Goal: Share content: Share content

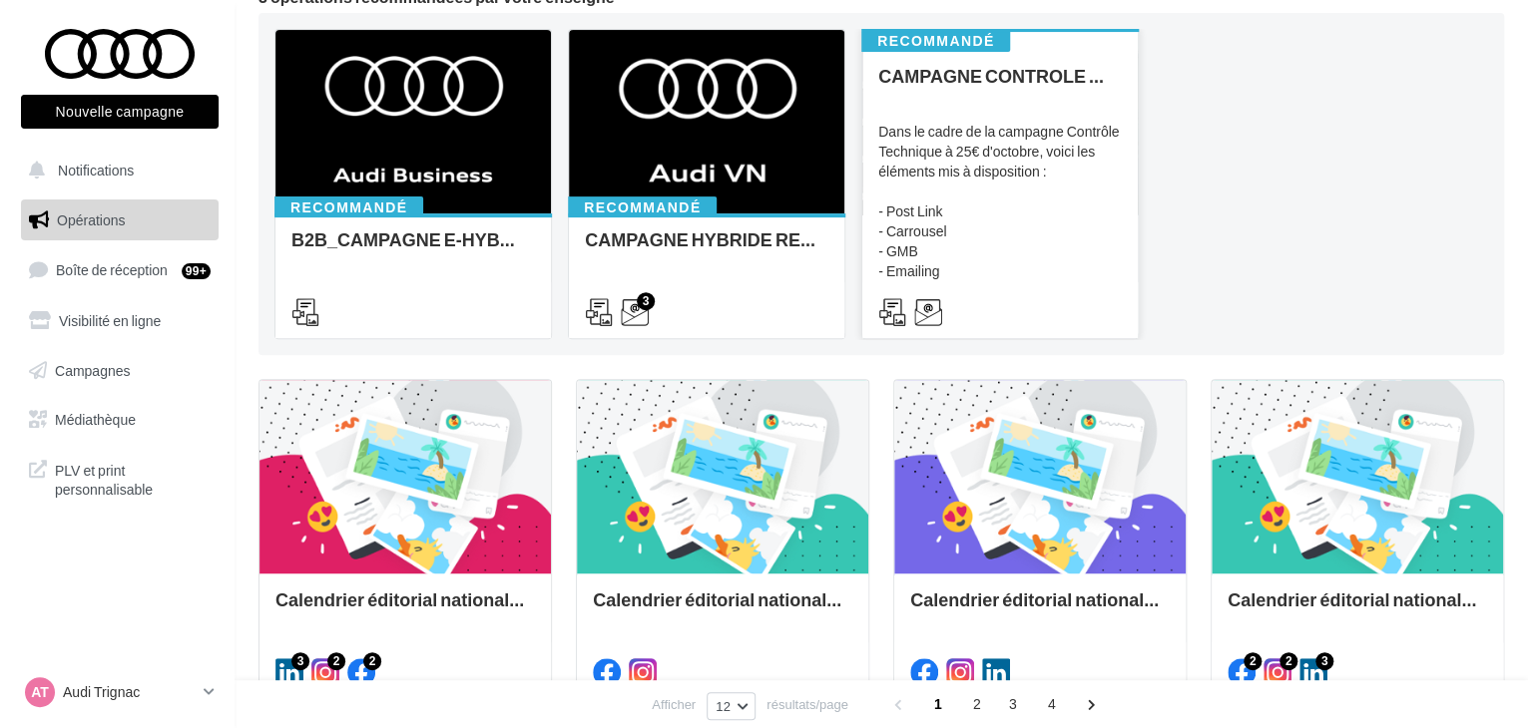
scroll to position [499, 0]
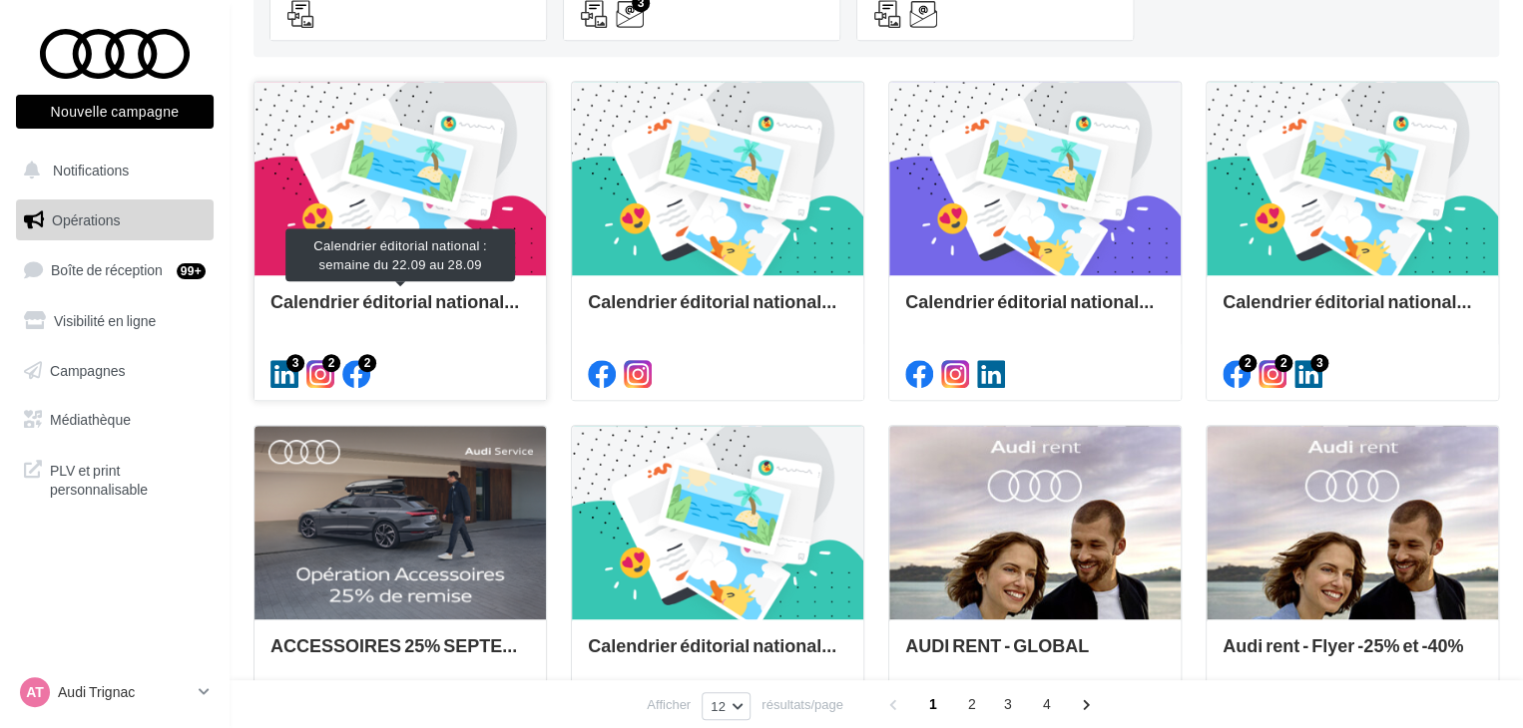
click at [395, 315] on div "Calendrier éditorial national : semaine du 22.09 au 28.09" at bounding box center [399, 311] width 259 height 40
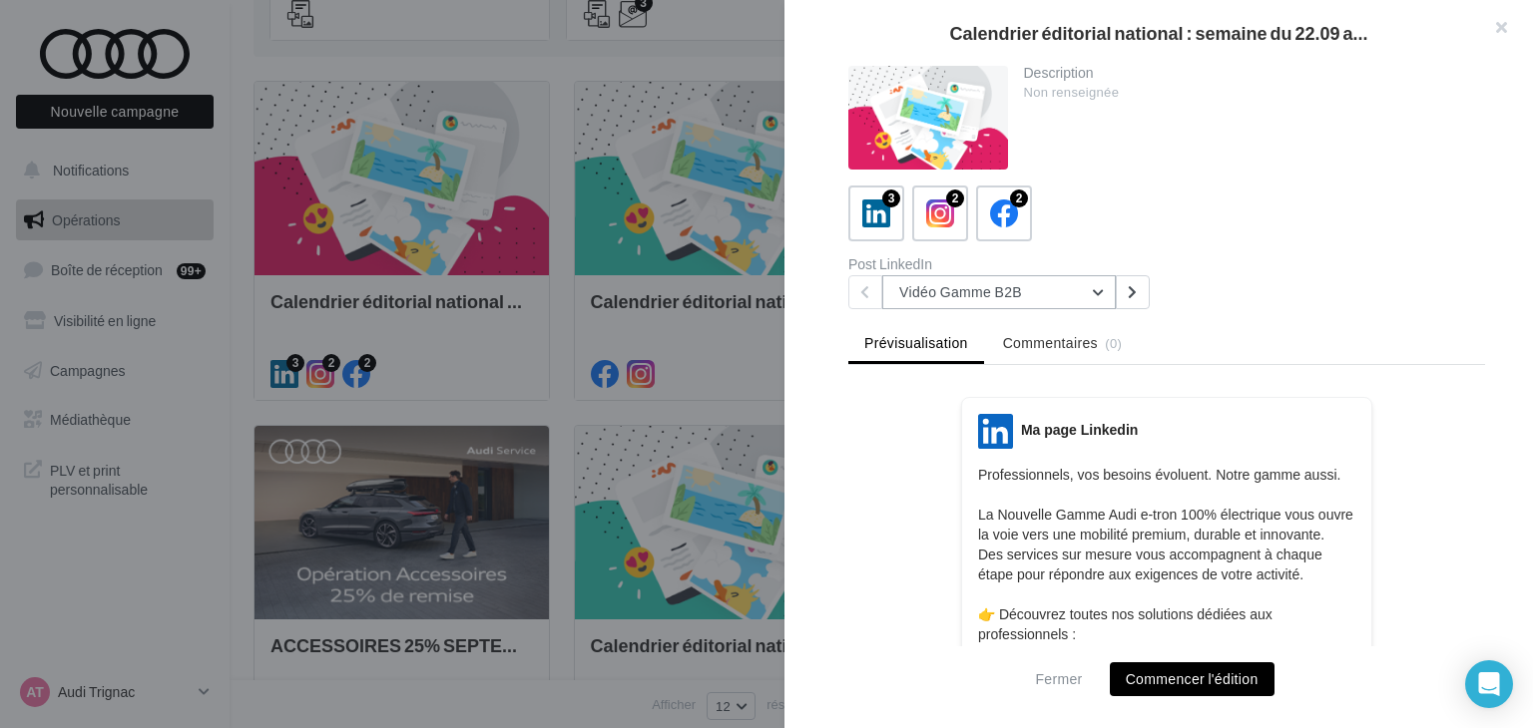
click at [1023, 299] on button "Vidéo Gamme B2B" at bounding box center [998, 292] width 233 height 34
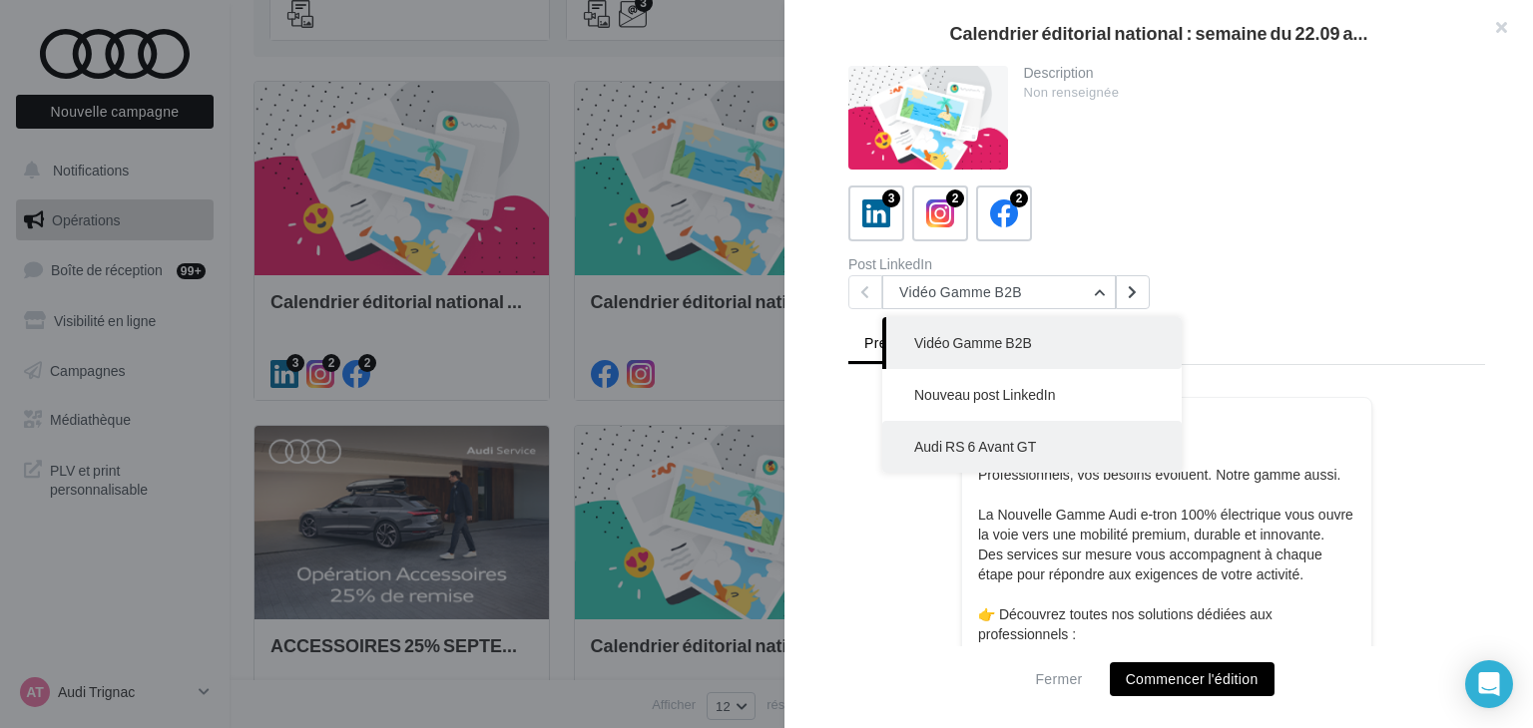
click at [1019, 442] on span "Audi RS 6 Avant GT" at bounding box center [975, 446] width 122 height 17
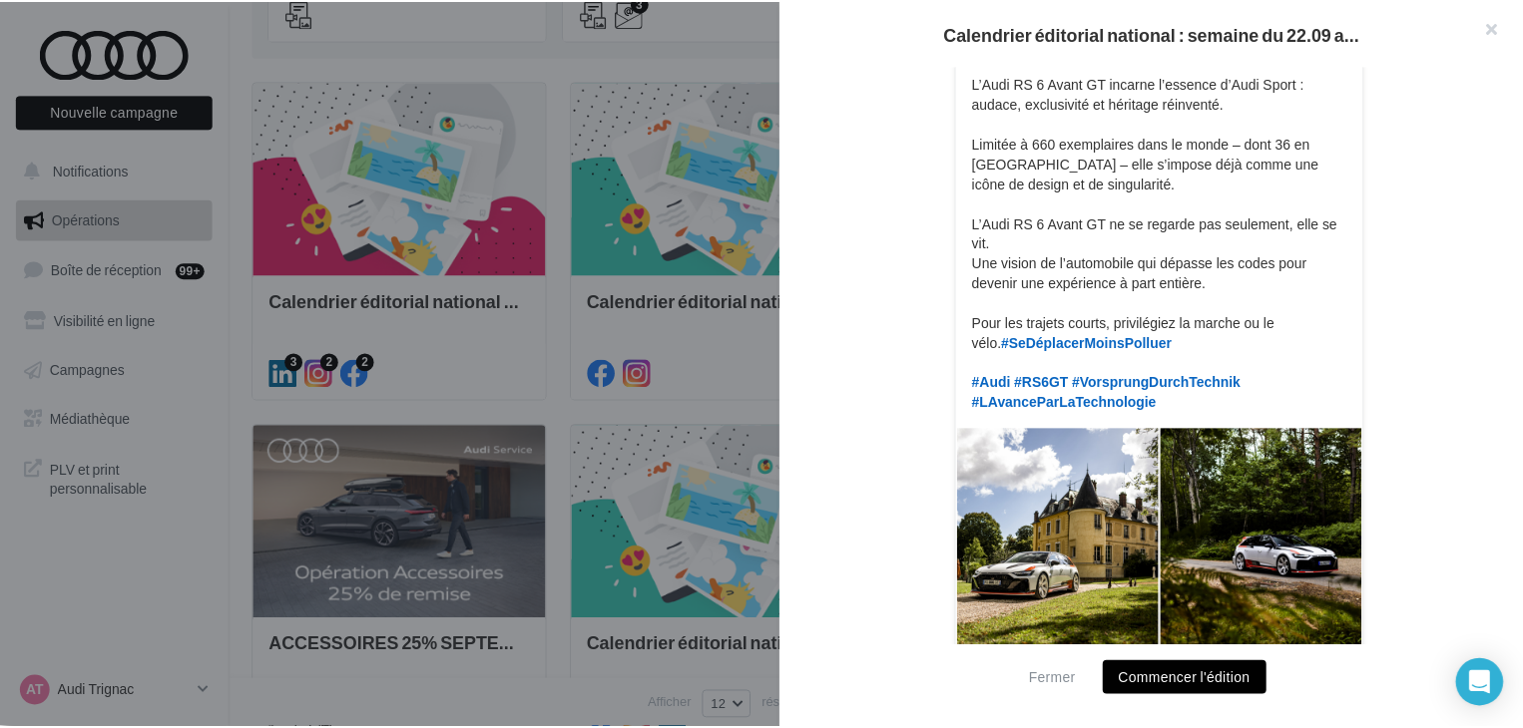
scroll to position [265, 0]
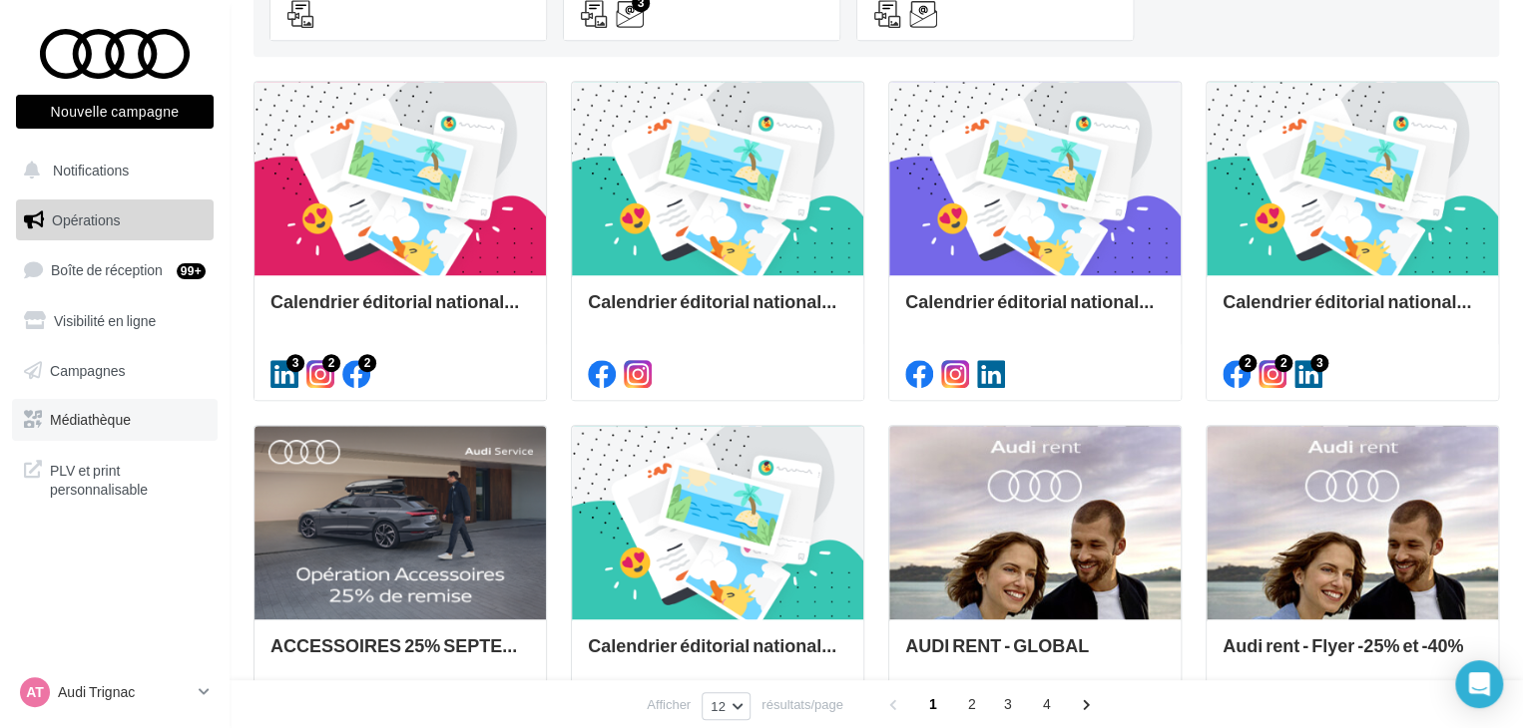
click at [100, 410] on link "Médiathèque" at bounding box center [115, 420] width 206 height 42
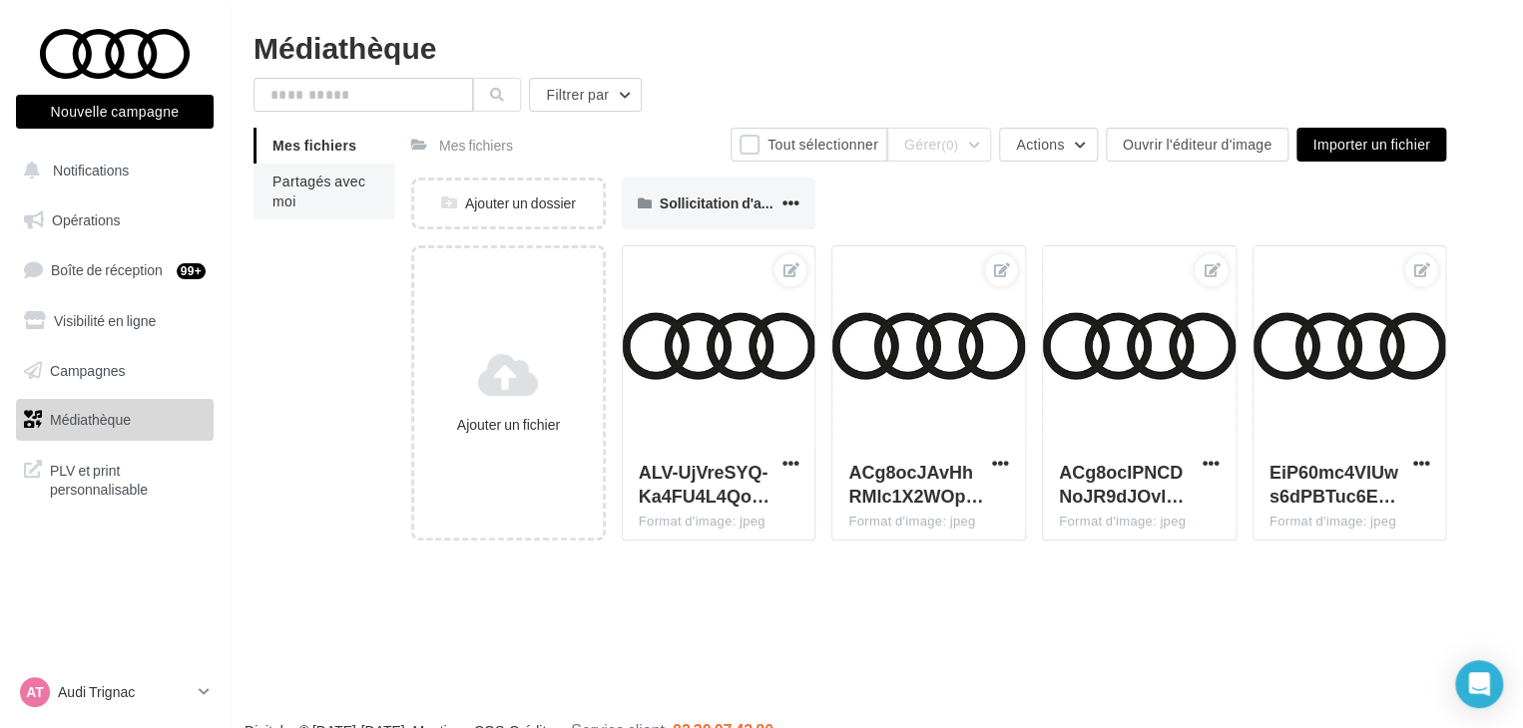
click at [351, 185] on span "Partagés avec moi" at bounding box center [318, 191] width 93 height 37
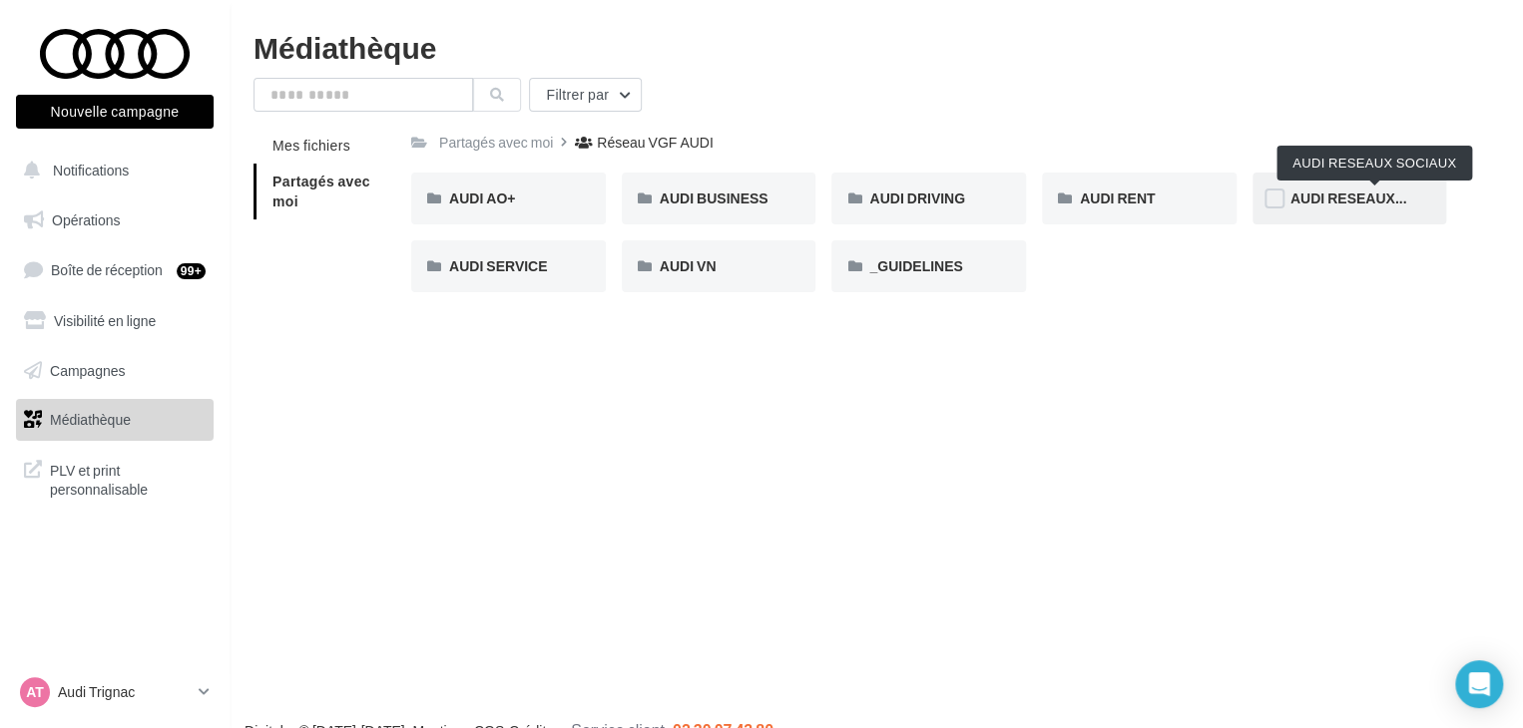
click at [1303, 191] on span "AUDI RESEAUX SOCIAUX" at bounding box center [1376, 198] width 172 height 17
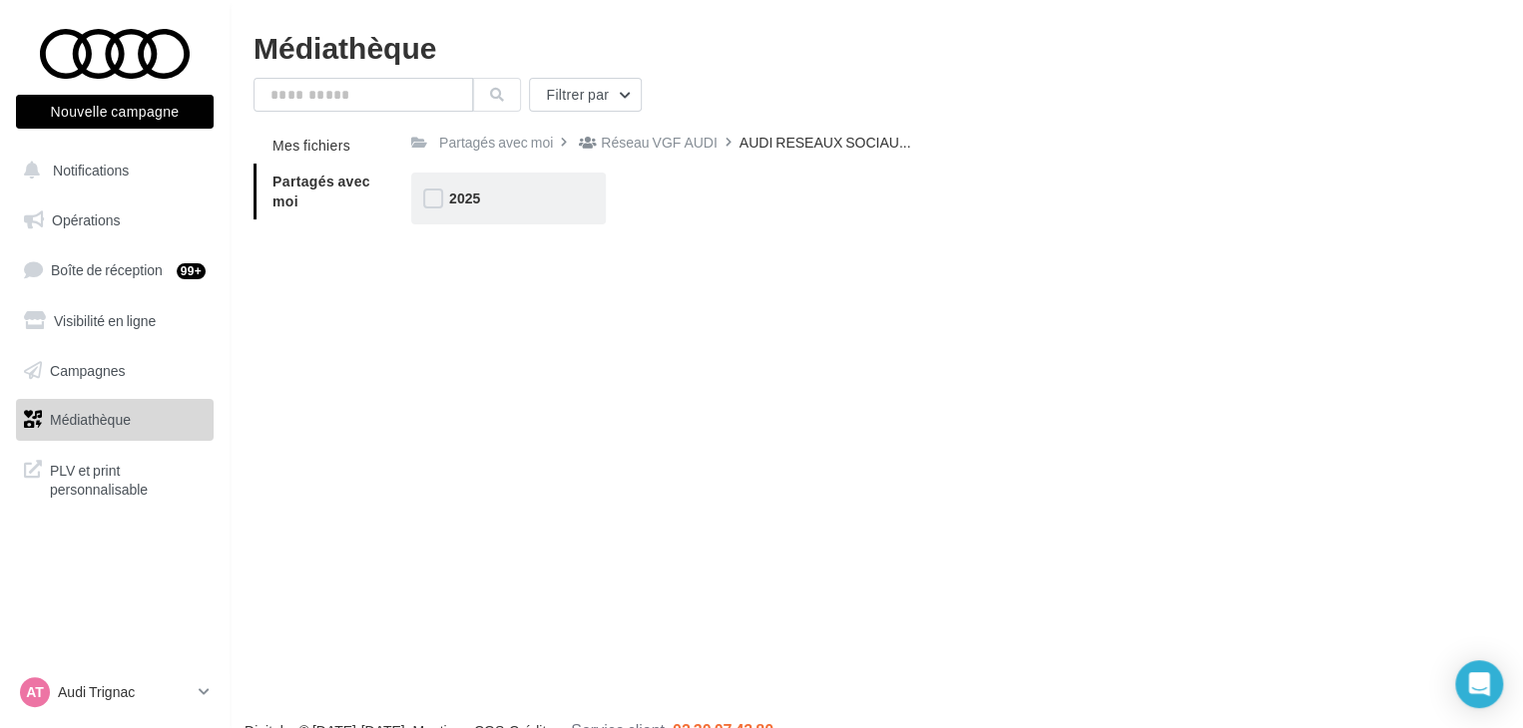
click at [470, 210] on div "2025" at bounding box center [508, 199] width 195 height 52
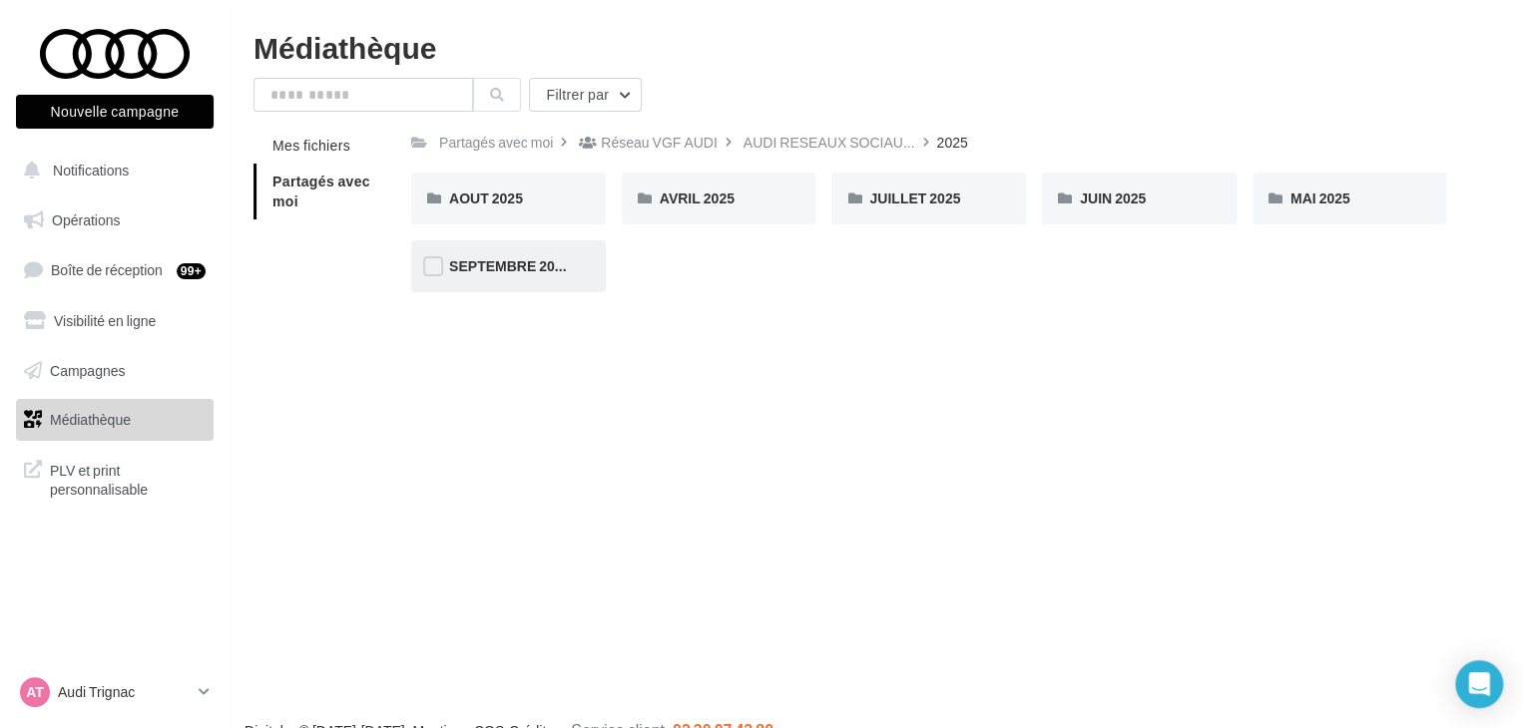
click at [540, 276] on div "SEPTEMBRE 2025" at bounding box center [508, 266] width 119 height 20
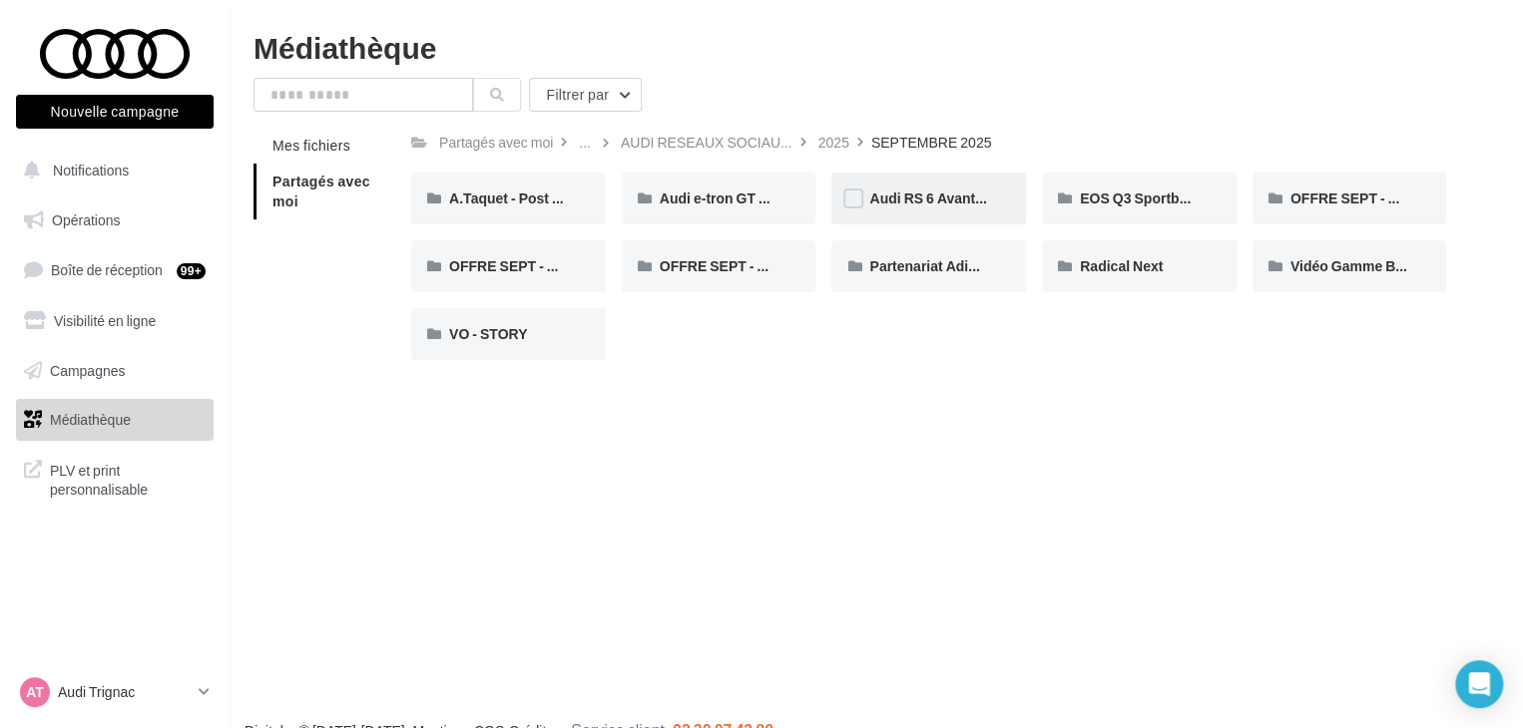
click at [911, 210] on div "Audi RS 6 Avant GT" at bounding box center [928, 199] width 195 height 52
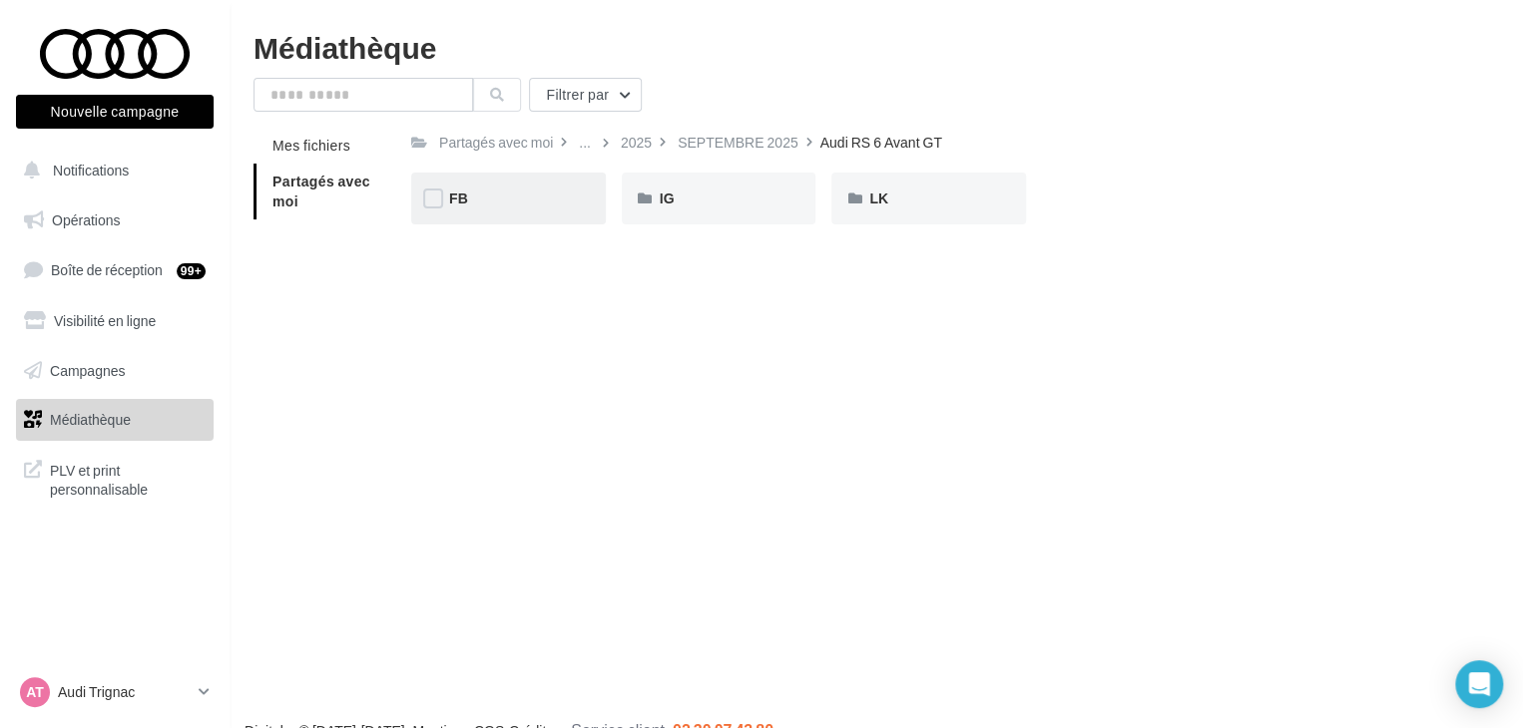
click at [569, 201] on div "FB" at bounding box center [508, 199] width 195 height 52
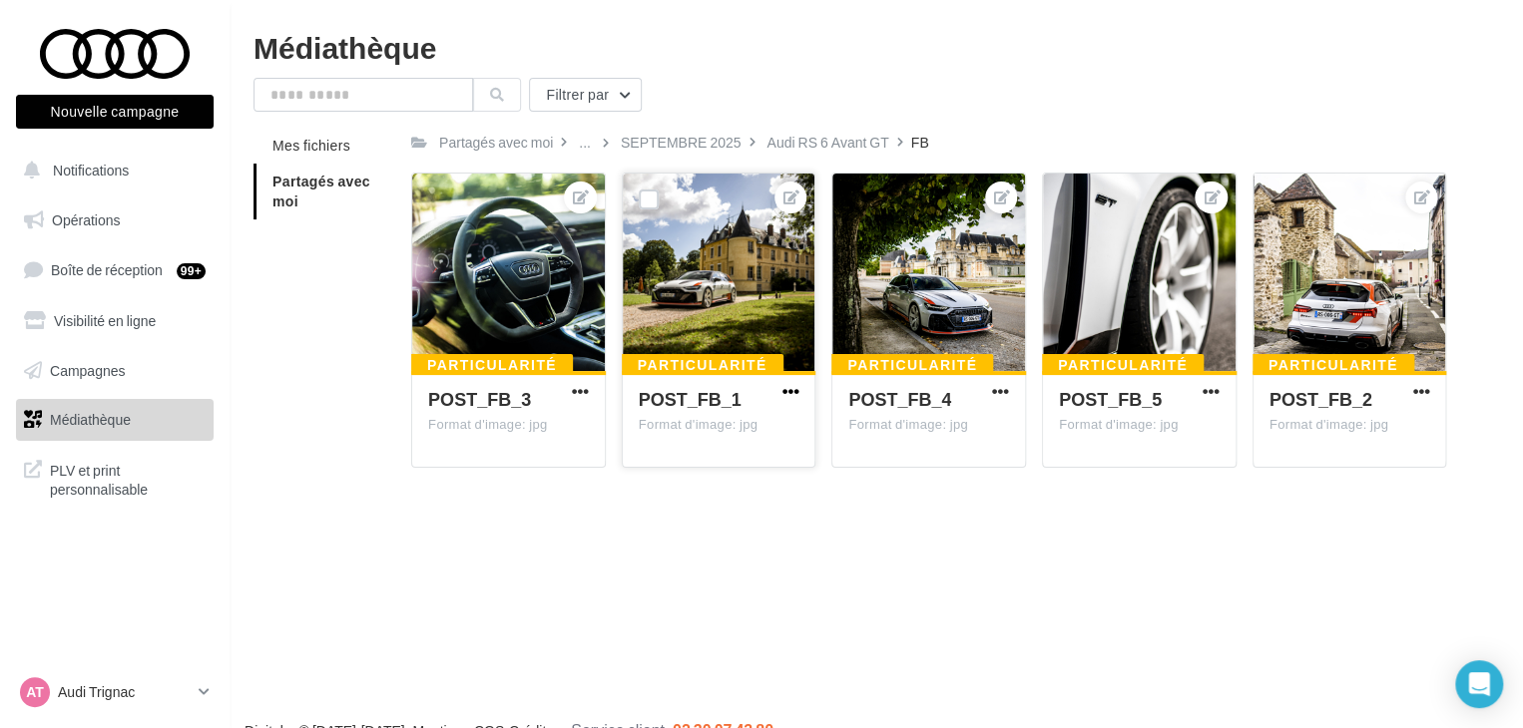
click at [786, 392] on span "button" at bounding box center [789, 391] width 17 height 17
click at [692, 487] on button "Télécharger" at bounding box center [700, 483] width 205 height 52
click at [1401, 394] on div "POST_FB_2" at bounding box center [1337, 401] width 137 height 29
click at [1417, 391] on span "button" at bounding box center [1420, 391] width 17 height 17
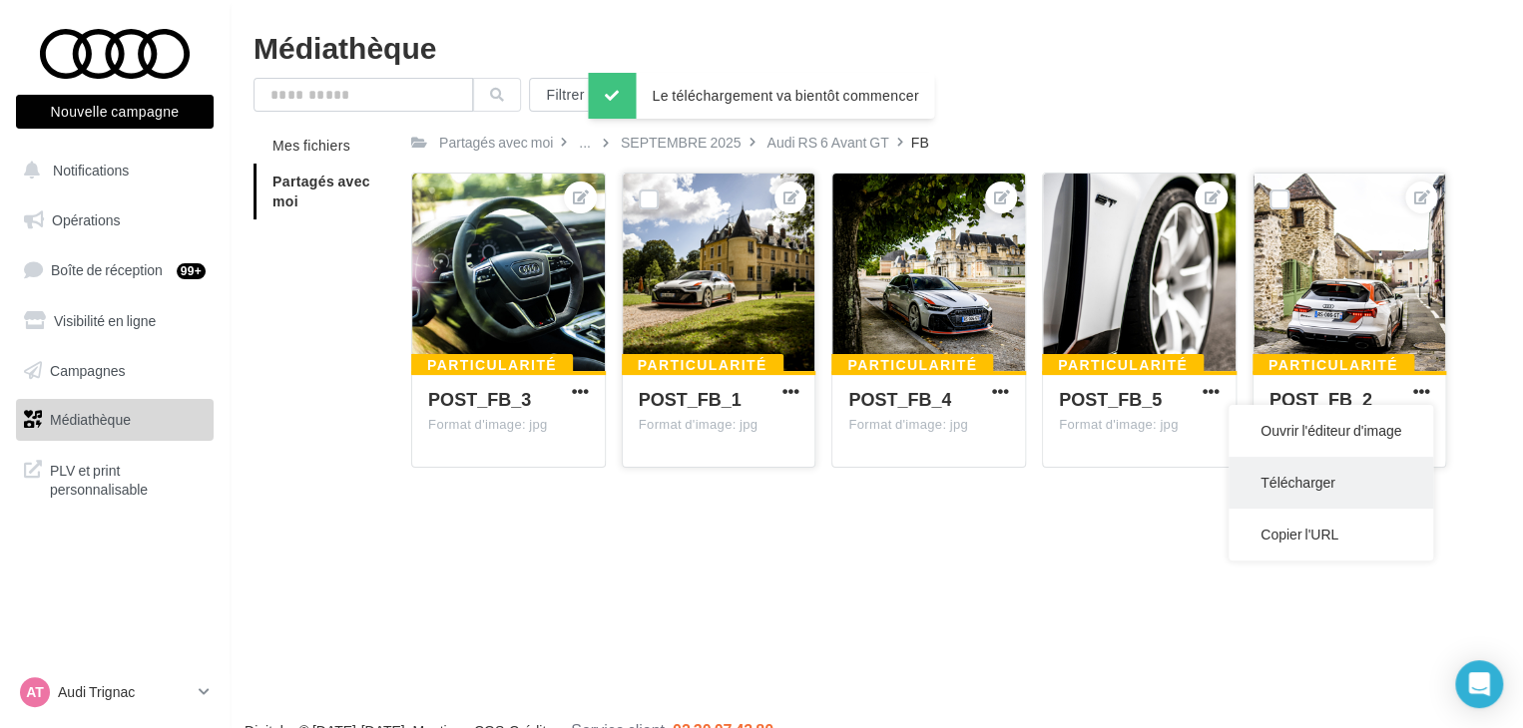
click at [1298, 483] on button "Télécharger" at bounding box center [1330, 483] width 205 height 52
click at [579, 389] on span "button" at bounding box center [580, 391] width 17 height 17
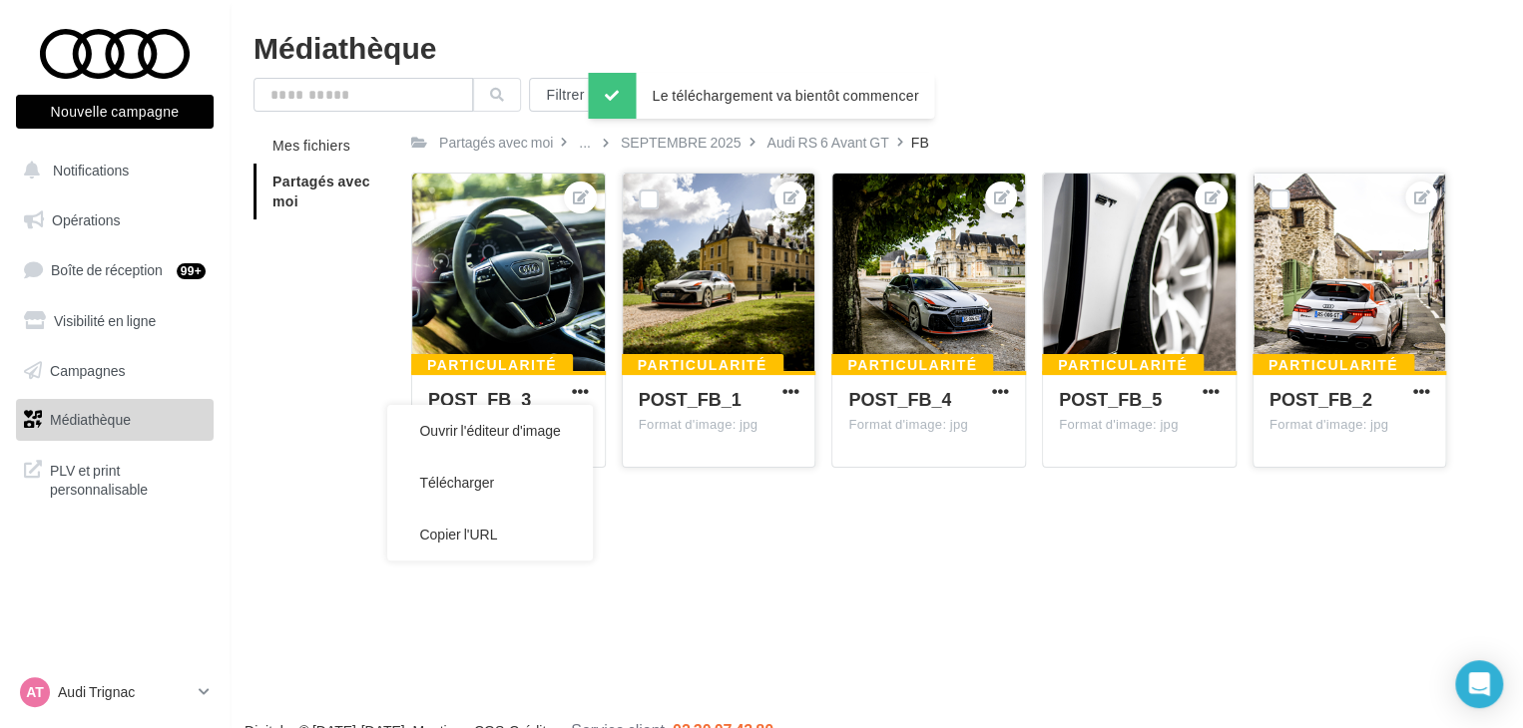
drag, startPoint x: 515, startPoint y: 486, endPoint x: 547, endPoint y: 488, distance: 32.0
click at [515, 486] on button "Télécharger" at bounding box center [489, 483] width 205 height 52
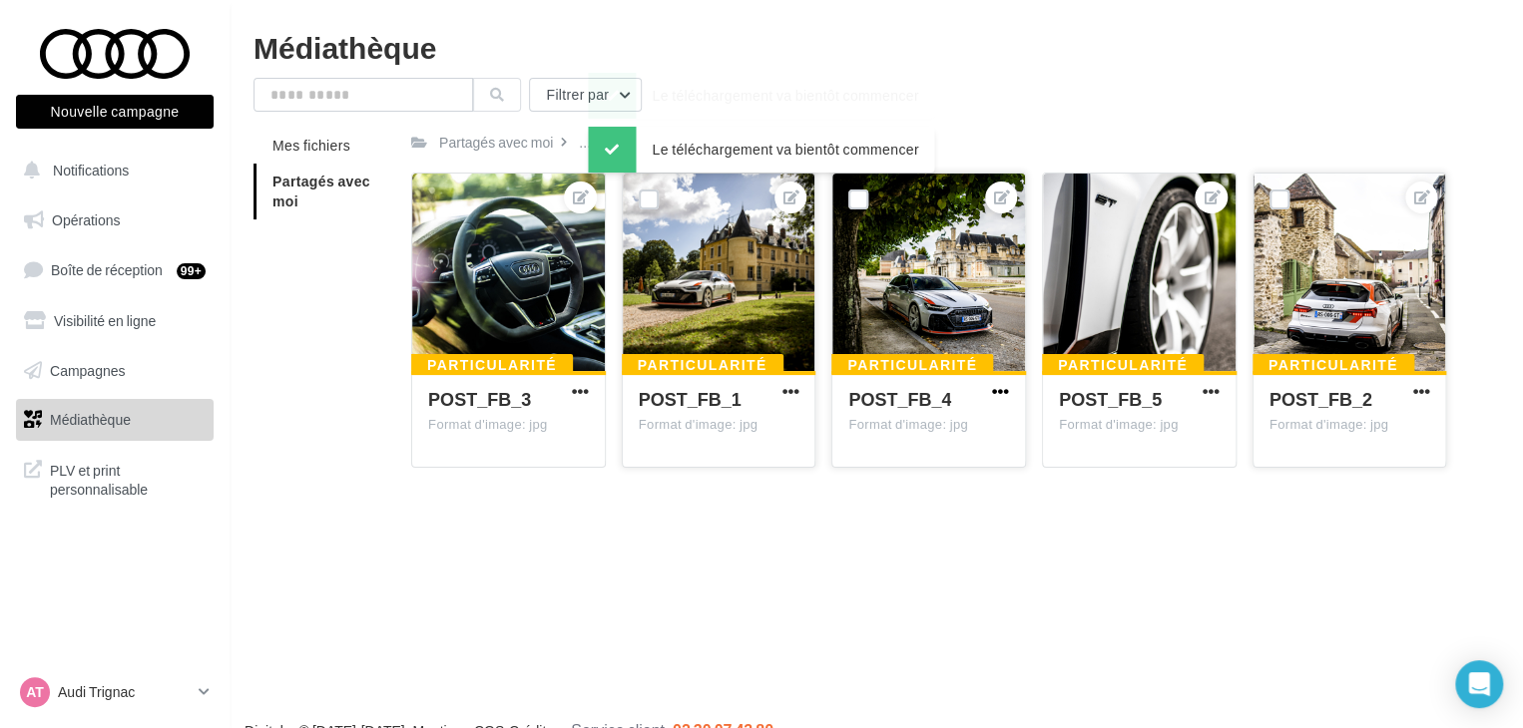
click at [1007, 388] on span "button" at bounding box center [1000, 391] width 17 height 17
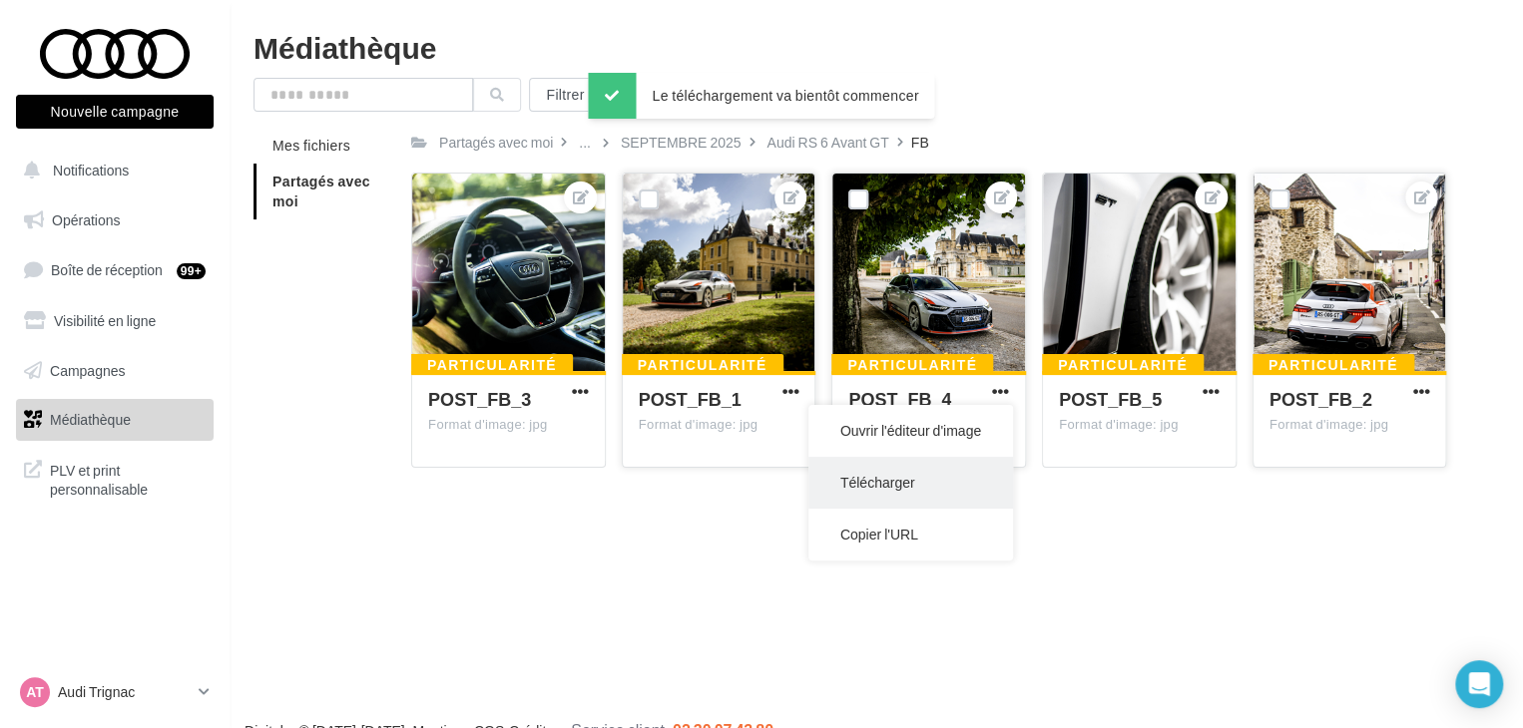
click at [954, 494] on button "Télécharger" at bounding box center [910, 483] width 205 height 52
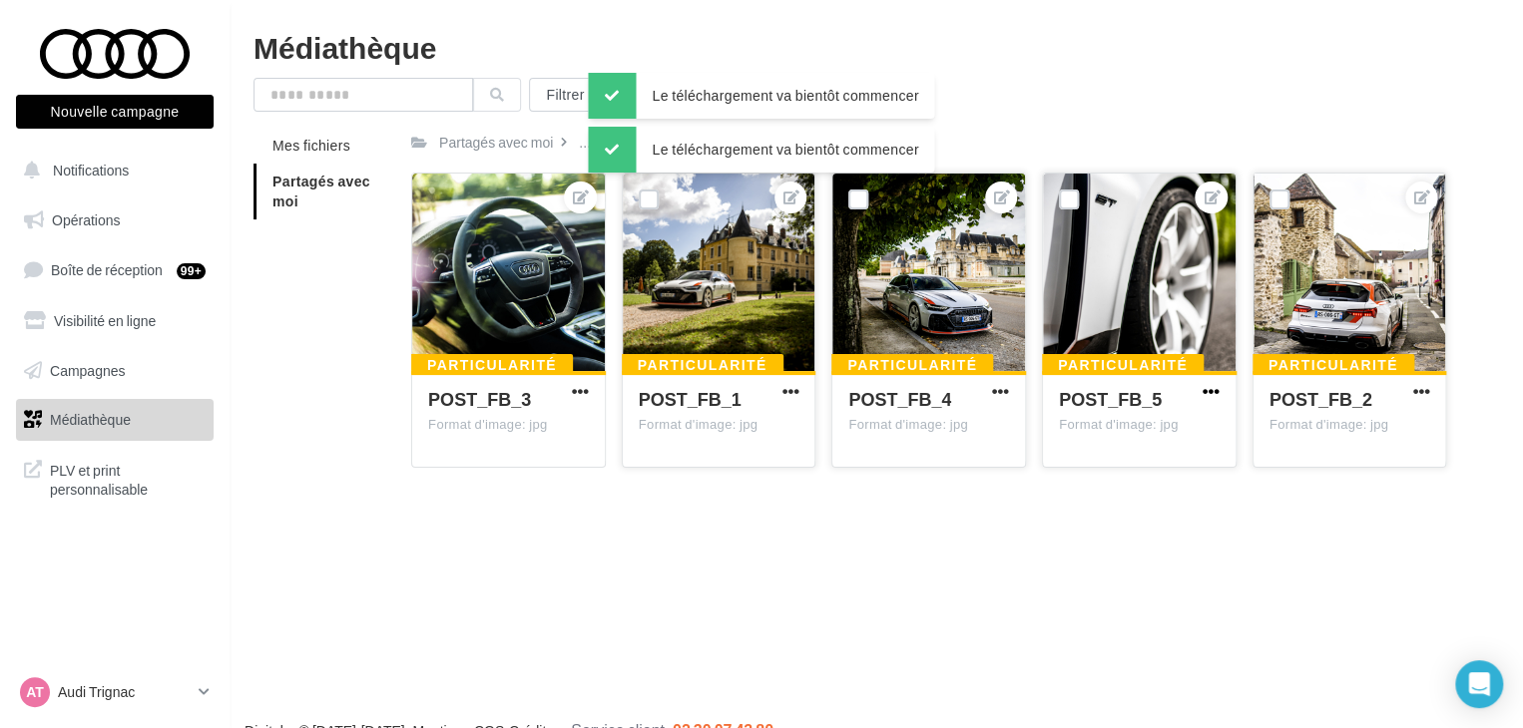
click at [1211, 392] on span "button" at bounding box center [1210, 391] width 17 height 17
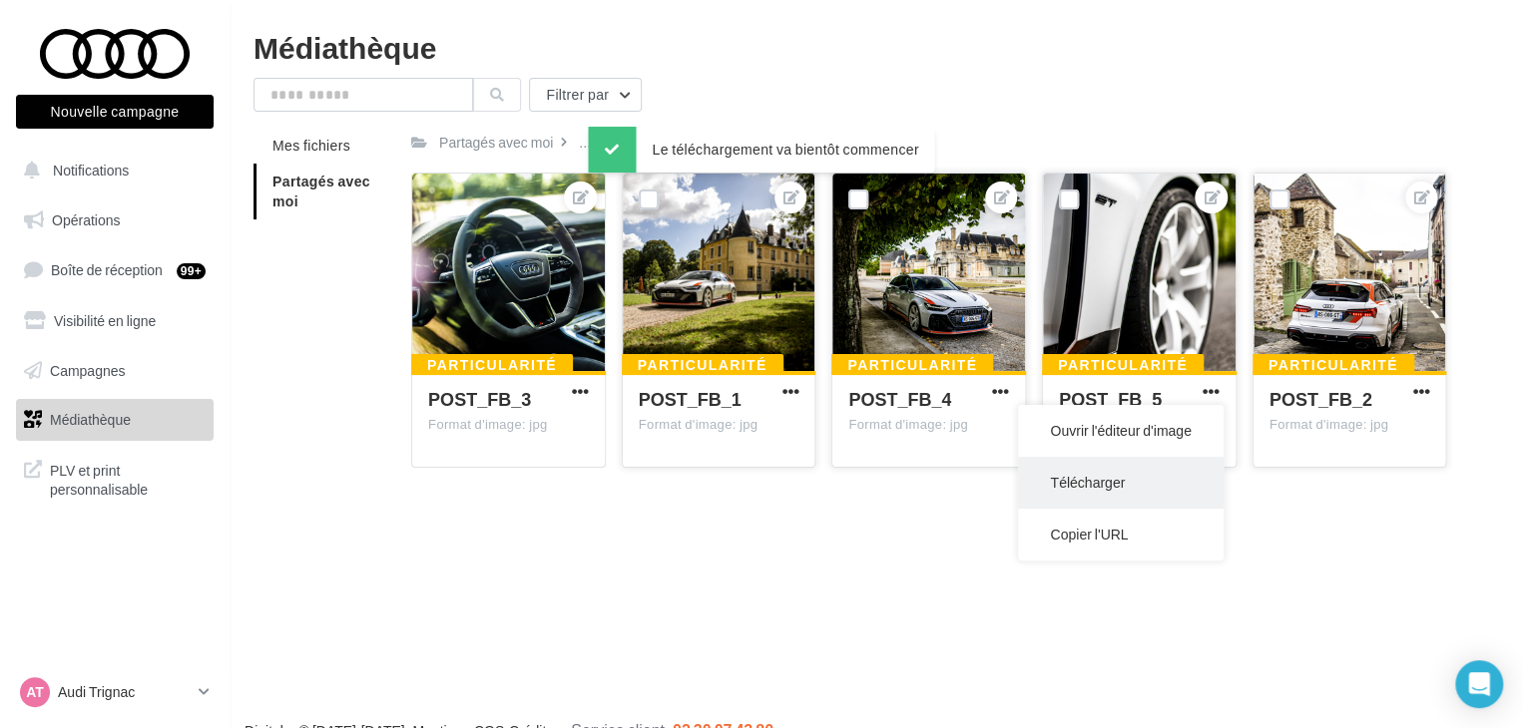
click at [1112, 490] on button "Télécharger" at bounding box center [1120, 483] width 205 height 52
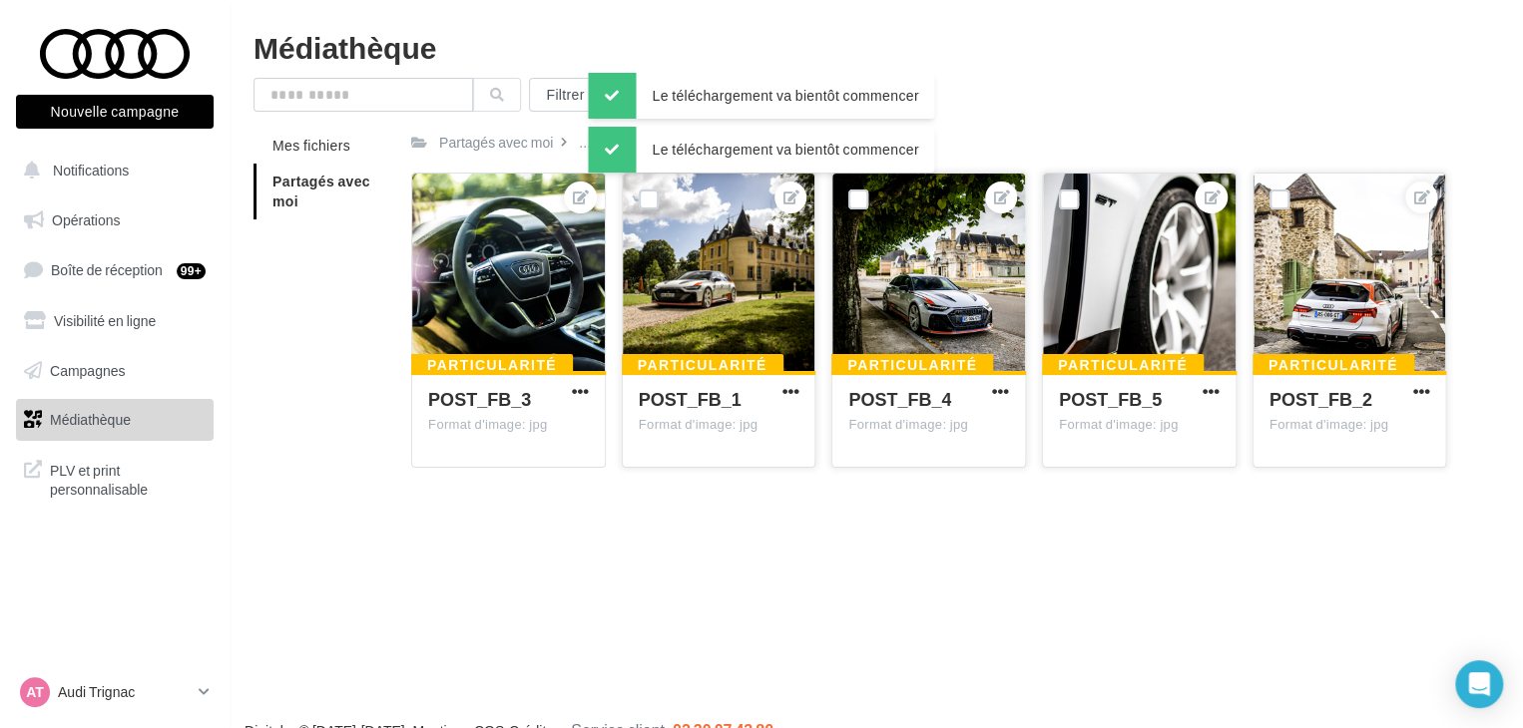
click at [1052, 119] on div "Filtrer par Mes fichiers Partagés avec moi Partagés avec moi ... SEPTEMBRE 2025…" at bounding box center [875, 281] width 1245 height 406
click at [838, 135] on div "Audi RS 6 Avant GT" at bounding box center [827, 143] width 122 height 20
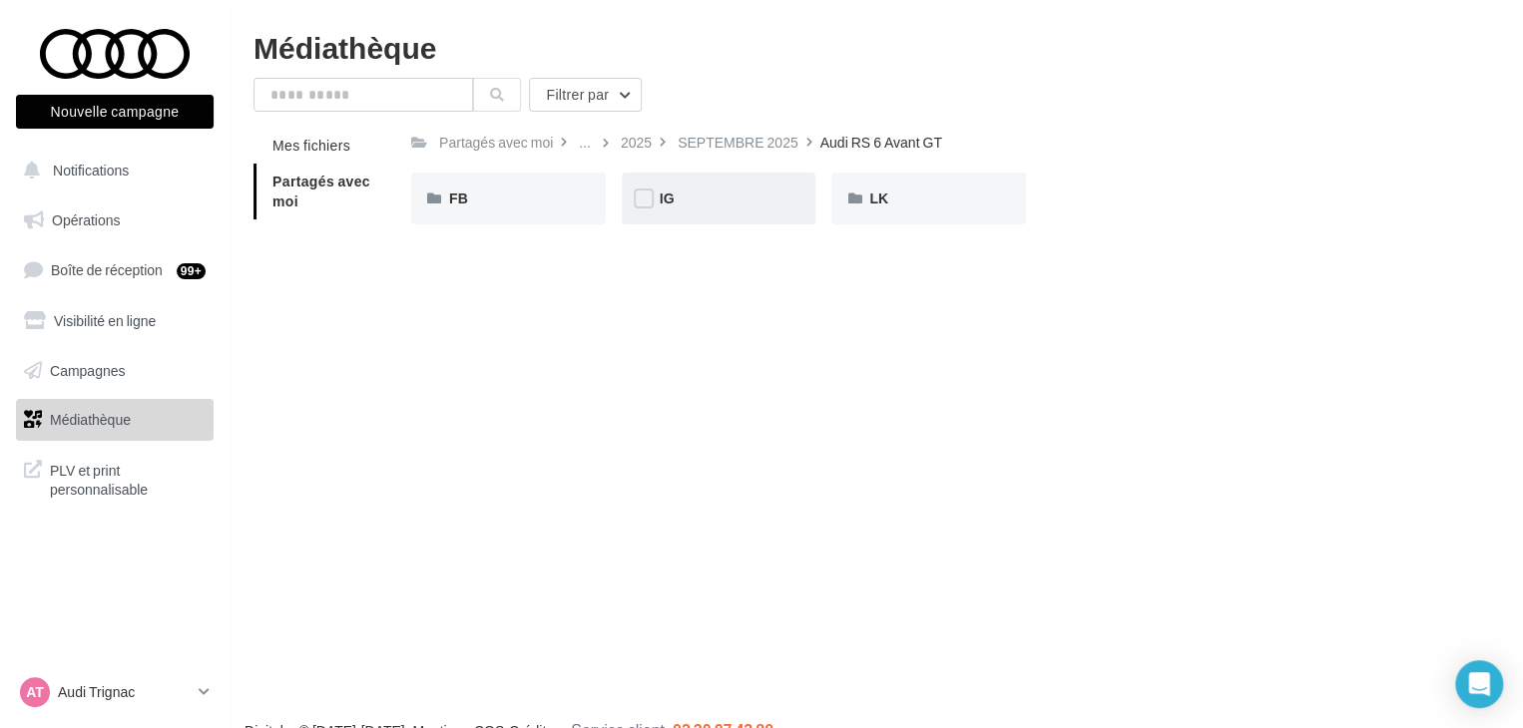
click at [749, 186] on div "IG" at bounding box center [719, 199] width 195 height 52
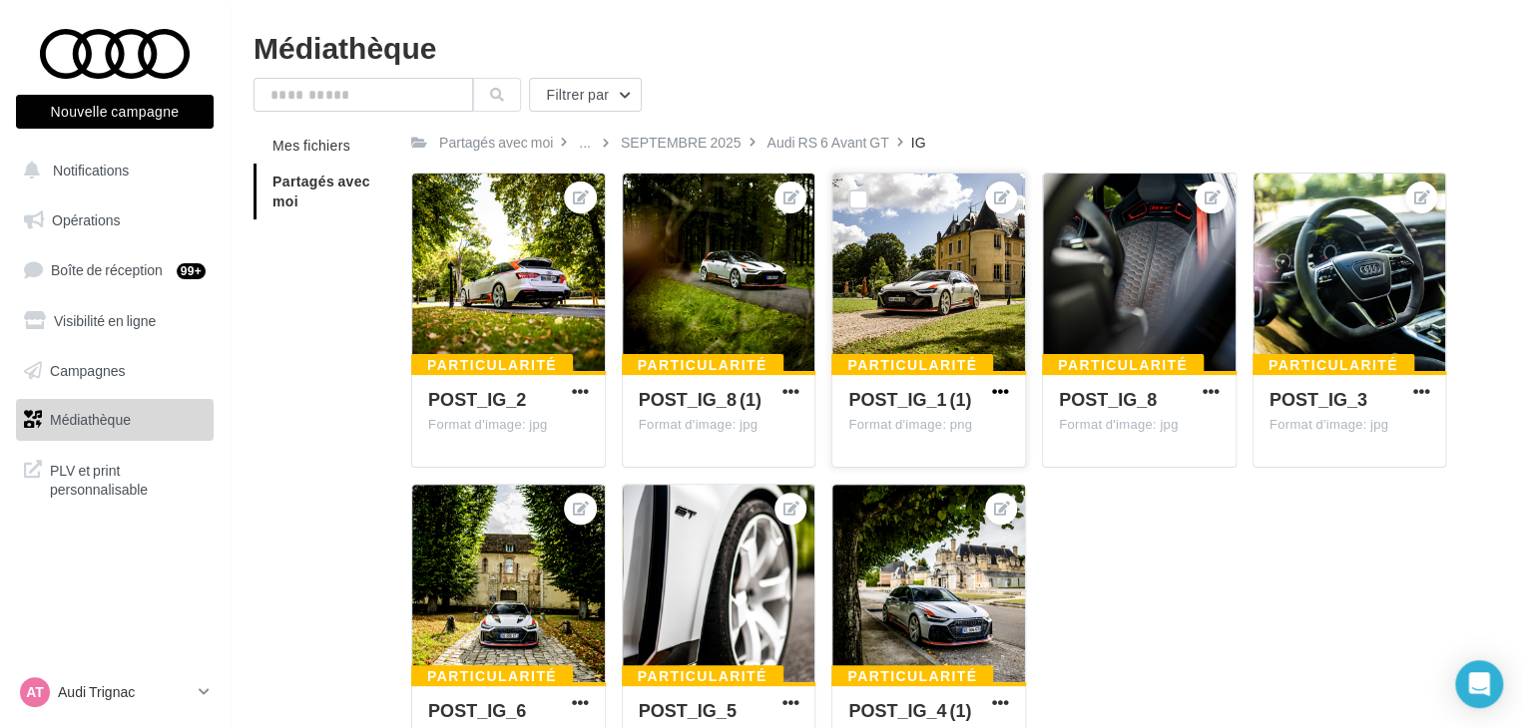
click at [1006, 395] on span "button" at bounding box center [1000, 391] width 17 height 17
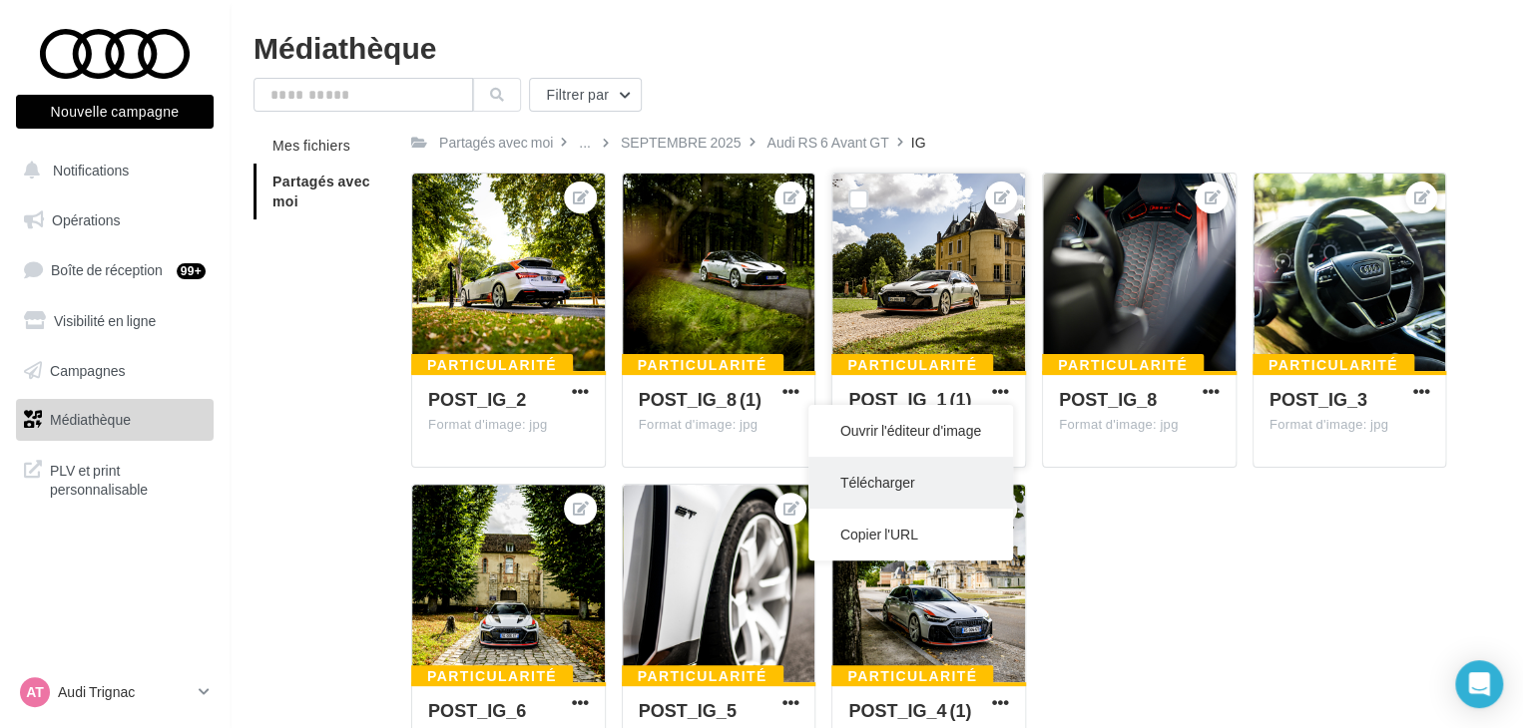
click at [941, 466] on button "Télécharger" at bounding box center [910, 483] width 205 height 52
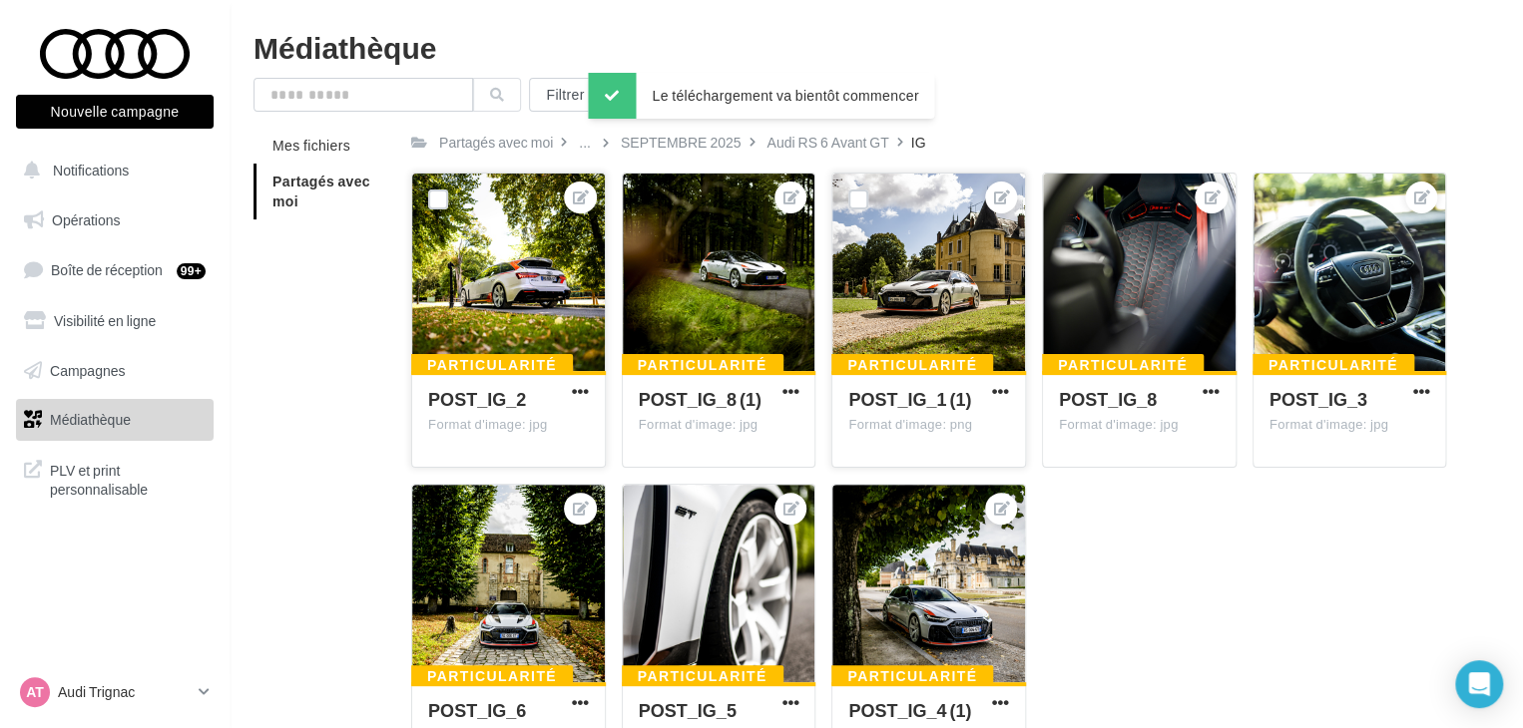
click at [599, 392] on div "Particularité POST_IG_2 Format d'image: jpg" at bounding box center [508, 418] width 193 height 94
click at [587, 396] on span "button" at bounding box center [580, 391] width 17 height 17
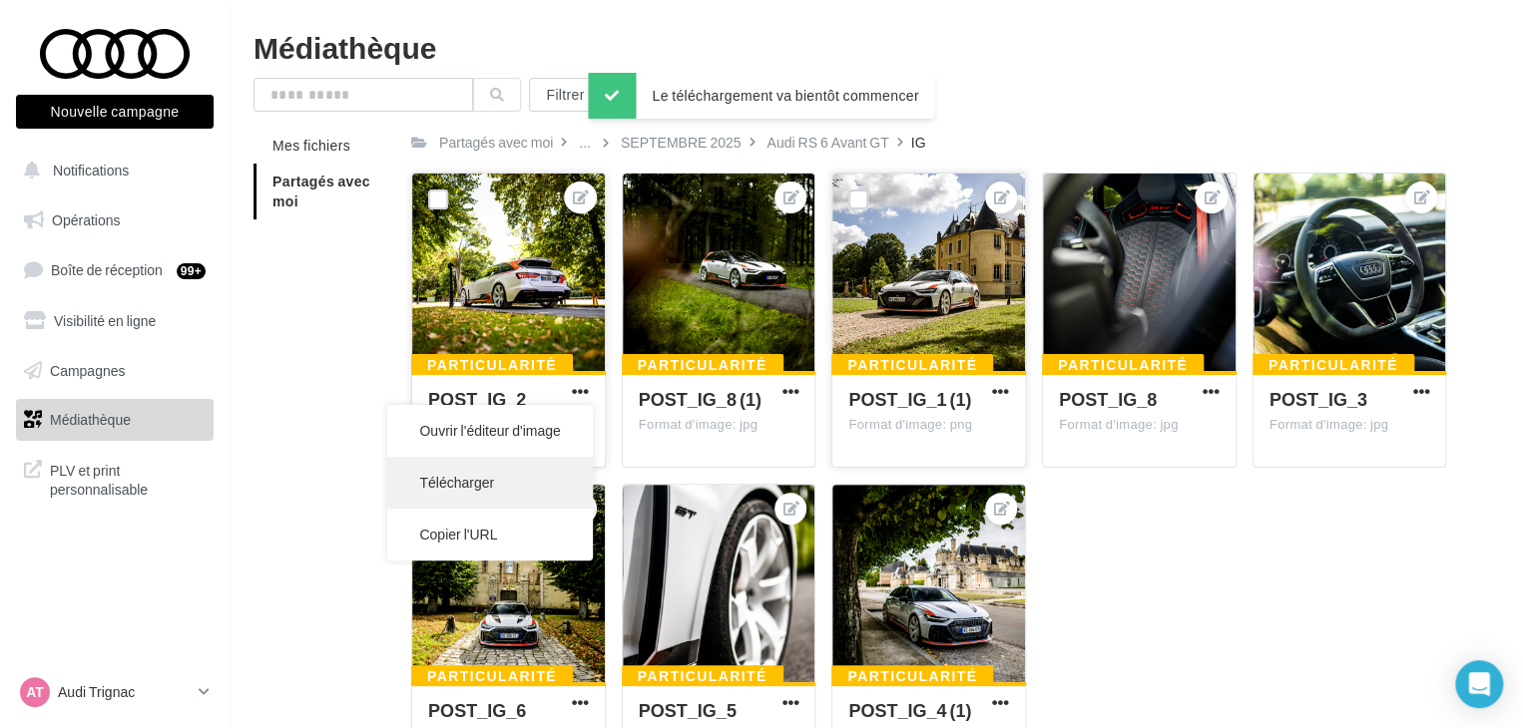
click at [543, 507] on button "Télécharger" at bounding box center [489, 483] width 205 height 52
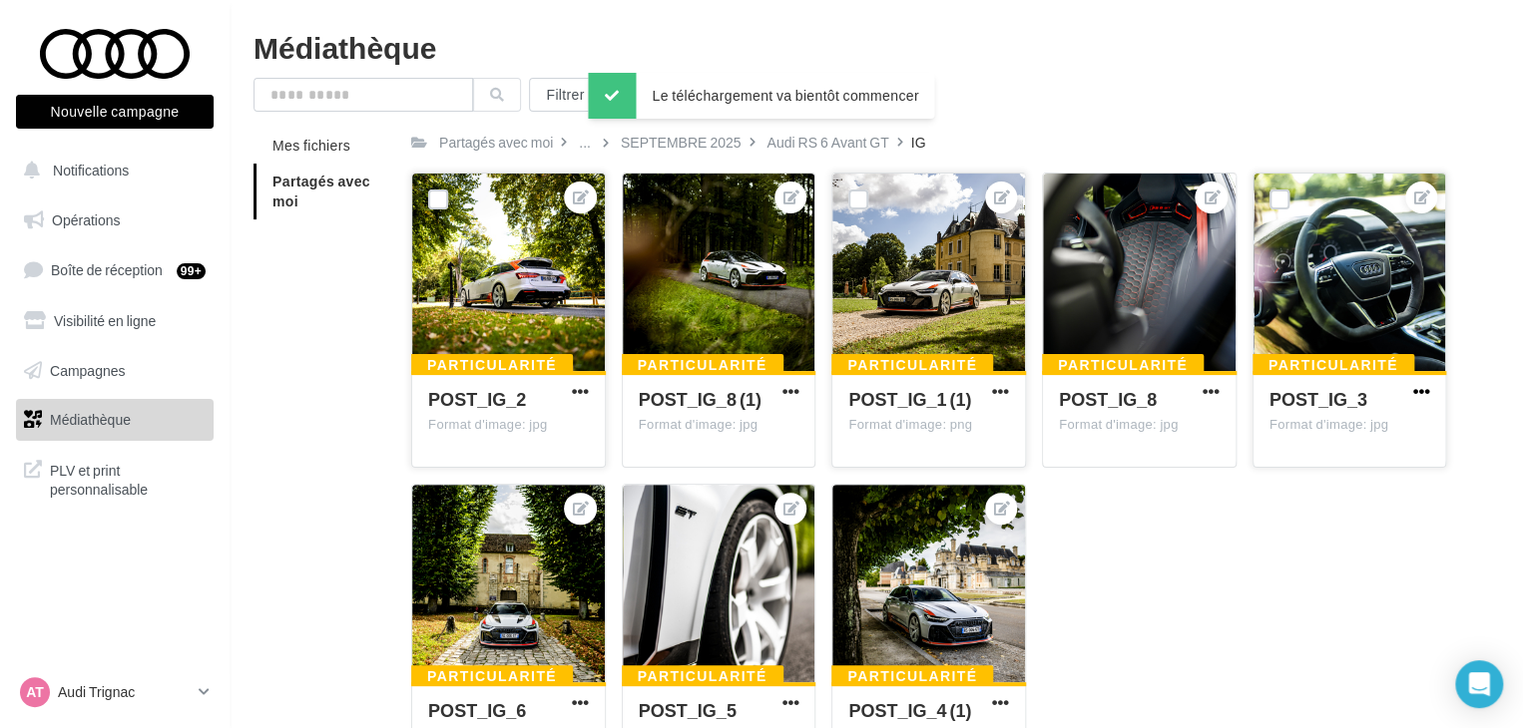
click at [1418, 387] on span "button" at bounding box center [1420, 391] width 17 height 17
click at [1350, 490] on button "Télécharger" at bounding box center [1330, 483] width 205 height 52
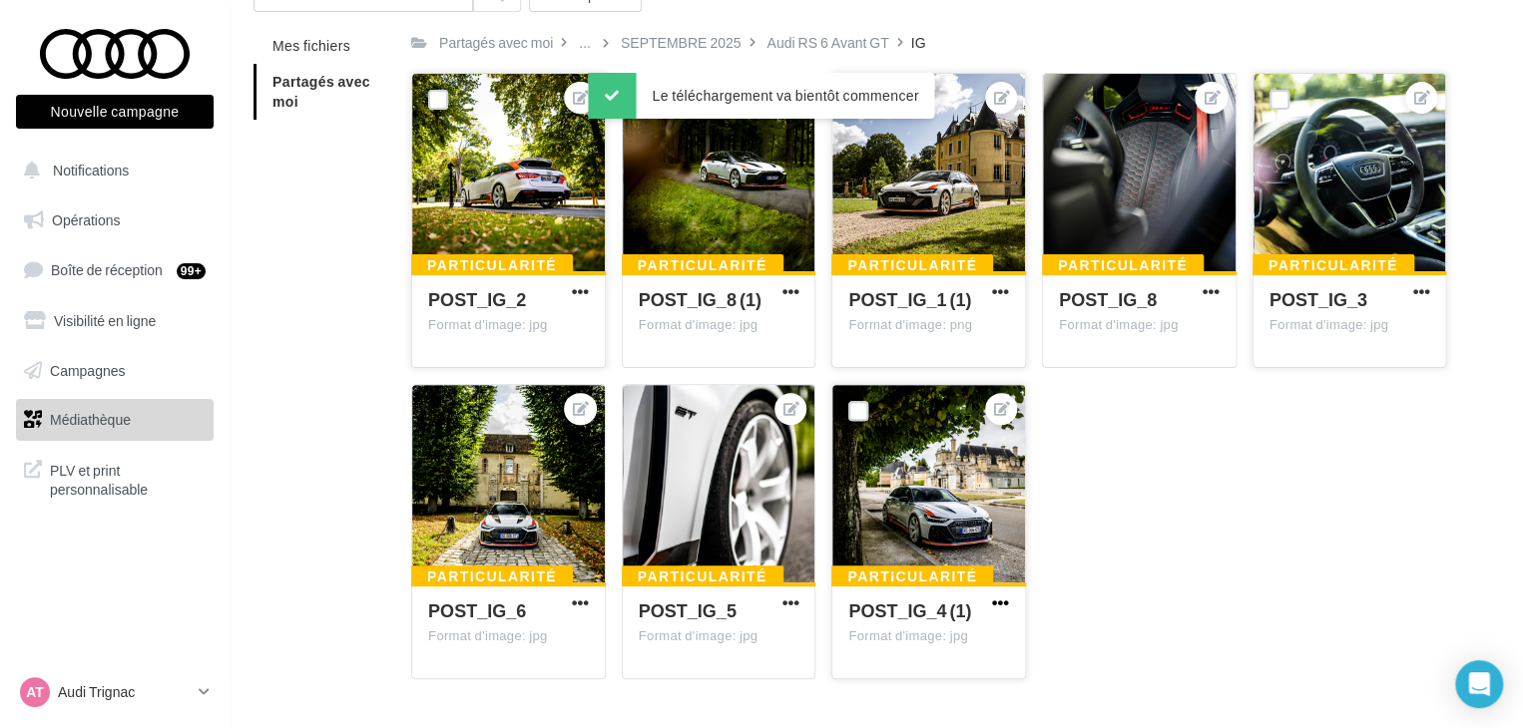
click at [998, 606] on span "button" at bounding box center [1000, 603] width 17 height 17
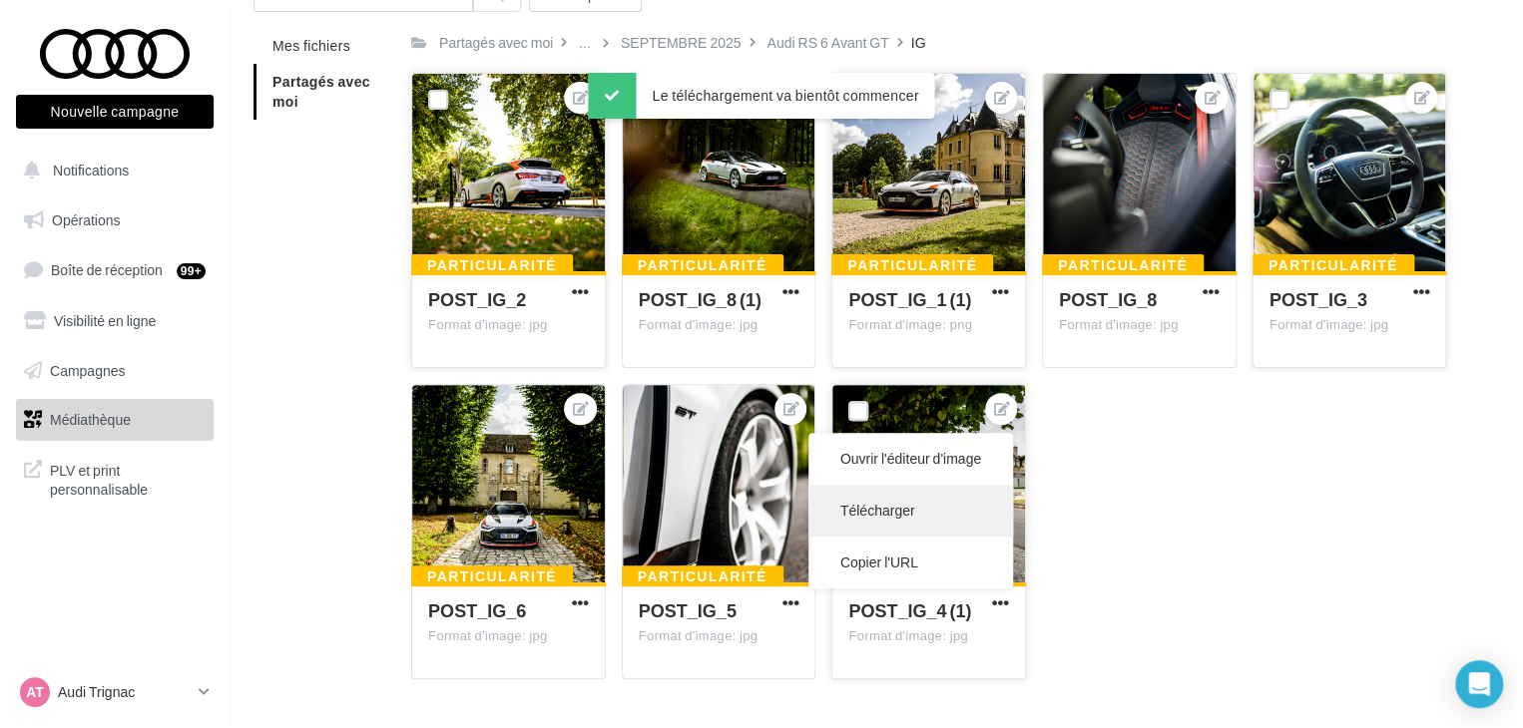
click at [932, 522] on button "Télécharger" at bounding box center [910, 511] width 205 height 52
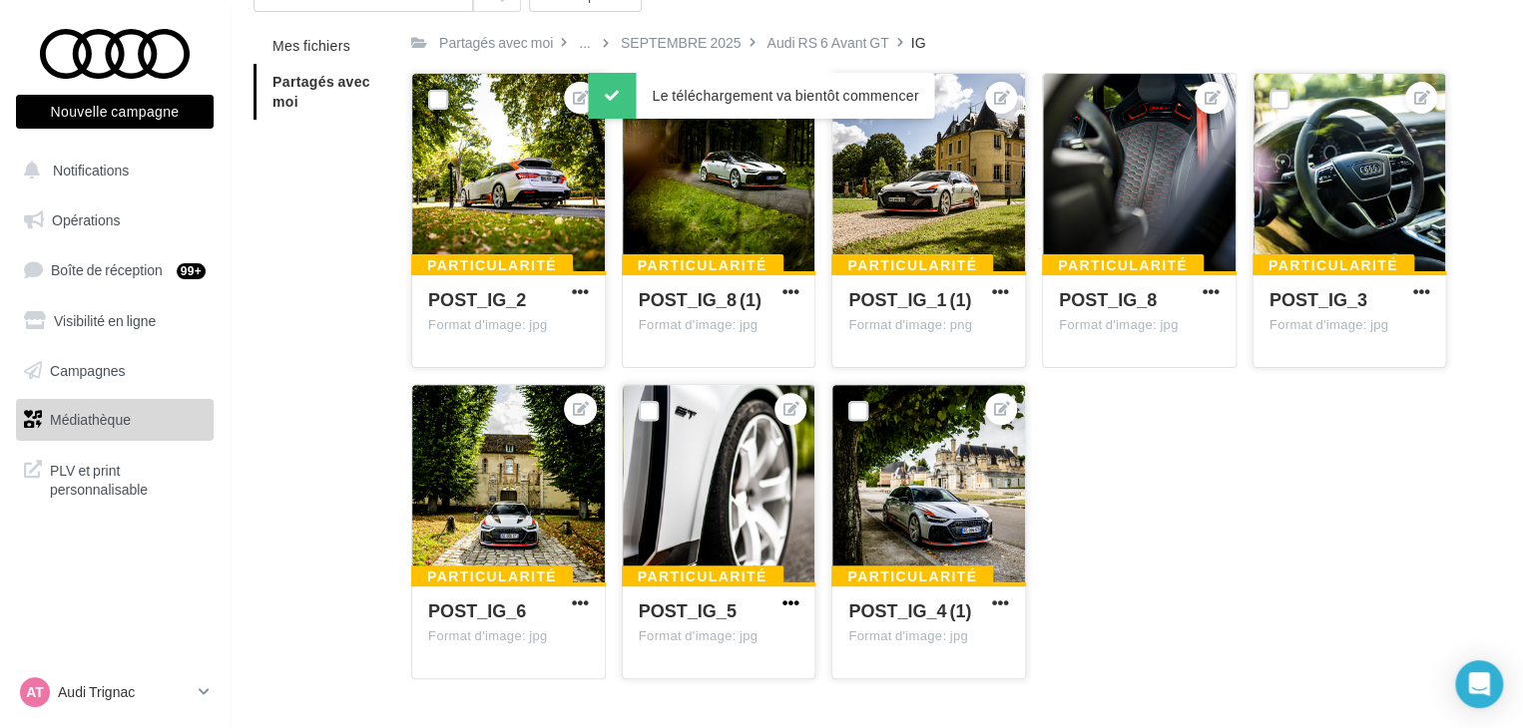
click at [794, 603] on span "button" at bounding box center [789, 603] width 17 height 17
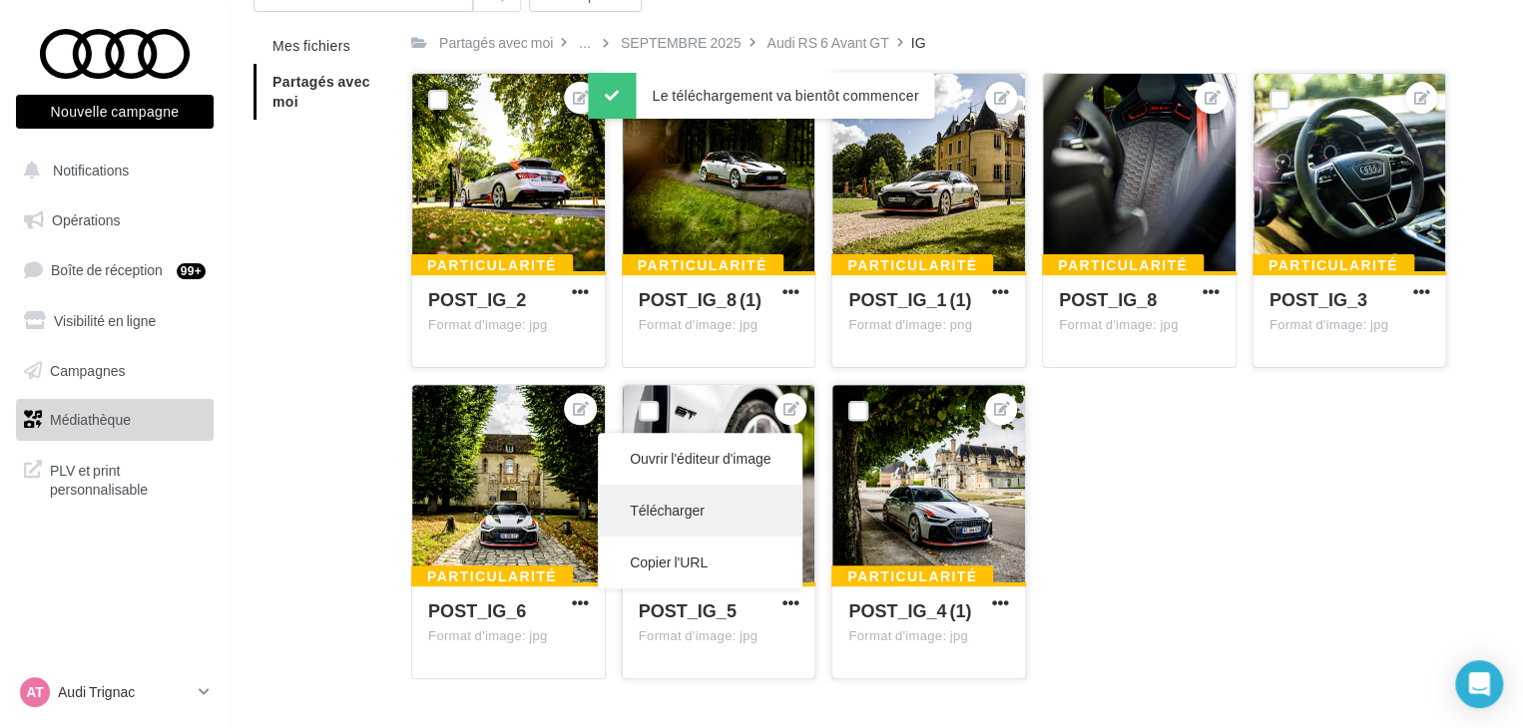
click at [755, 523] on button "Télécharger" at bounding box center [700, 511] width 205 height 52
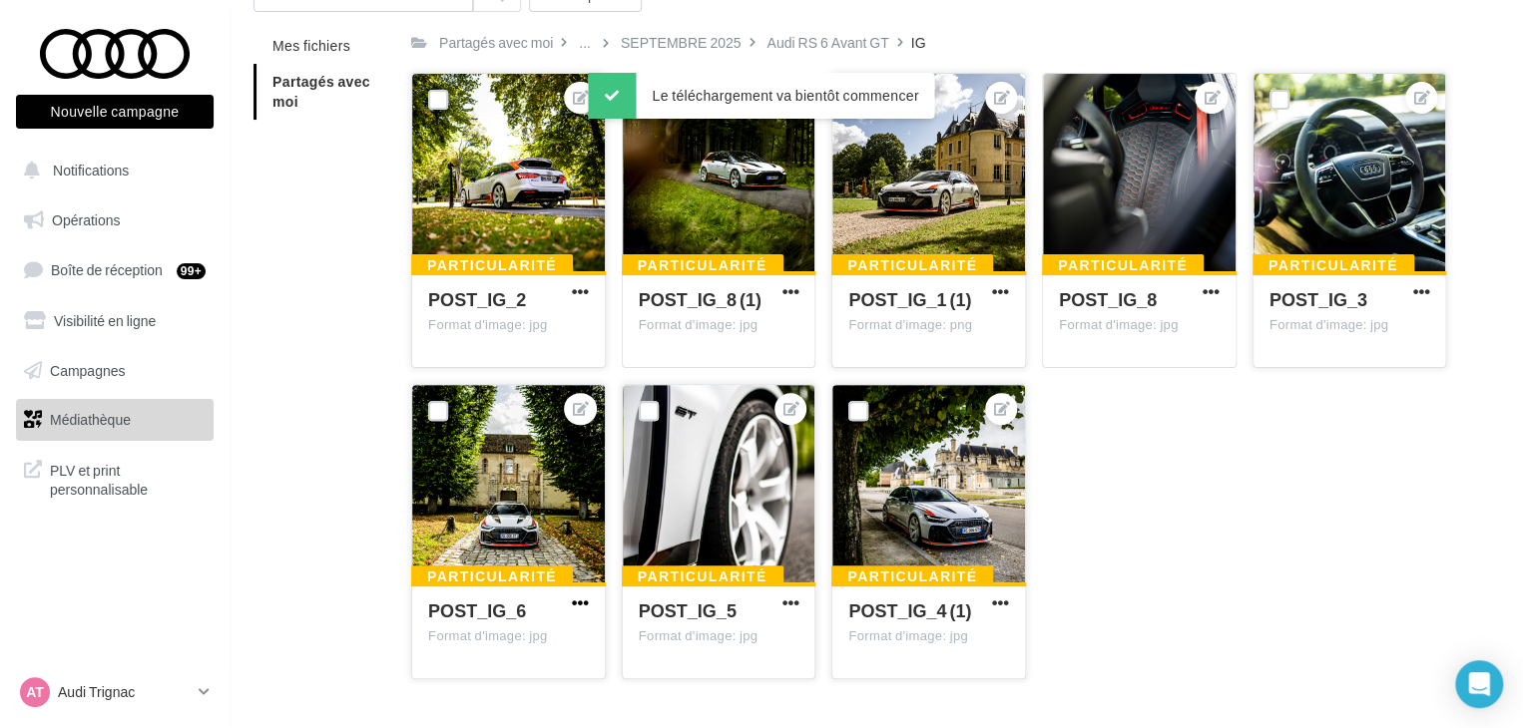
click at [579, 605] on span "button" at bounding box center [580, 603] width 17 height 17
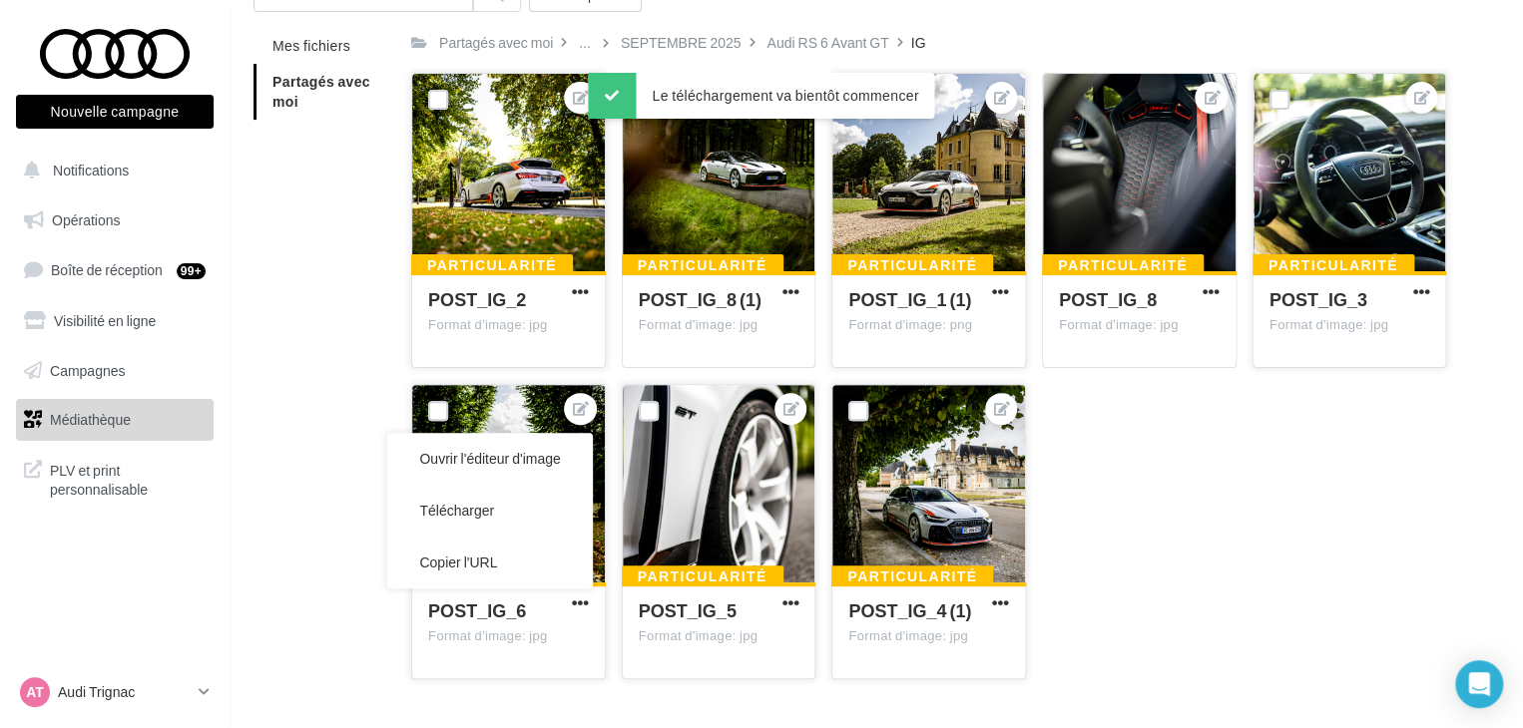
click at [473, 512] on button "Télécharger" at bounding box center [489, 511] width 205 height 52
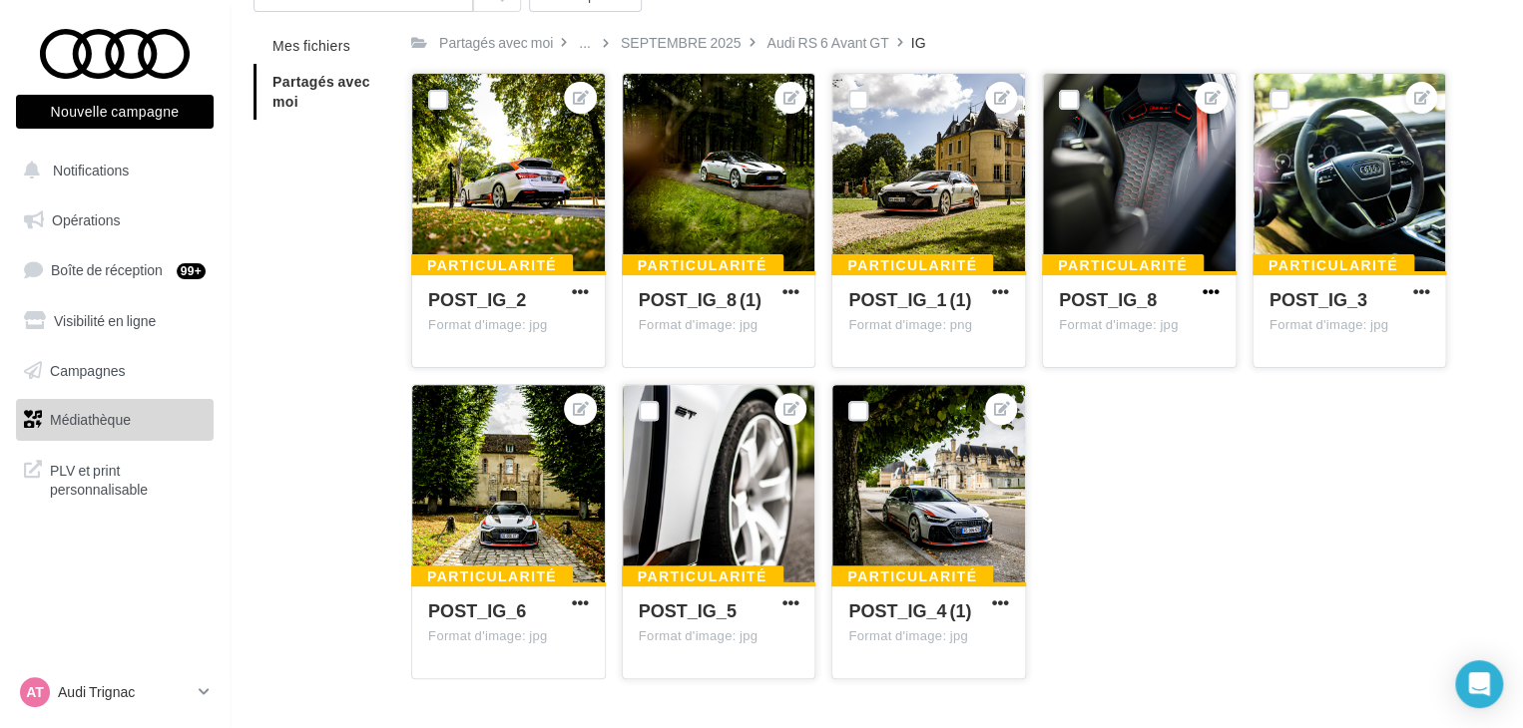
click at [1216, 291] on span "button" at bounding box center [1210, 291] width 17 height 17
click at [1137, 387] on button "Télécharger" at bounding box center [1120, 383] width 205 height 52
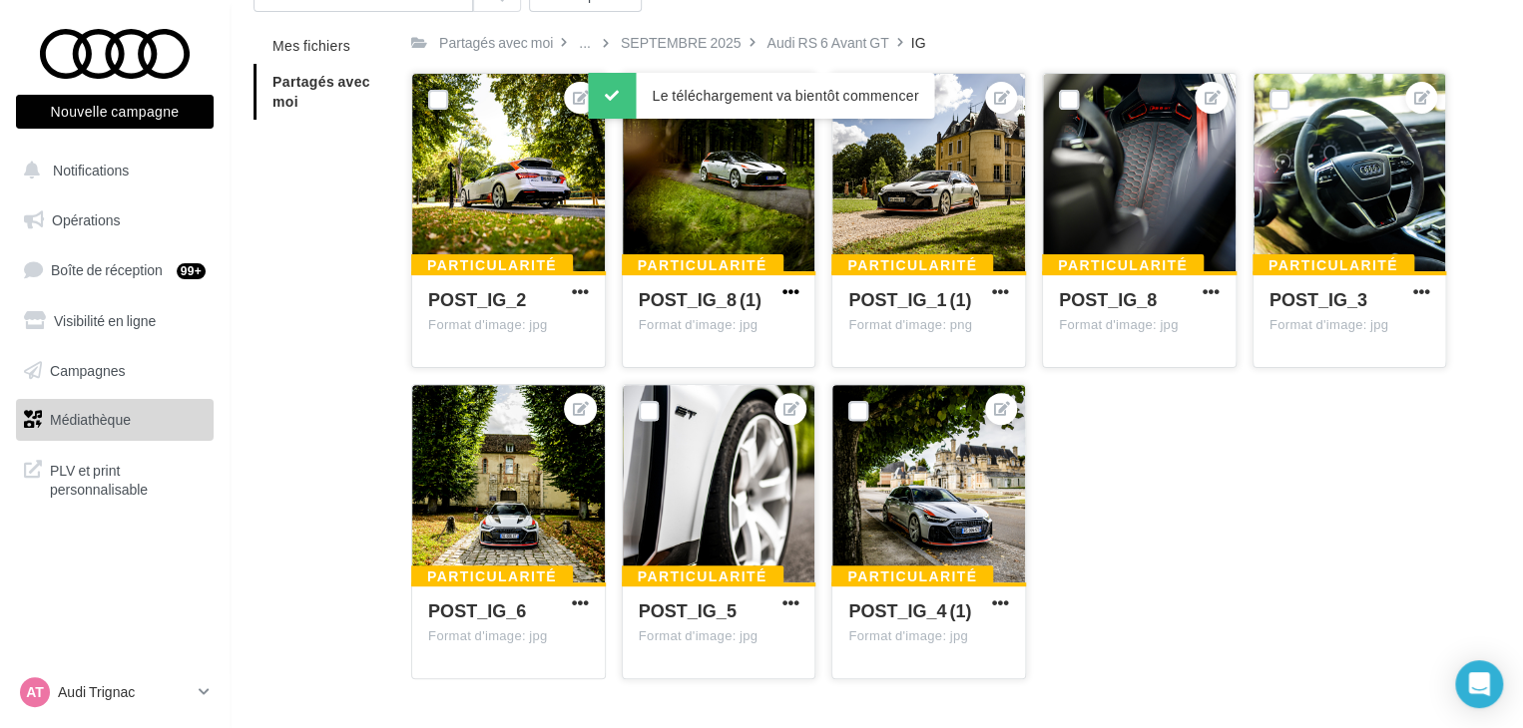
click at [785, 285] on span "button" at bounding box center [789, 291] width 17 height 17
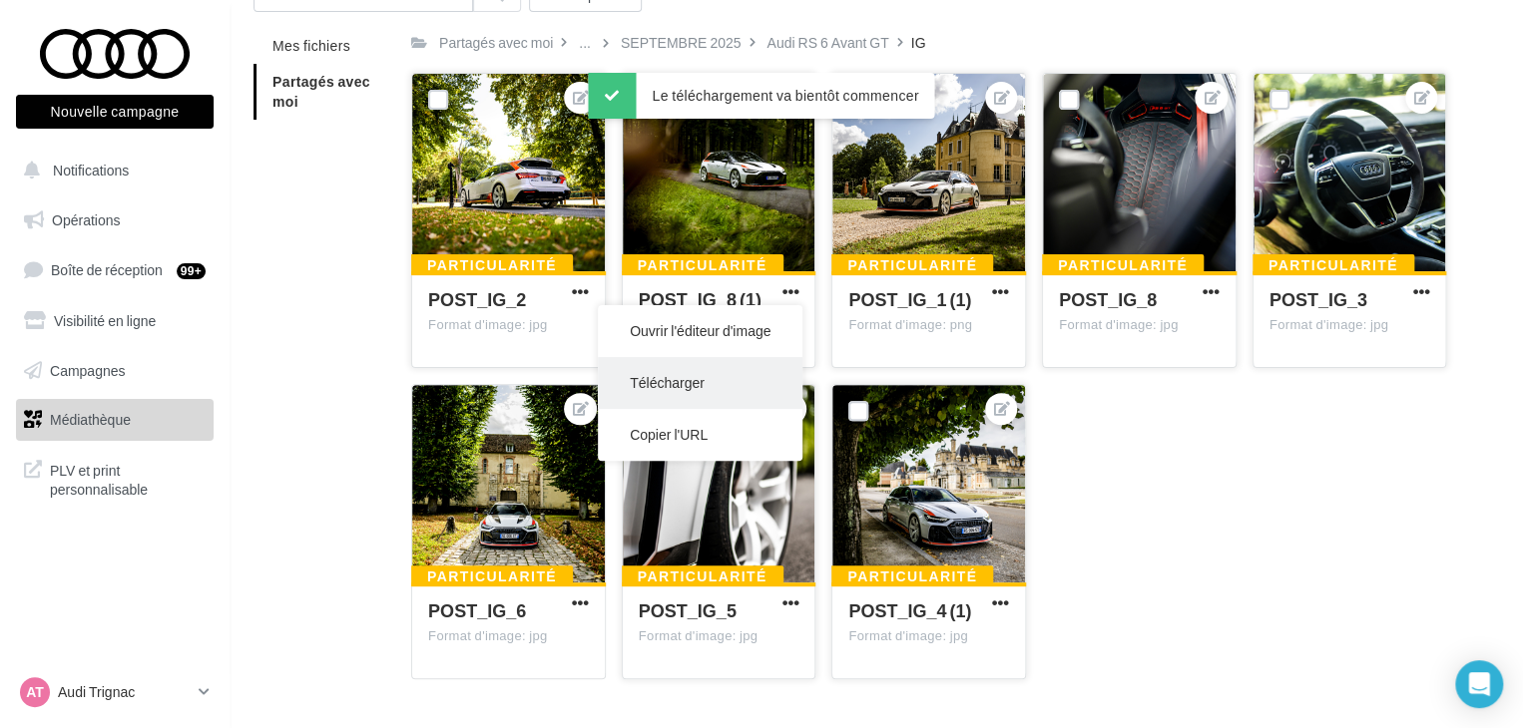
click at [741, 375] on button "Télécharger" at bounding box center [700, 383] width 205 height 52
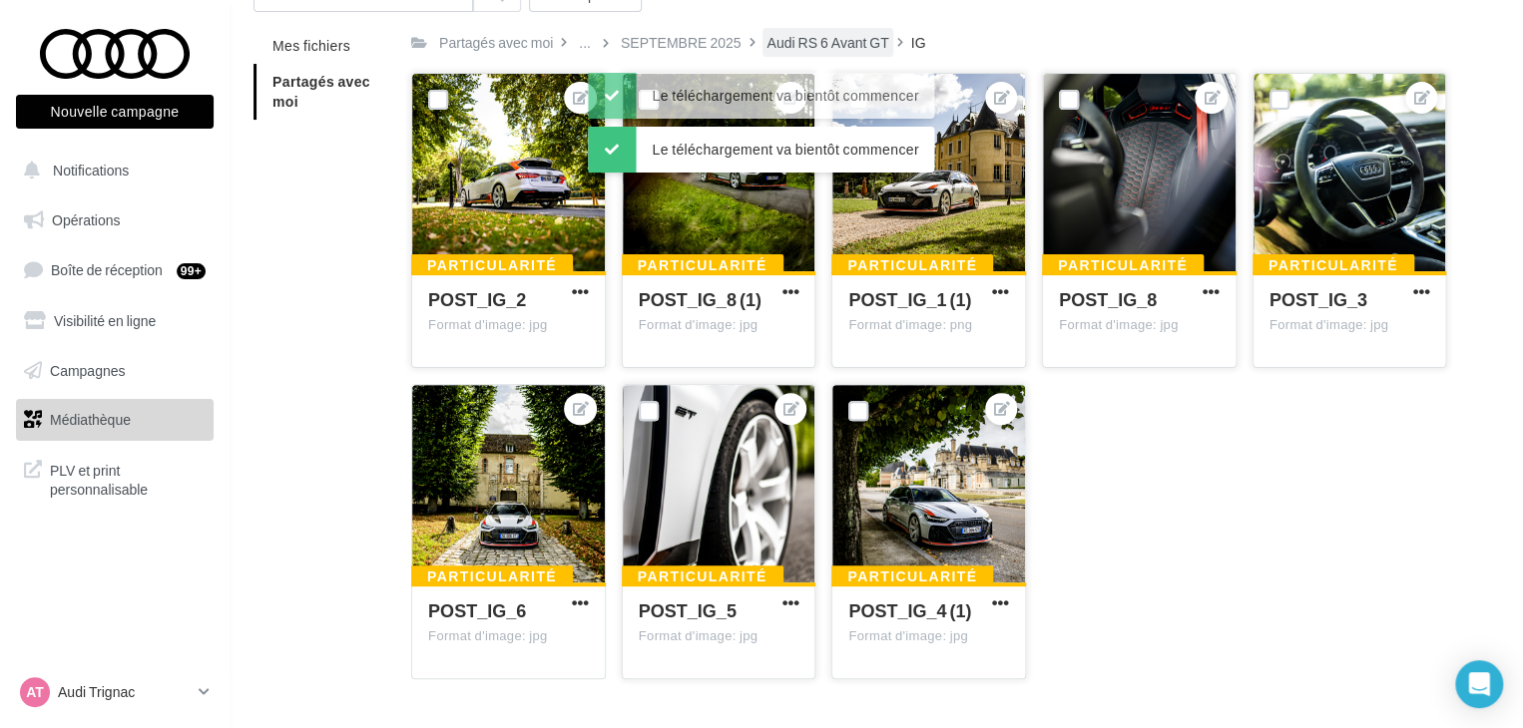
click at [825, 40] on div "Audi RS 6 Avant GT" at bounding box center [827, 43] width 122 height 20
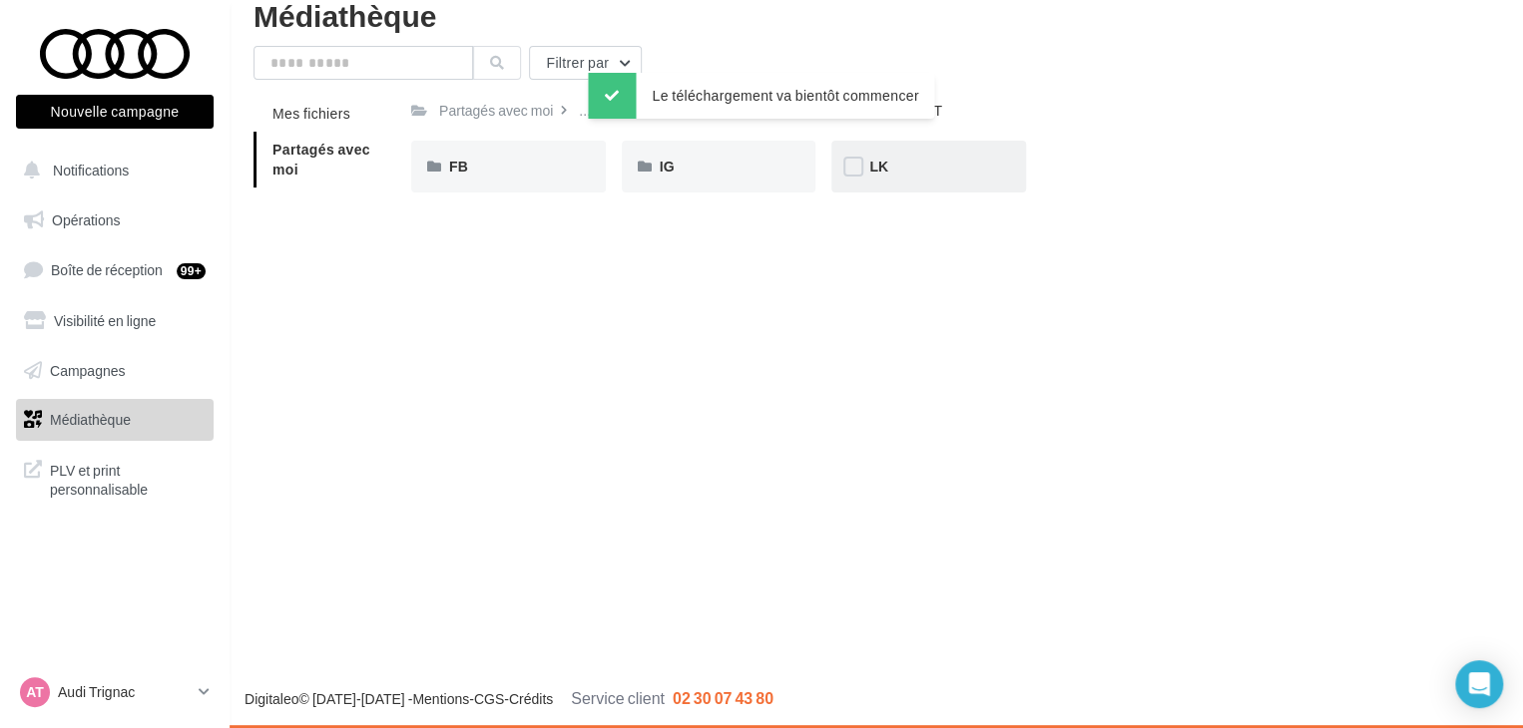
click at [889, 187] on div "LK" at bounding box center [928, 167] width 195 height 52
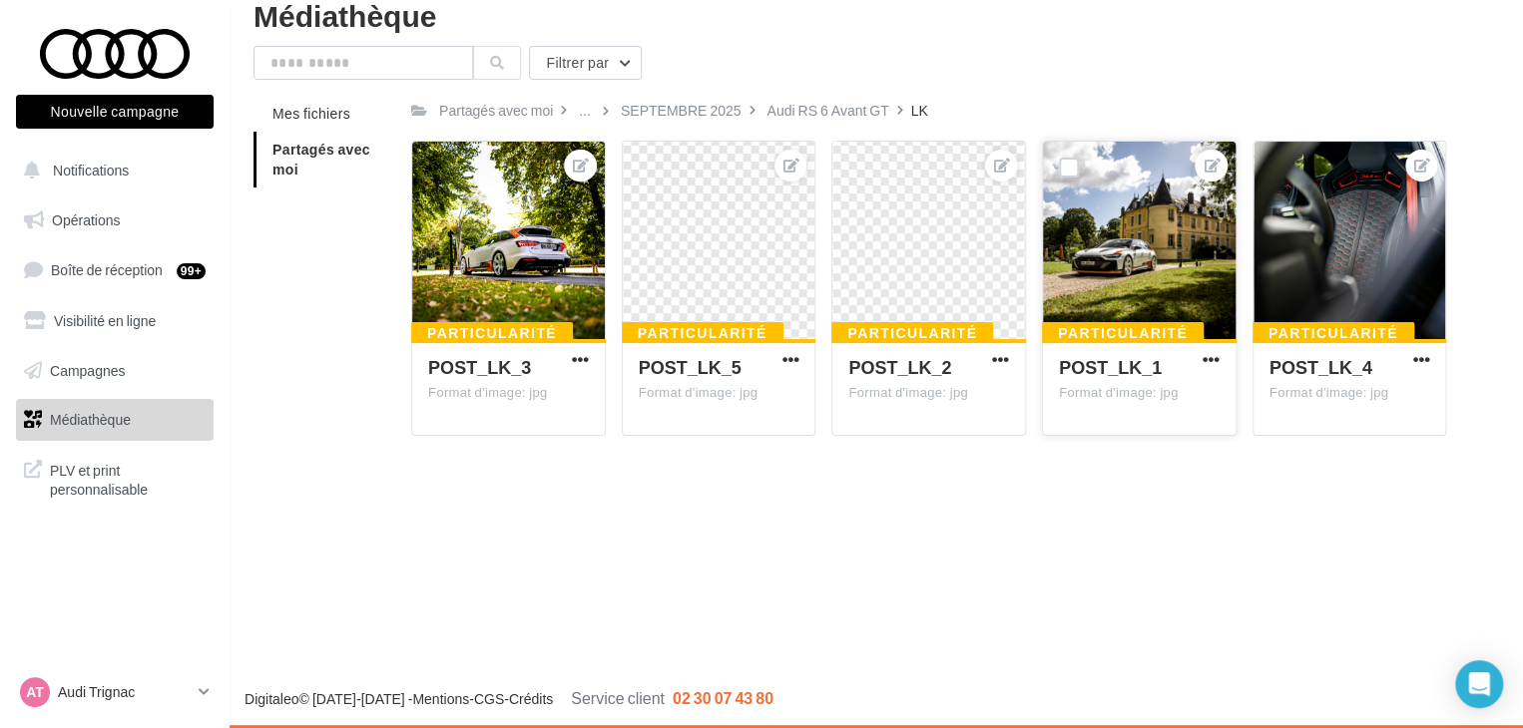
click at [1190, 363] on div "POST_LK_1" at bounding box center [1127, 369] width 137 height 29
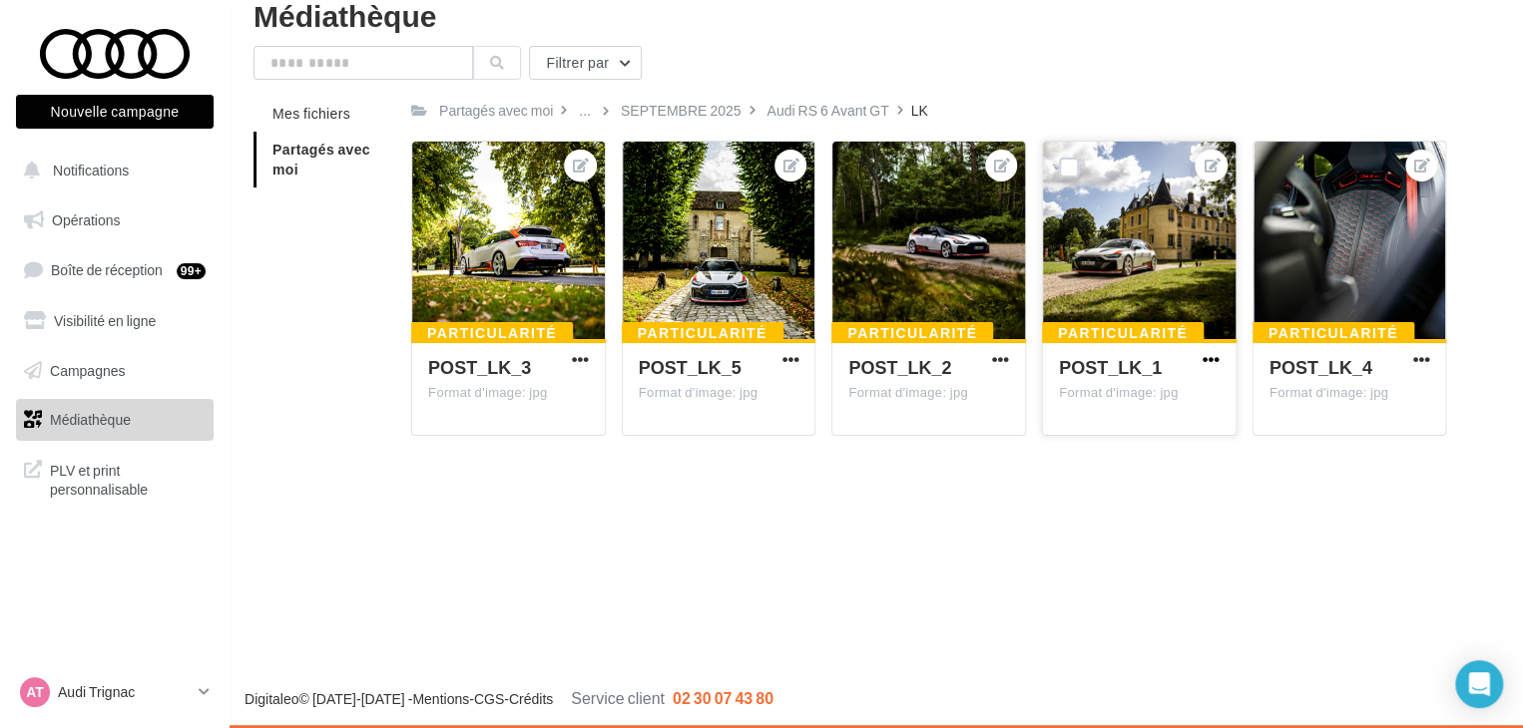
click at [1205, 360] on span "button" at bounding box center [1210, 359] width 17 height 17
click at [1110, 449] on button "Télécharger" at bounding box center [1120, 451] width 205 height 52
click at [1003, 356] on span "button" at bounding box center [1000, 359] width 17 height 17
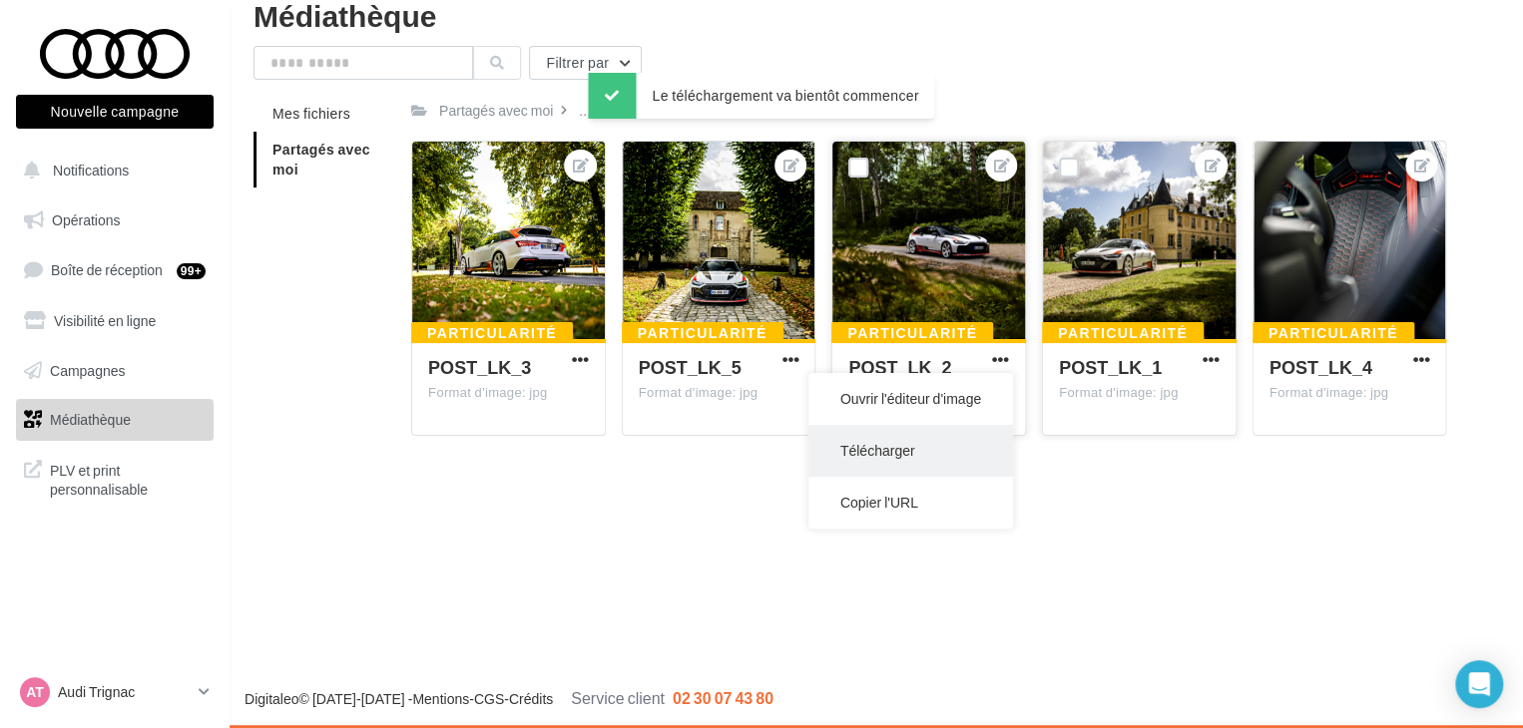
click at [908, 445] on button "Télécharger" at bounding box center [910, 451] width 205 height 52
click at [579, 360] on span "button" at bounding box center [580, 359] width 17 height 17
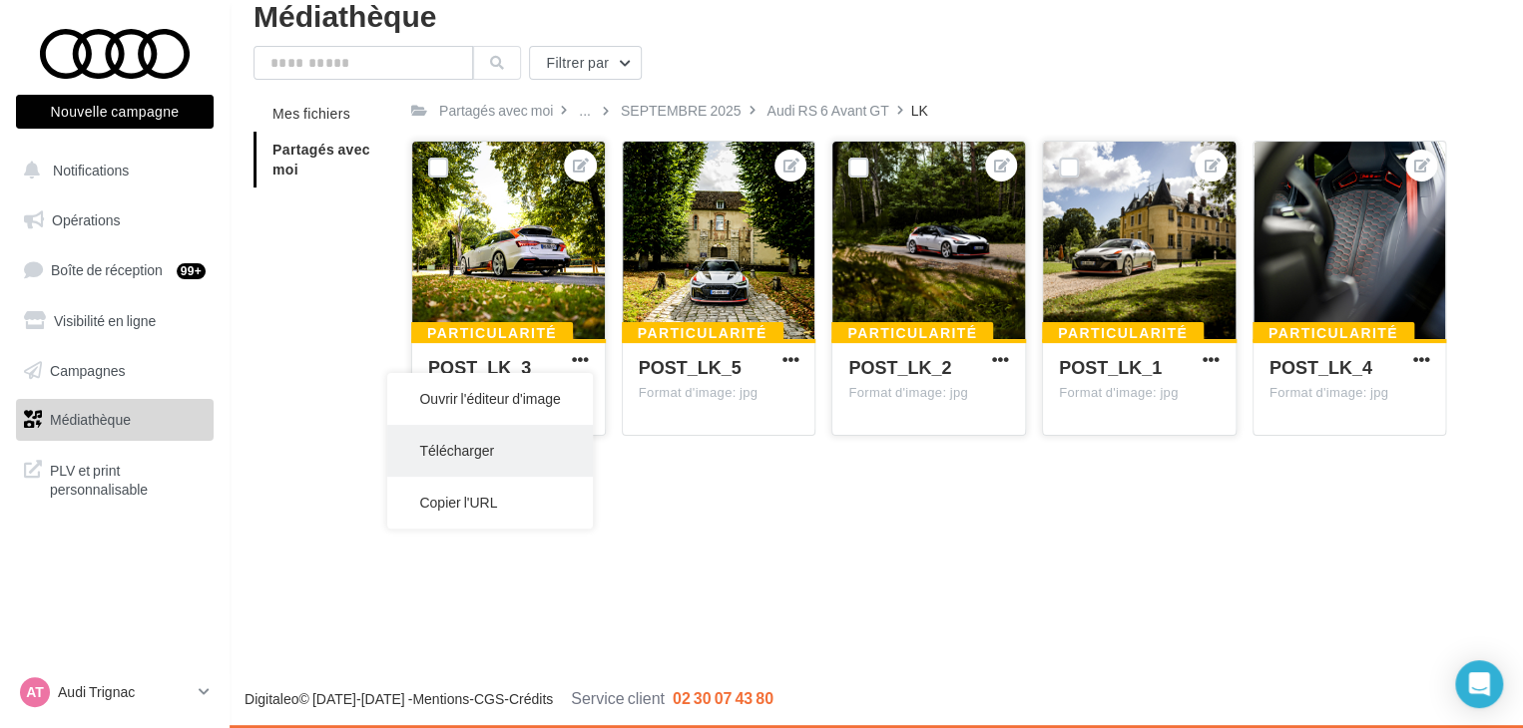
click at [523, 453] on button "Télécharger" at bounding box center [489, 451] width 205 height 52
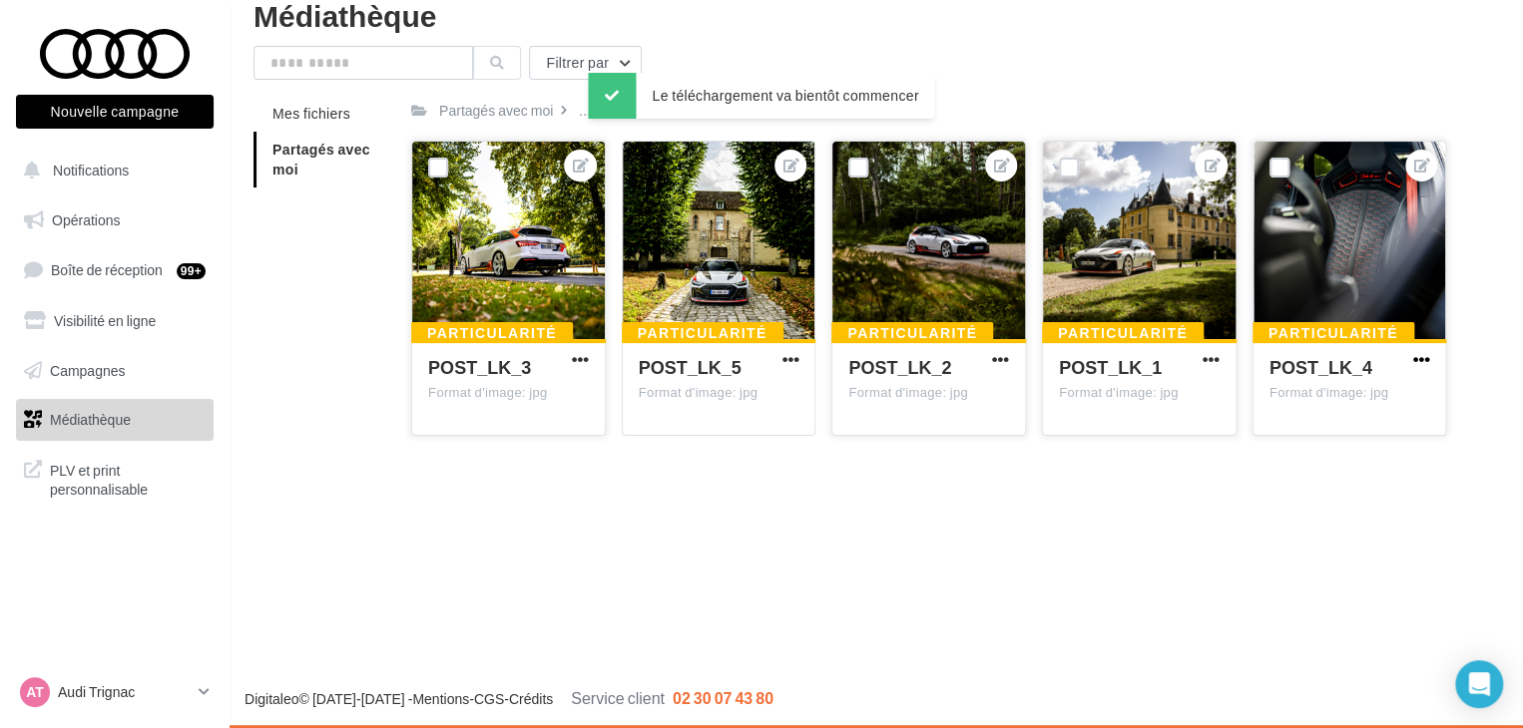
click at [1426, 360] on span "button" at bounding box center [1420, 359] width 17 height 17
click at [1319, 449] on button "Télécharger" at bounding box center [1330, 451] width 205 height 52
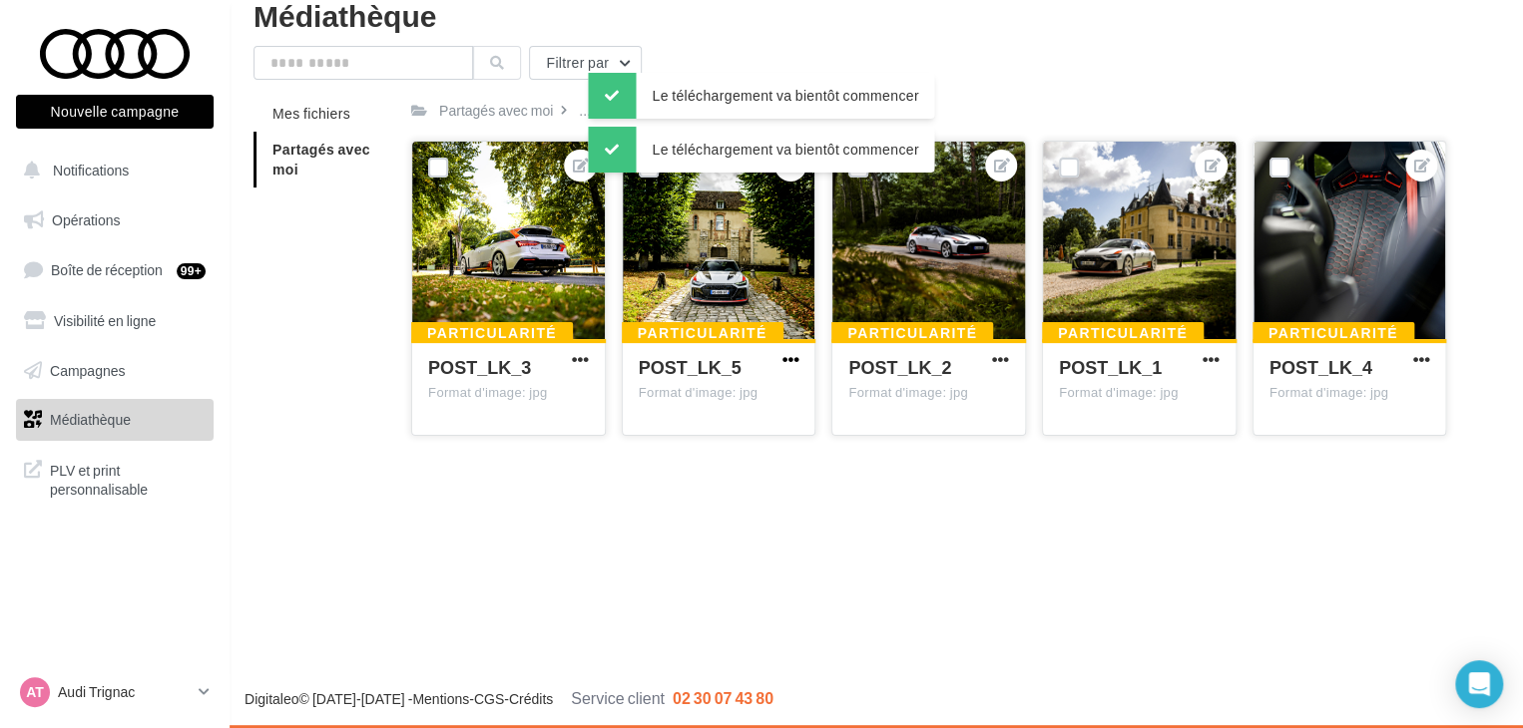
click at [795, 351] on span "button" at bounding box center [789, 359] width 17 height 17
click at [720, 454] on button "Télécharger" at bounding box center [700, 451] width 205 height 52
click at [112, 212] on span "Opérations" at bounding box center [86, 220] width 68 height 17
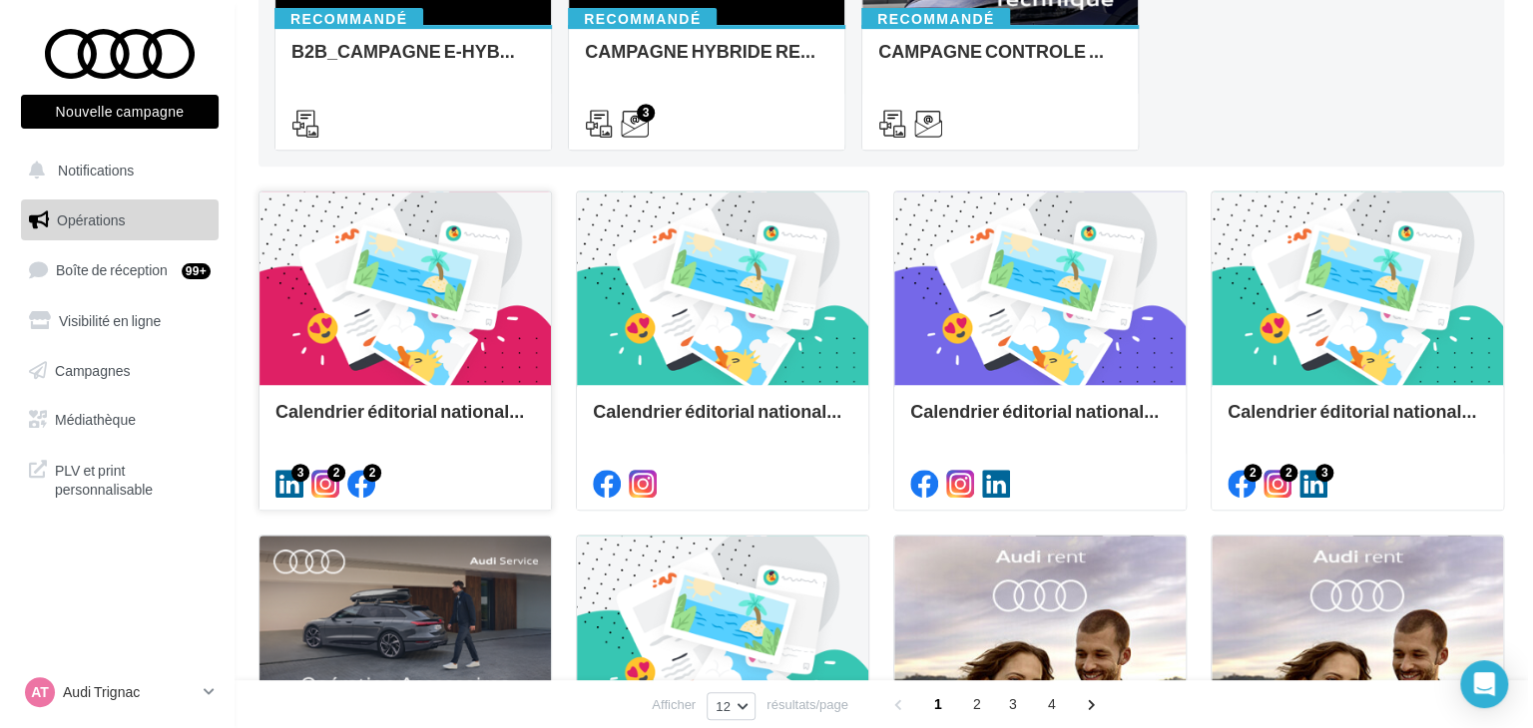
scroll to position [499, 0]
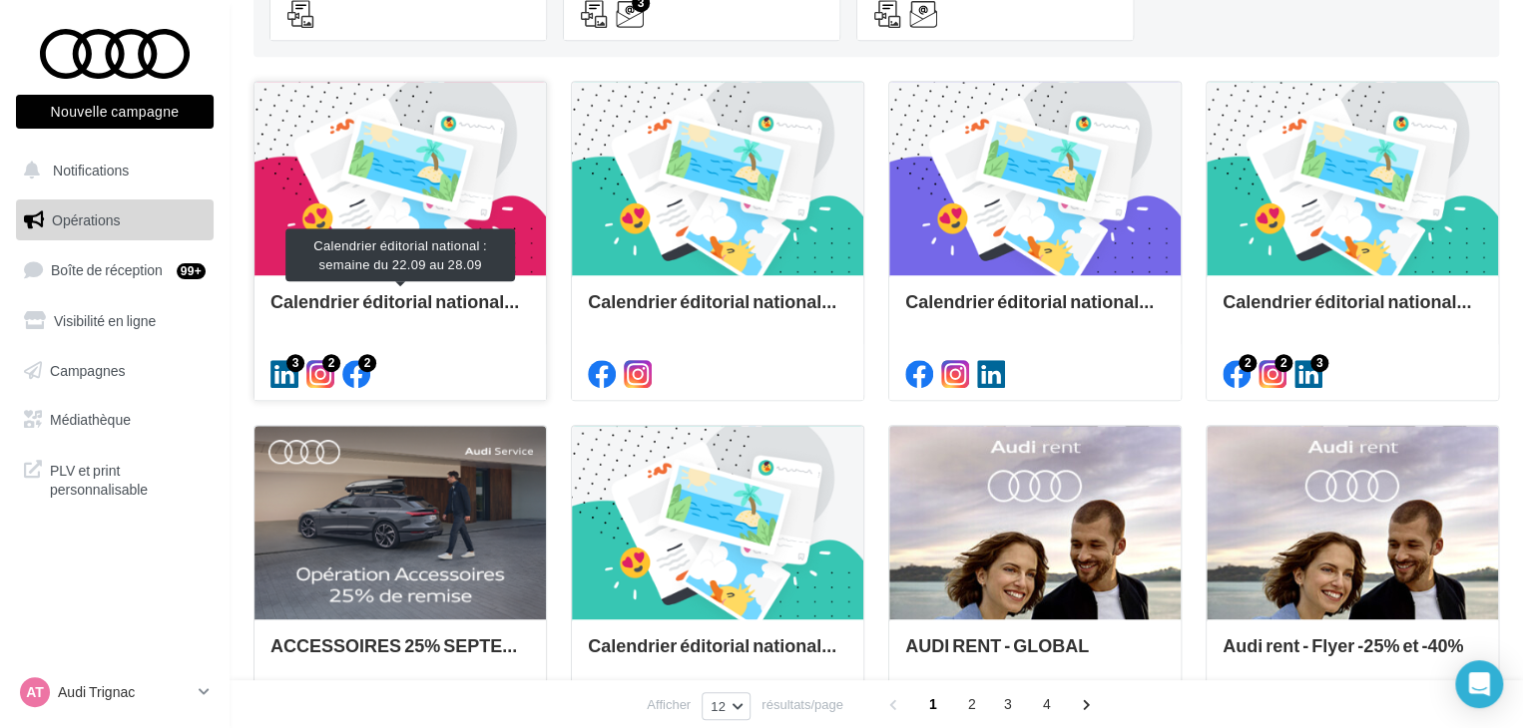
click at [415, 298] on div "Calendrier éditorial national : semaine du 22.09 au 28.09" at bounding box center [399, 311] width 259 height 40
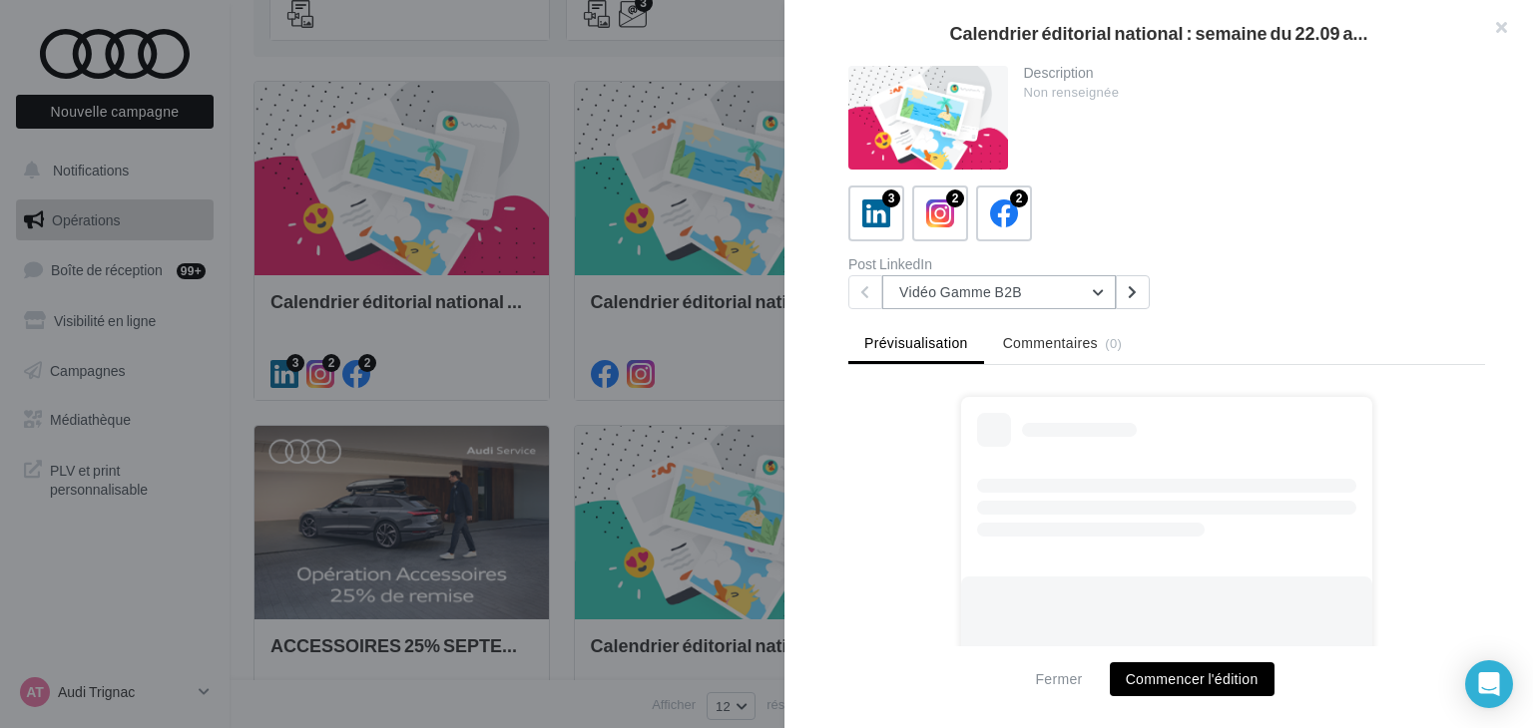
click at [1084, 289] on button "Vidéo Gamme B2B" at bounding box center [998, 292] width 233 height 34
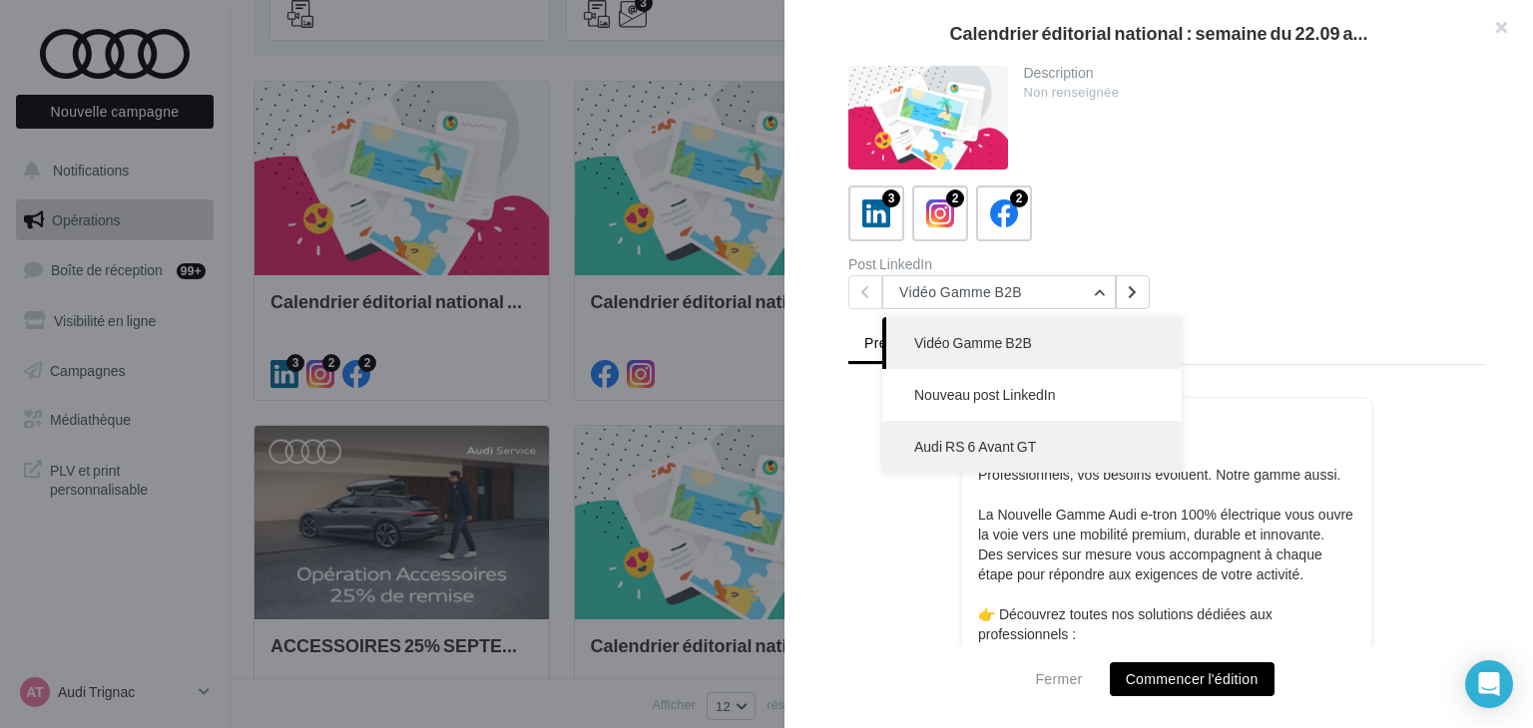
click at [1044, 433] on button "Audi RS 6 Avant GT" at bounding box center [1031, 447] width 299 height 52
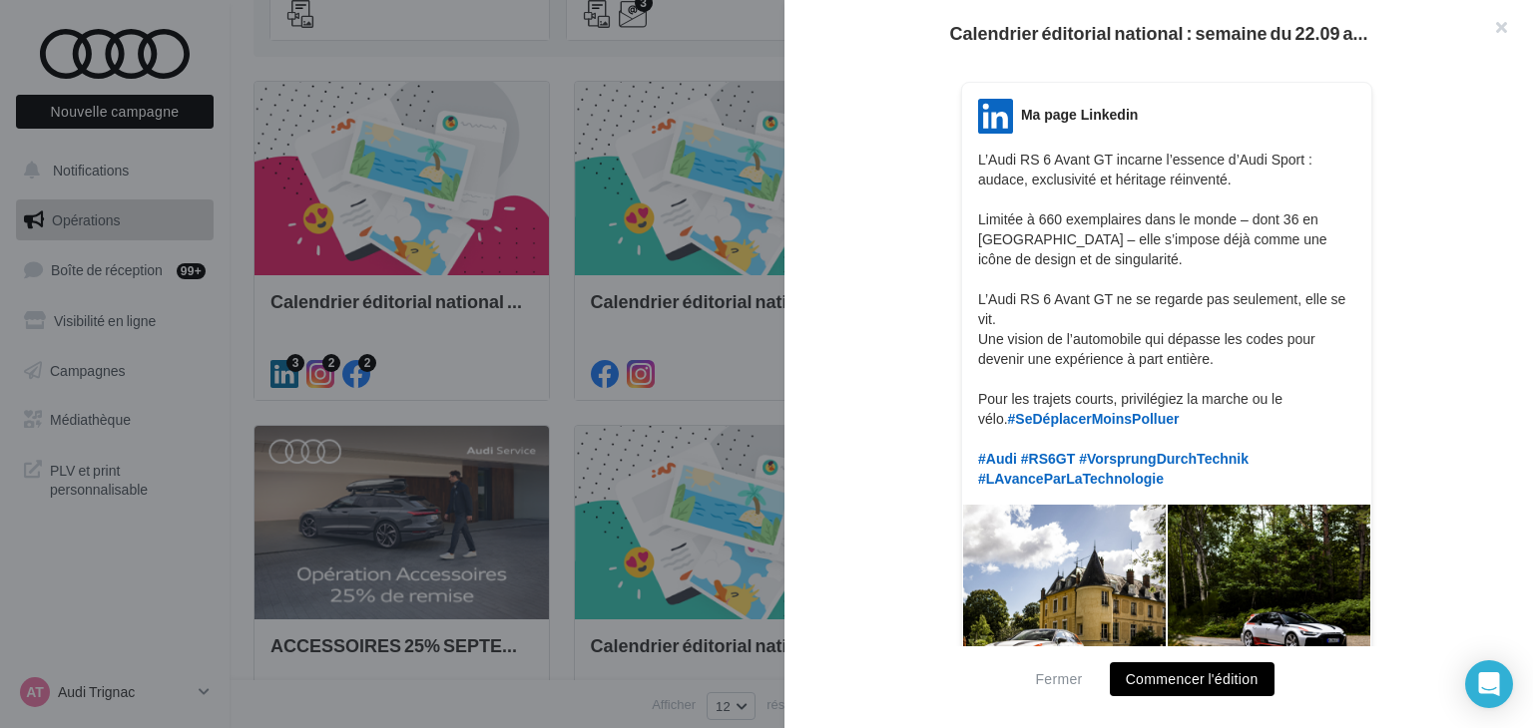
scroll to position [280, 0]
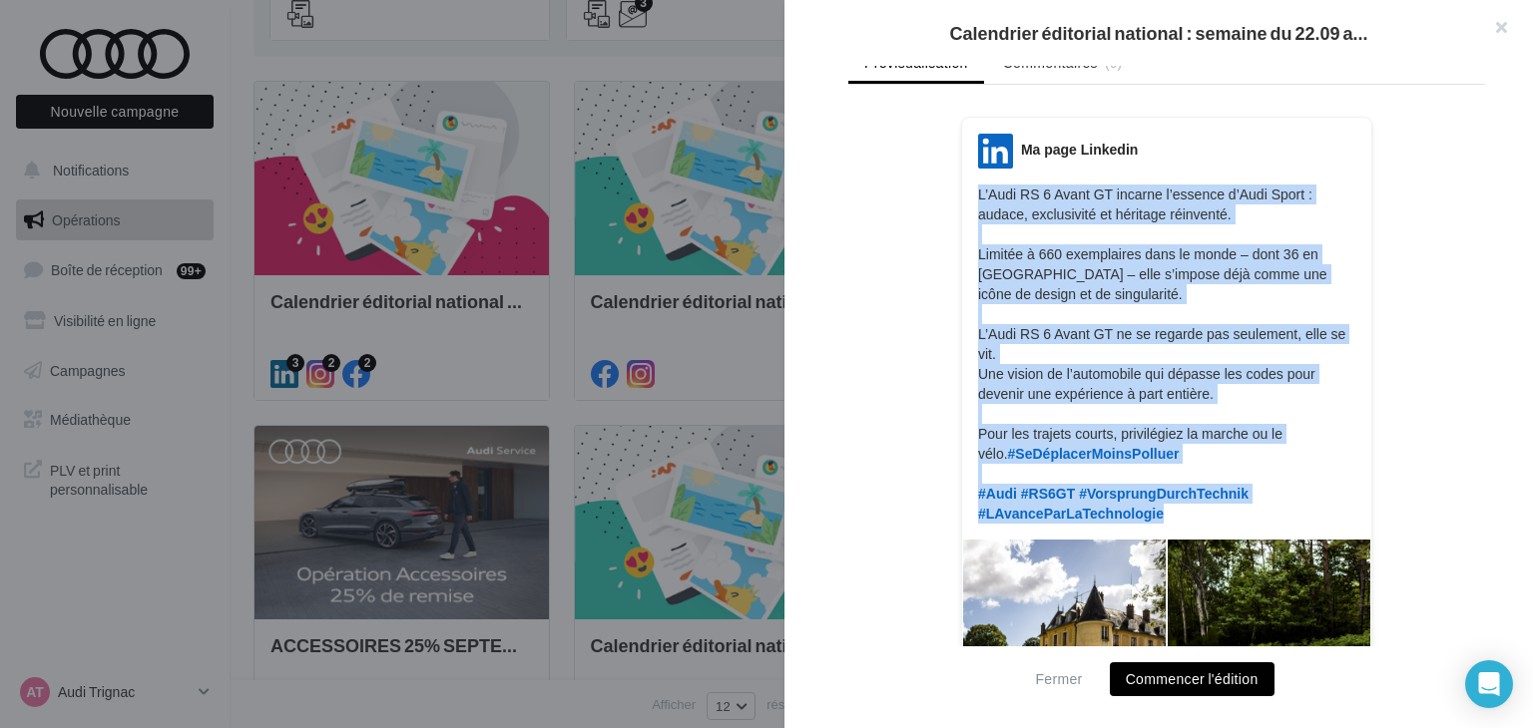
copy p "L’Audi RS 6 Avant GT incarne l’essence d’Audi Sport : audace, exclusivité et hé…"
drag, startPoint x: 1165, startPoint y: 520, endPoint x: 975, endPoint y: 192, distance: 379.6
click at [978, 192] on p "L’Audi RS 6 Avant GT incarne l’essence d’Audi Sport : audace, exclusivité et hé…" at bounding box center [1166, 354] width 377 height 339
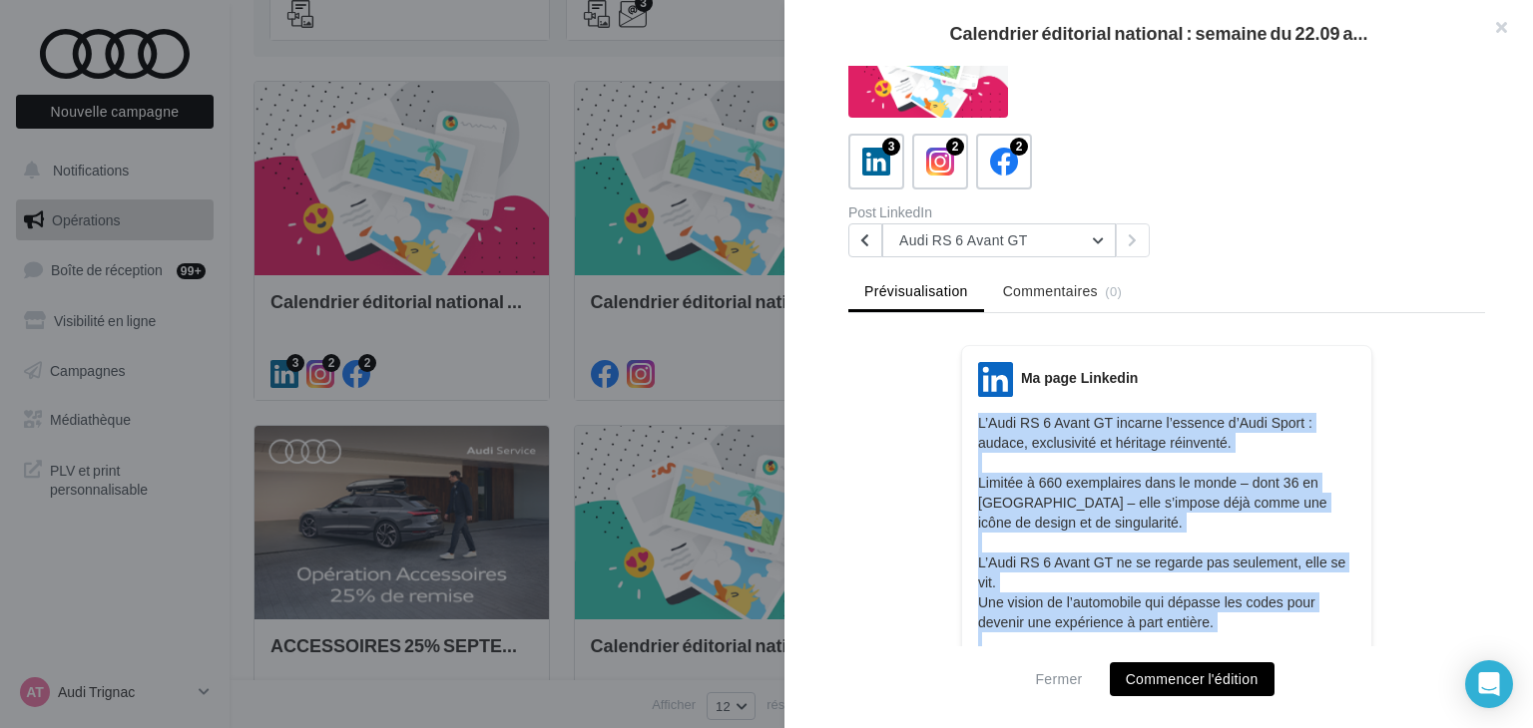
scroll to position [100, 0]
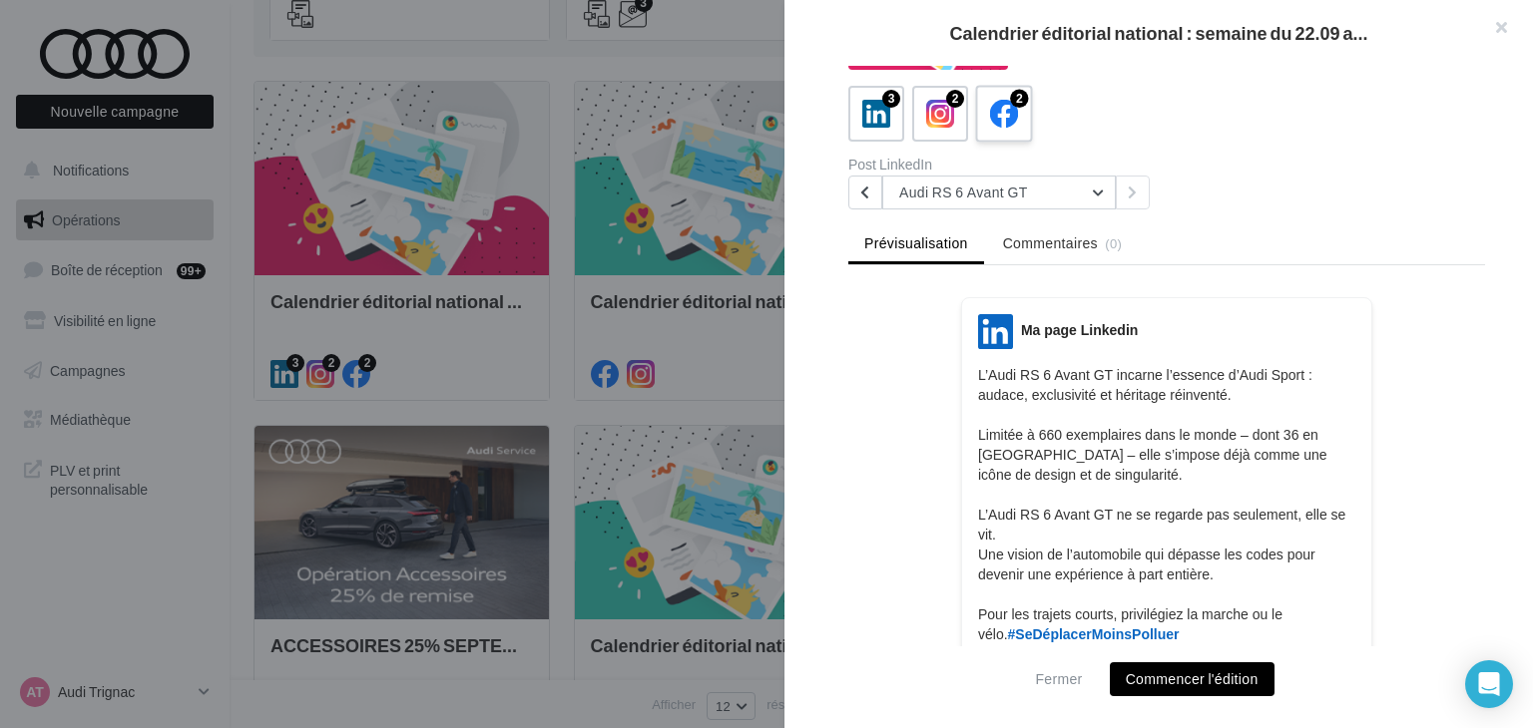
click at [1011, 111] on icon at bounding box center [1004, 114] width 29 height 29
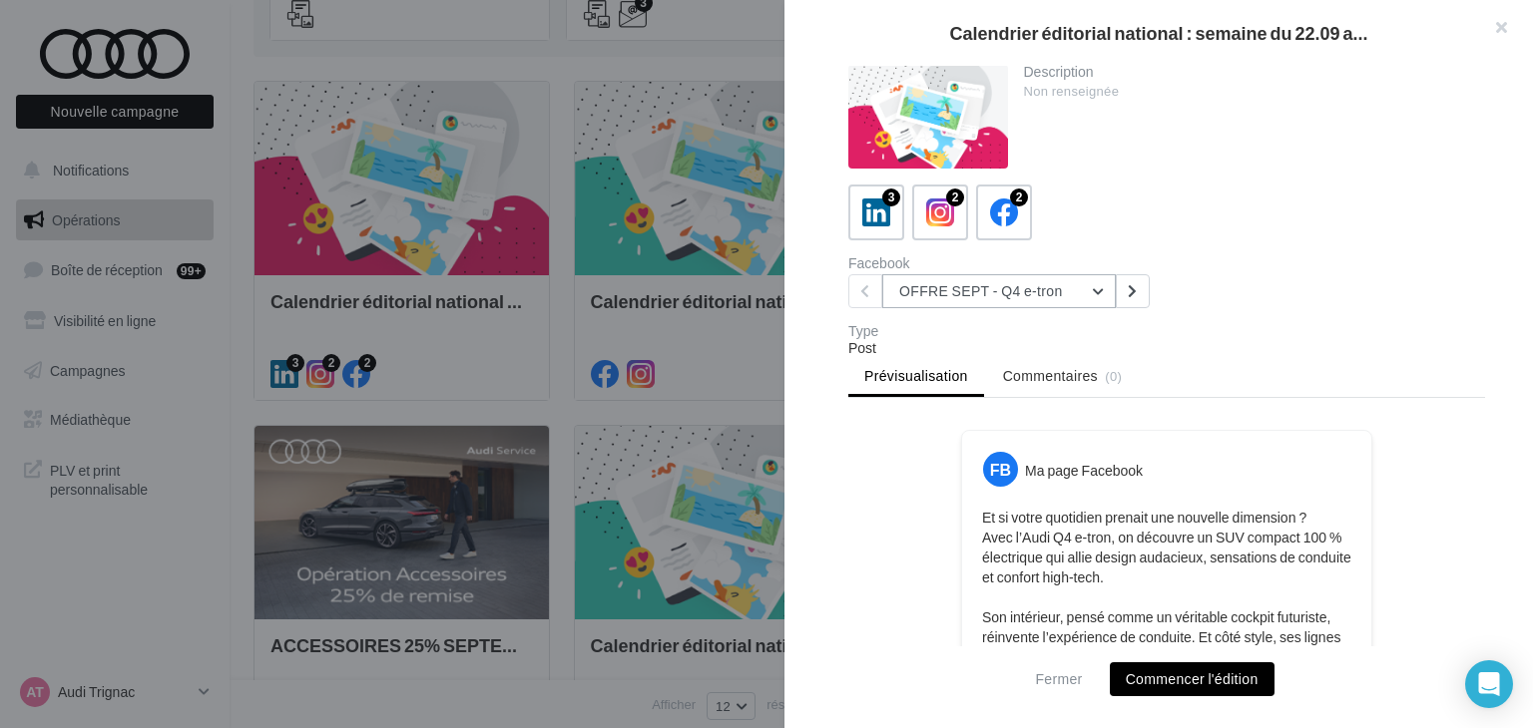
scroll to position [0, 0]
click at [963, 276] on button "OFFRE SEPT - Q4 e-tron" at bounding box center [998, 292] width 233 height 34
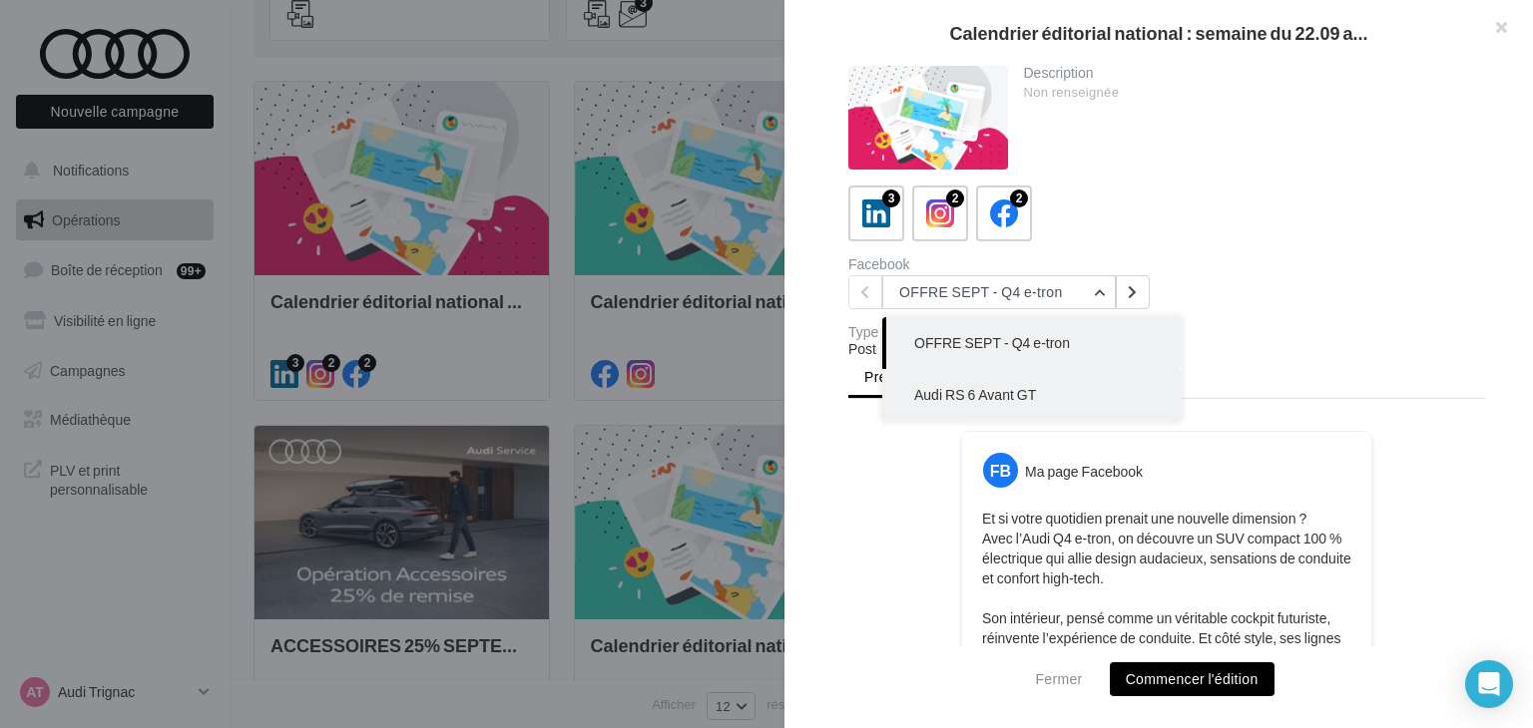
click at [973, 380] on button "Audi RS 6 Avant GT" at bounding box center [1031, 395] width 299 height 52
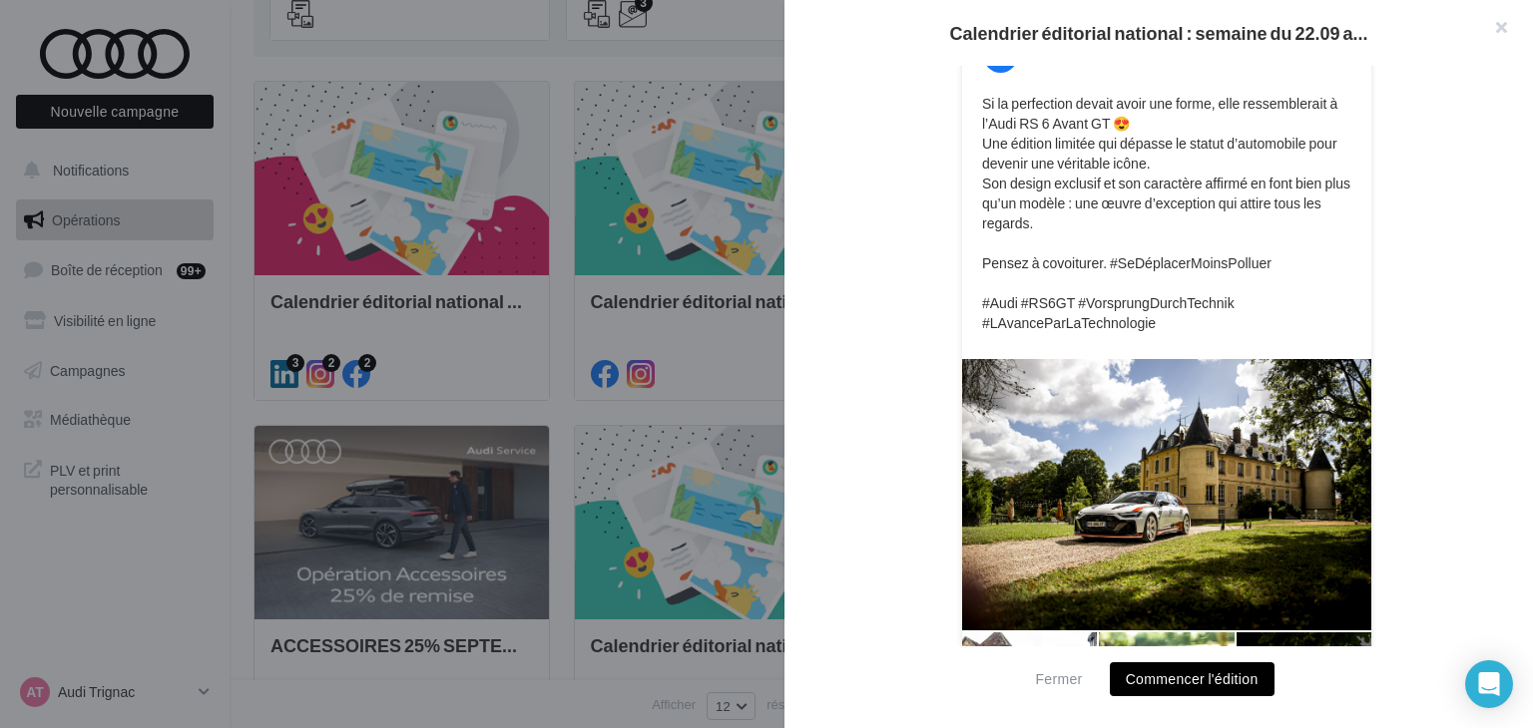
scroll to position [244, 0]
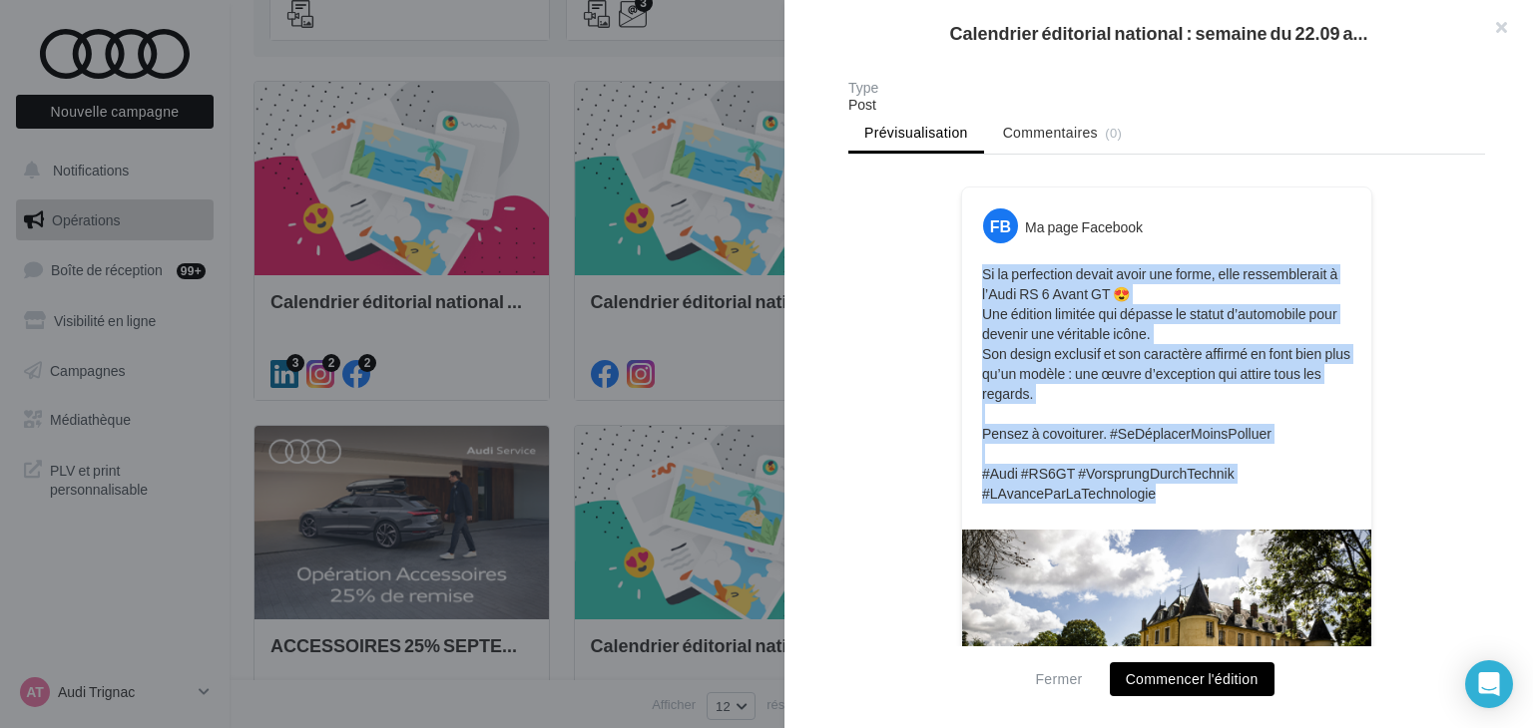
drag, startPoint x: 1178, startPoint y: 505, endPoint x: 970, endPoint y: 272, distance: 312.3
click at [970, 272] on div "Si la perfection devait avoir une forme, elle ressemblerait à l’Audi RS 6 Avant…" at bounding box center [1166, 383] width 399 height 249
copy p "Si la perfection devait avoir une forme, elle ressemblerait à l’Audi RS 6 Avant…"
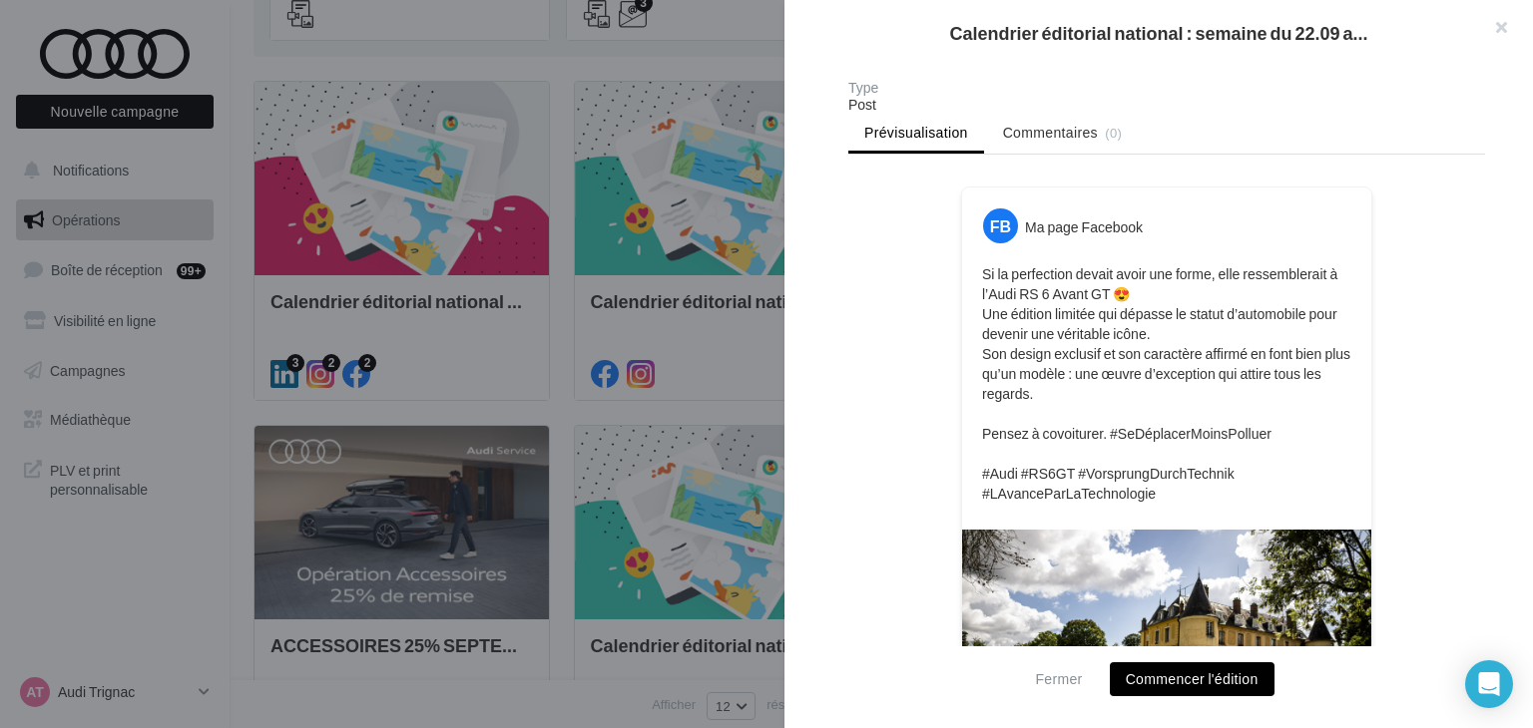
click at [544, 395] on div at bounding box center [766, 364] width 1533 height 728
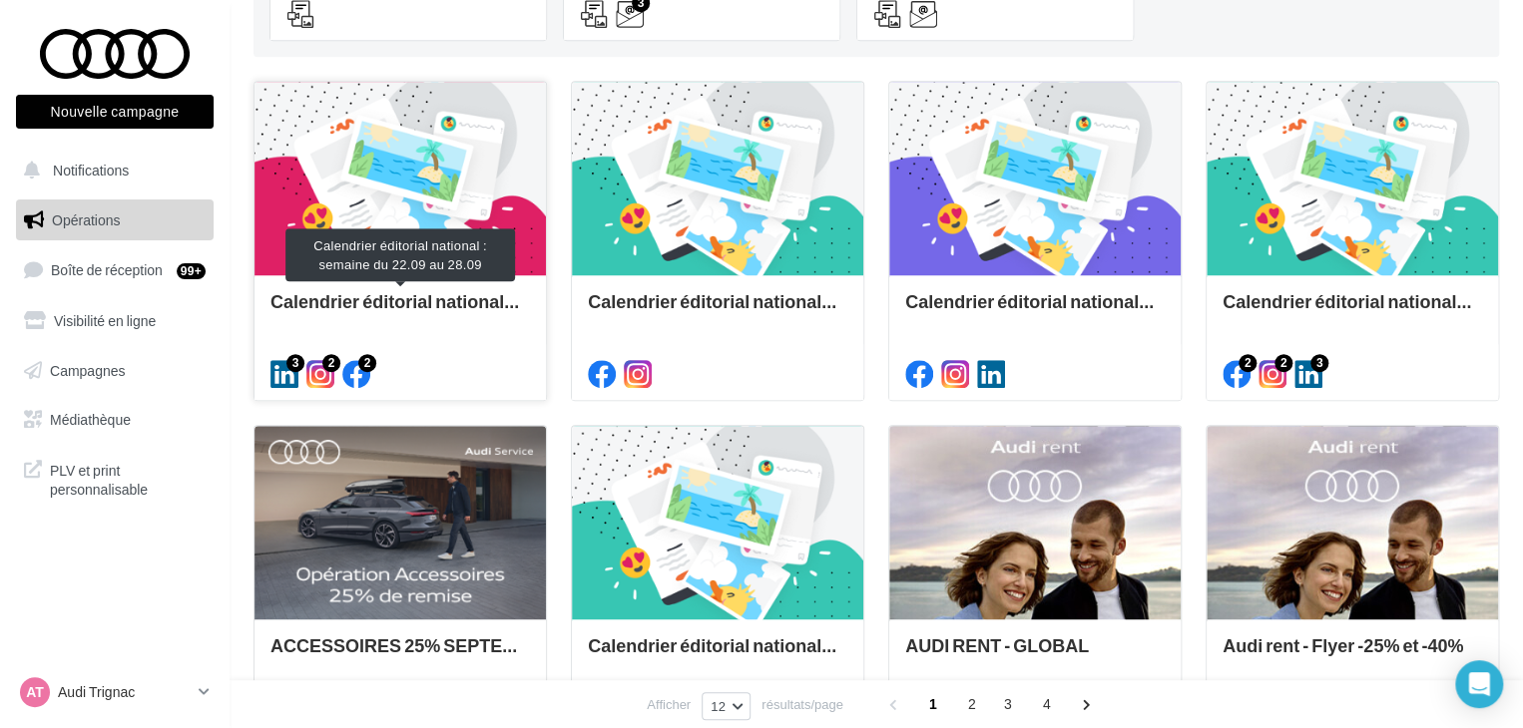
click at [382, 316] on div "Calendrier éditorial national : semaine du 22.09 au 28.09" at bounding box center [399, 311] width 259 height 40
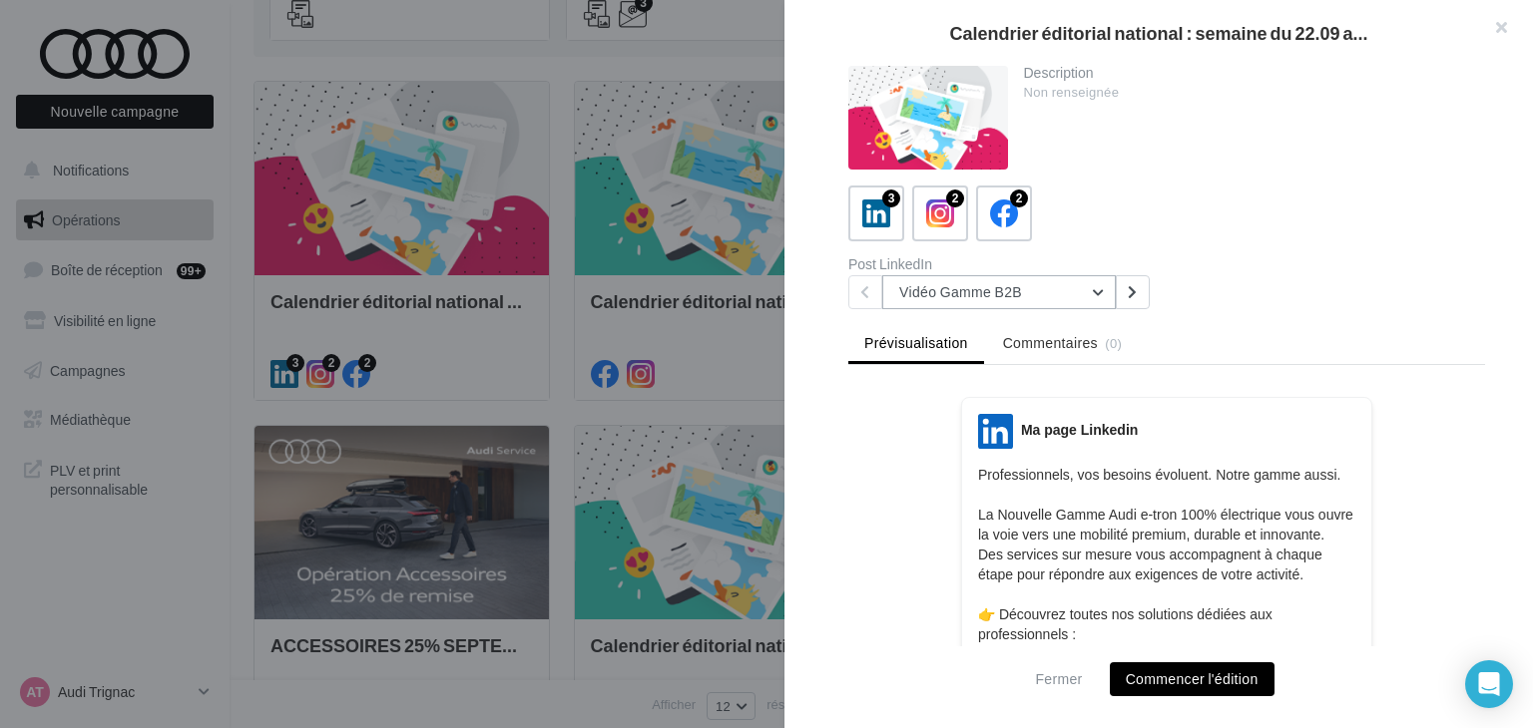
click at [935, 287] on button "Vidéo Gamme B2B" at bounding box center [998, 292] width 233 height 34
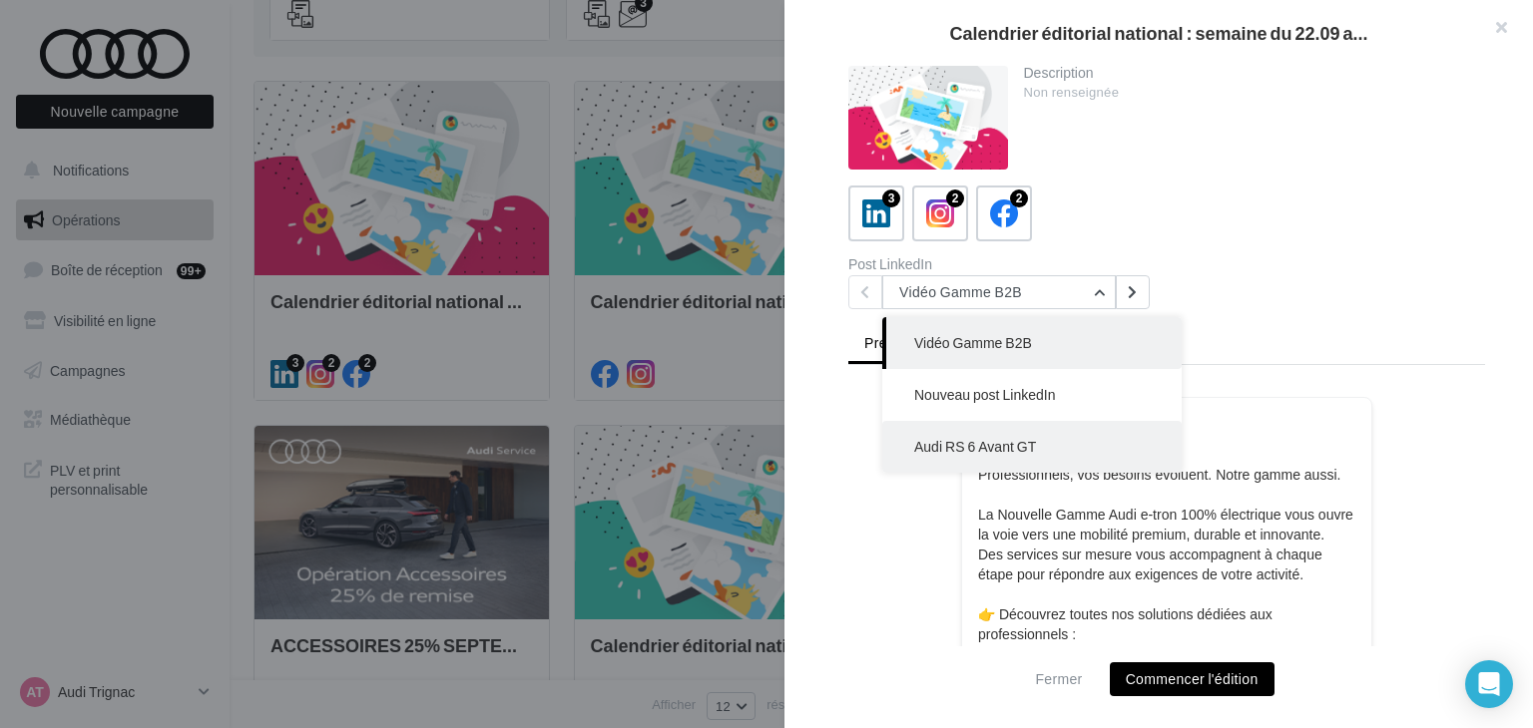
click at [992, 431] on button "Audi RS 6 Avant GT" at bounding box center [1031, 447] width 299 height 52
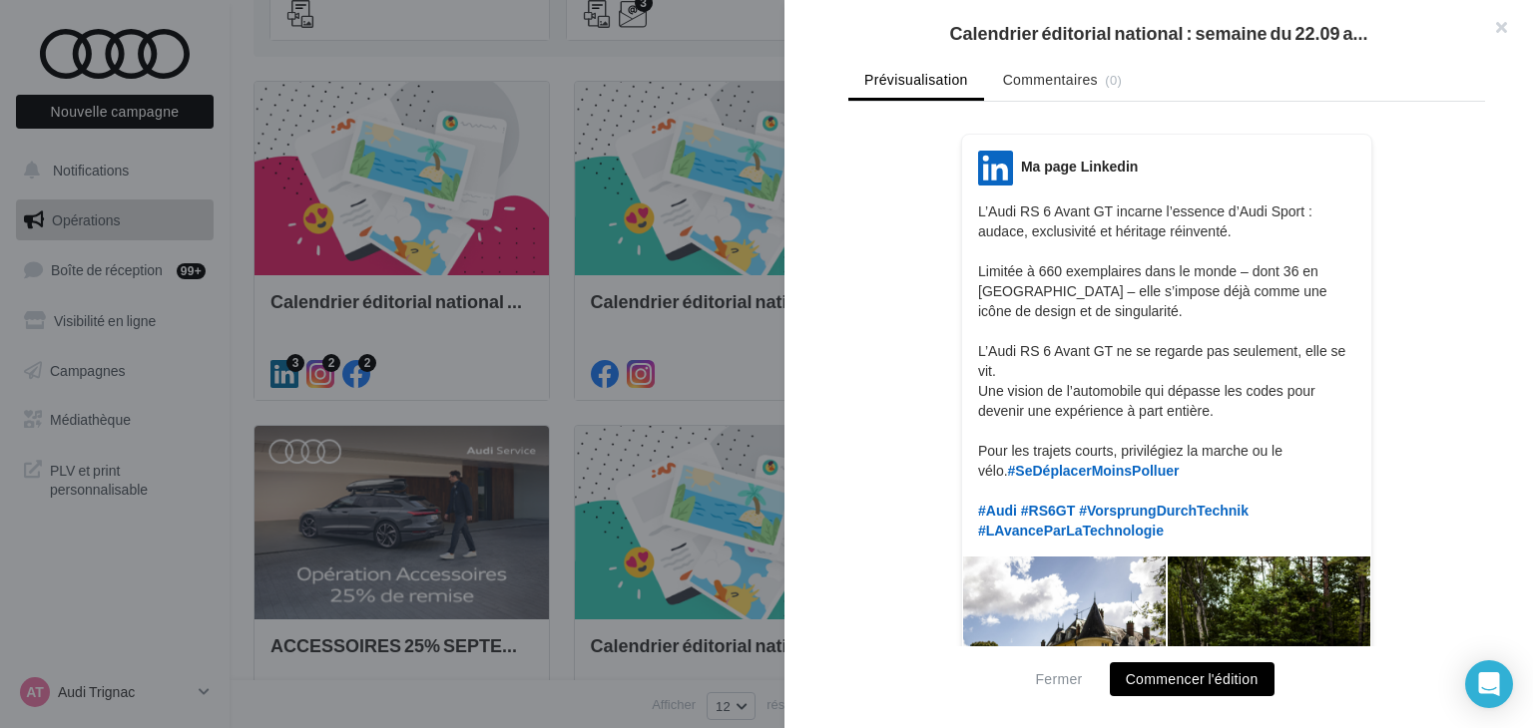
scroll to position [299, 0]
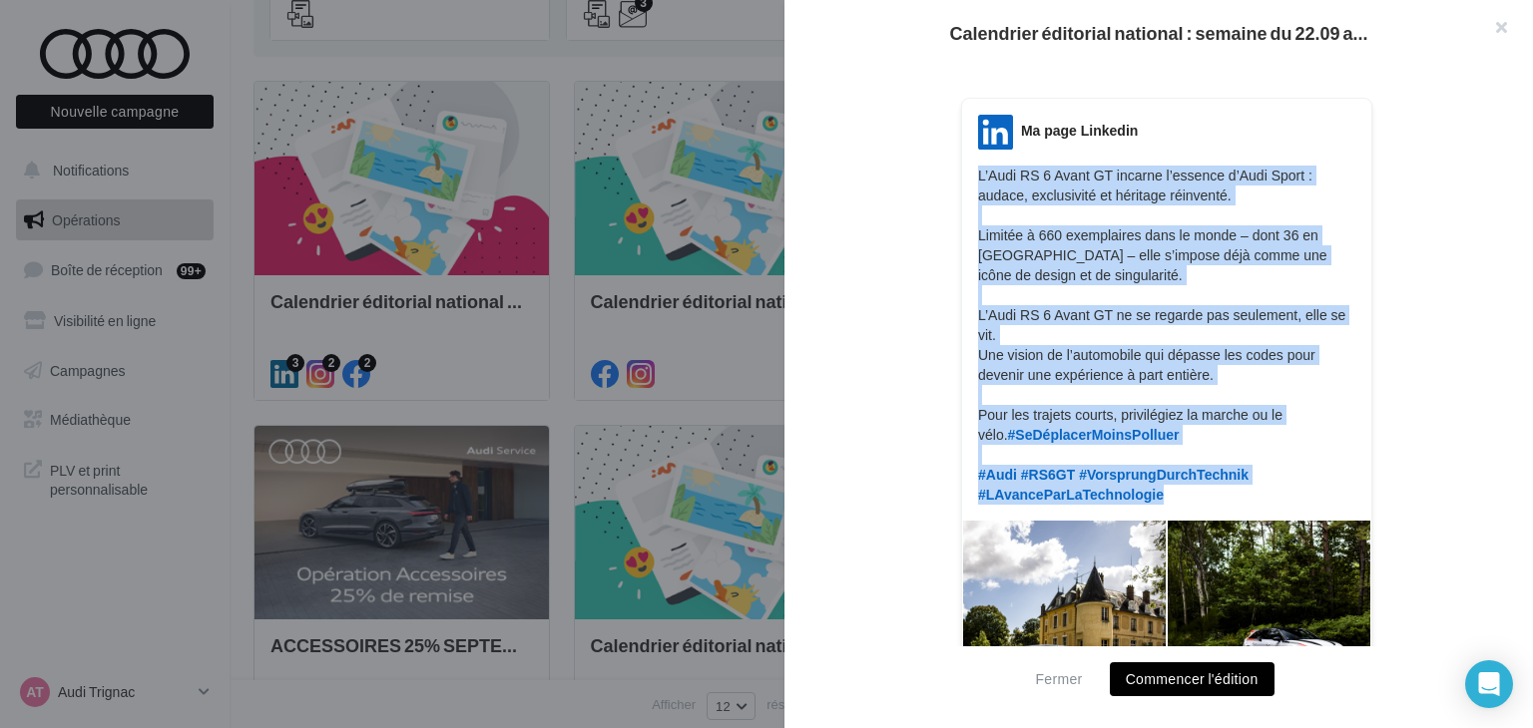
copy p "L’Audi RS 6 Avant GT incarne l’essence d’Audi Sport : audace, exclusivité et hé…"
drag, startPoint x: 1144, startPoint y: 500, endPoint x: 965, endPoint y: 179, distance: 367.6
click at [965, 179] on div "LinkedIn Ma page Linkedin L’Audi RS 6 Avant GT incarne l’essence d’Audi Sport :…" at bounding box center [1166, 310] width 409 height 390
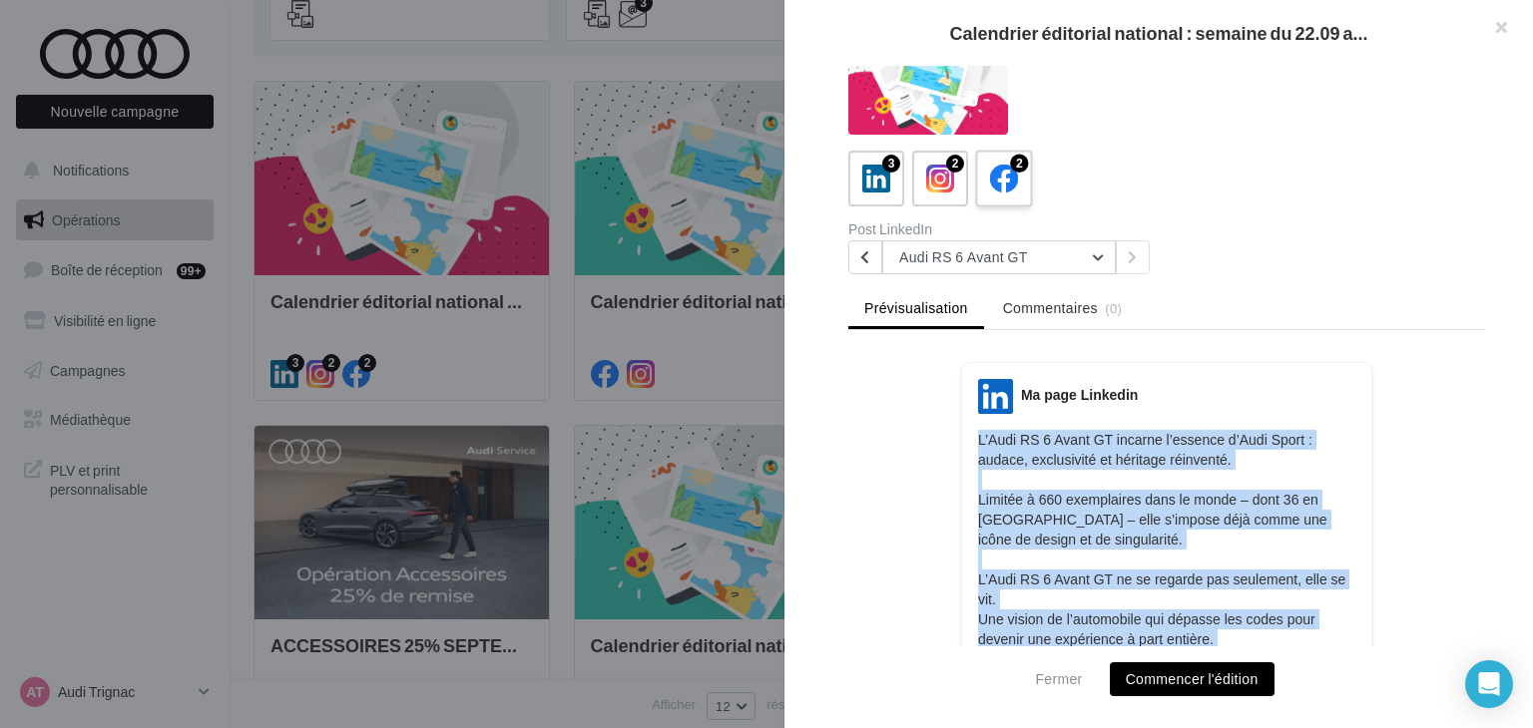
scroll to position [0, 0]
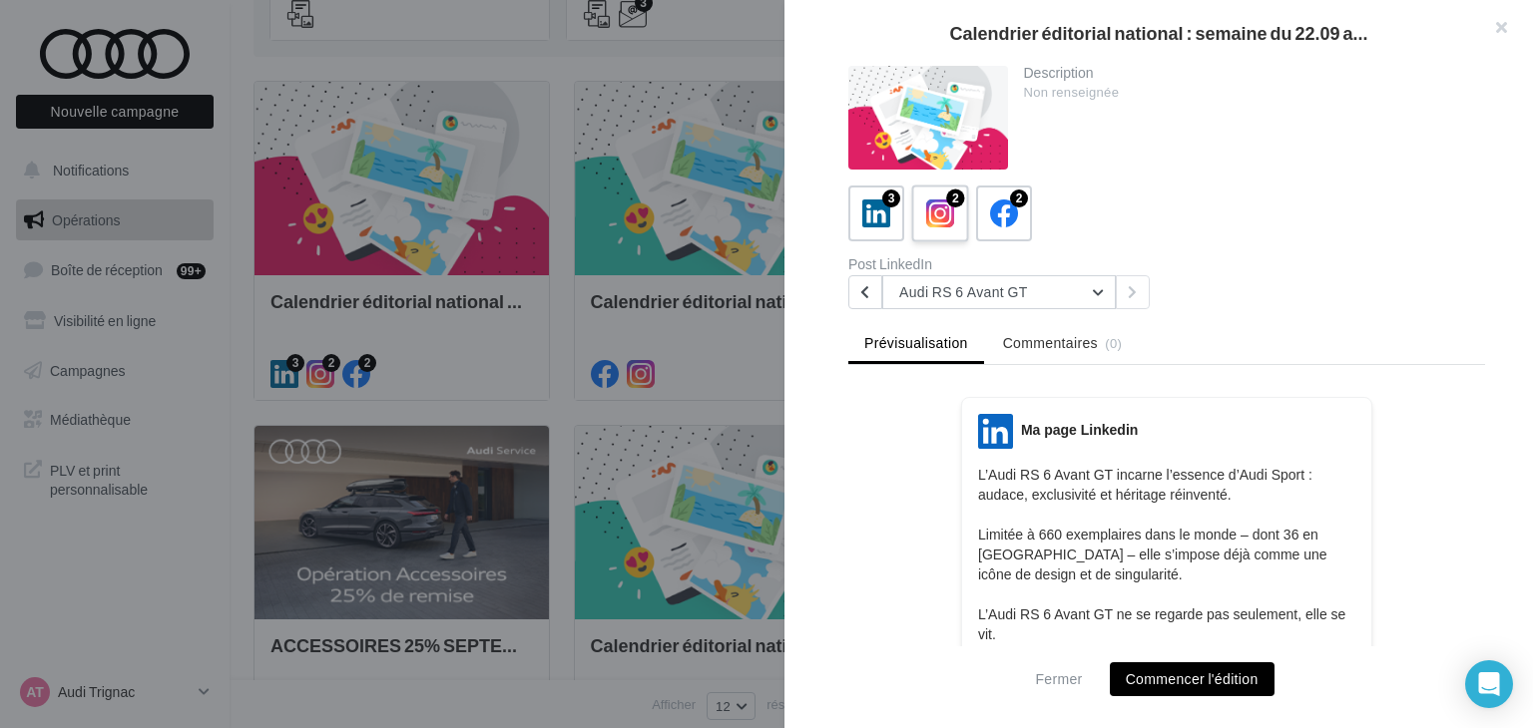
click at [956, 218] on div "2" at bounding box center [940, 214] width 37 height 37
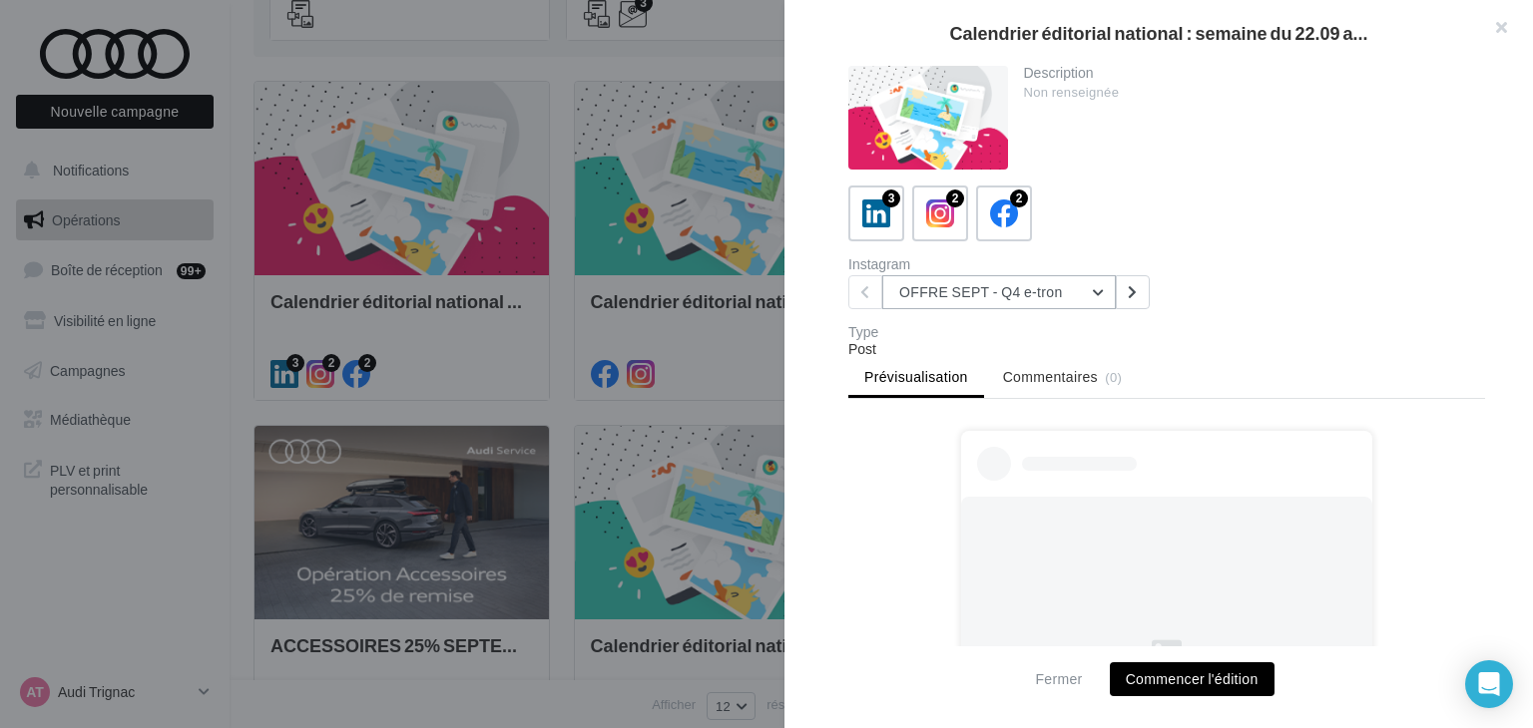
click at [998, 302] on button "OFFRE SEPT - Q4 e-tron" at bounding box center [998, 292] width 233 height 34
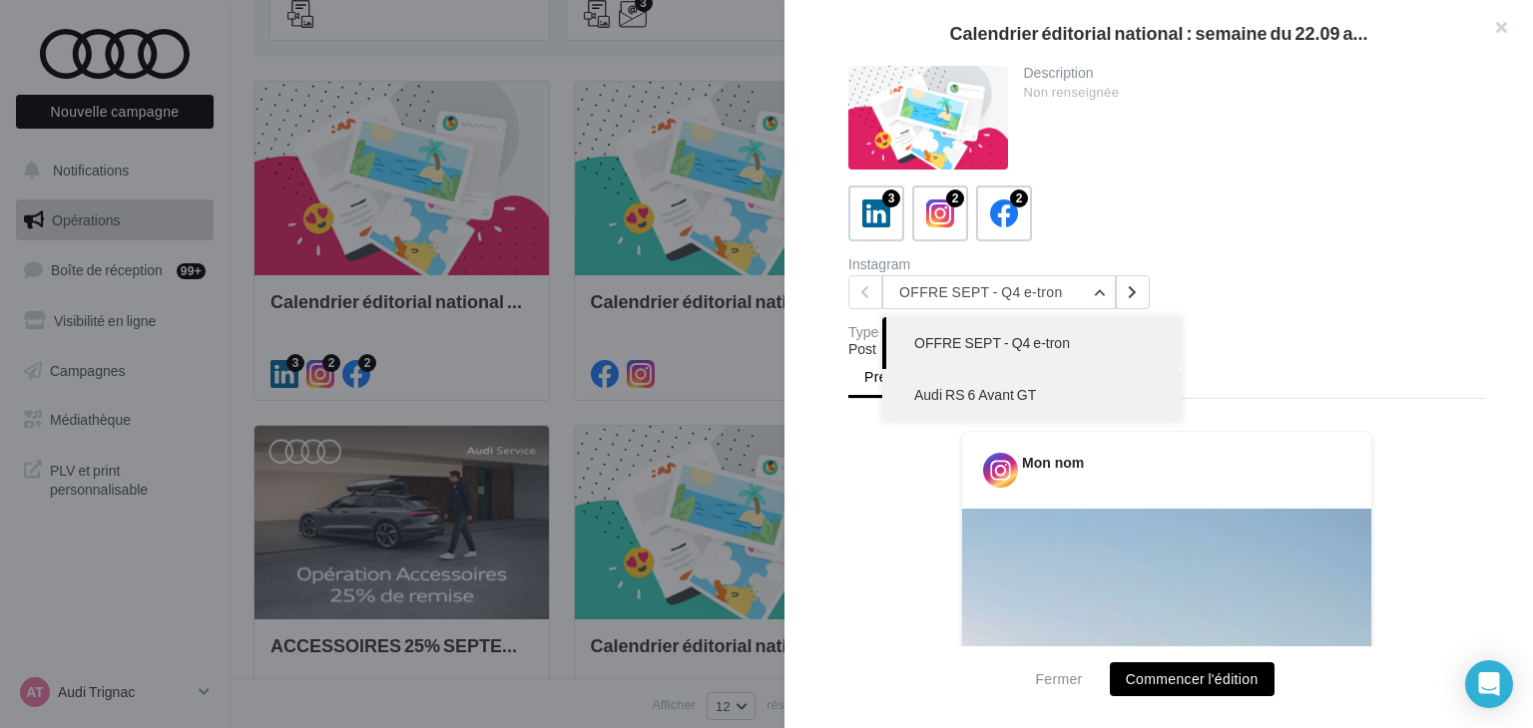
click at [1014, 400] on span "Audi RS 6 Avant GT" at bounding box center [975, 394] width 122 height 17
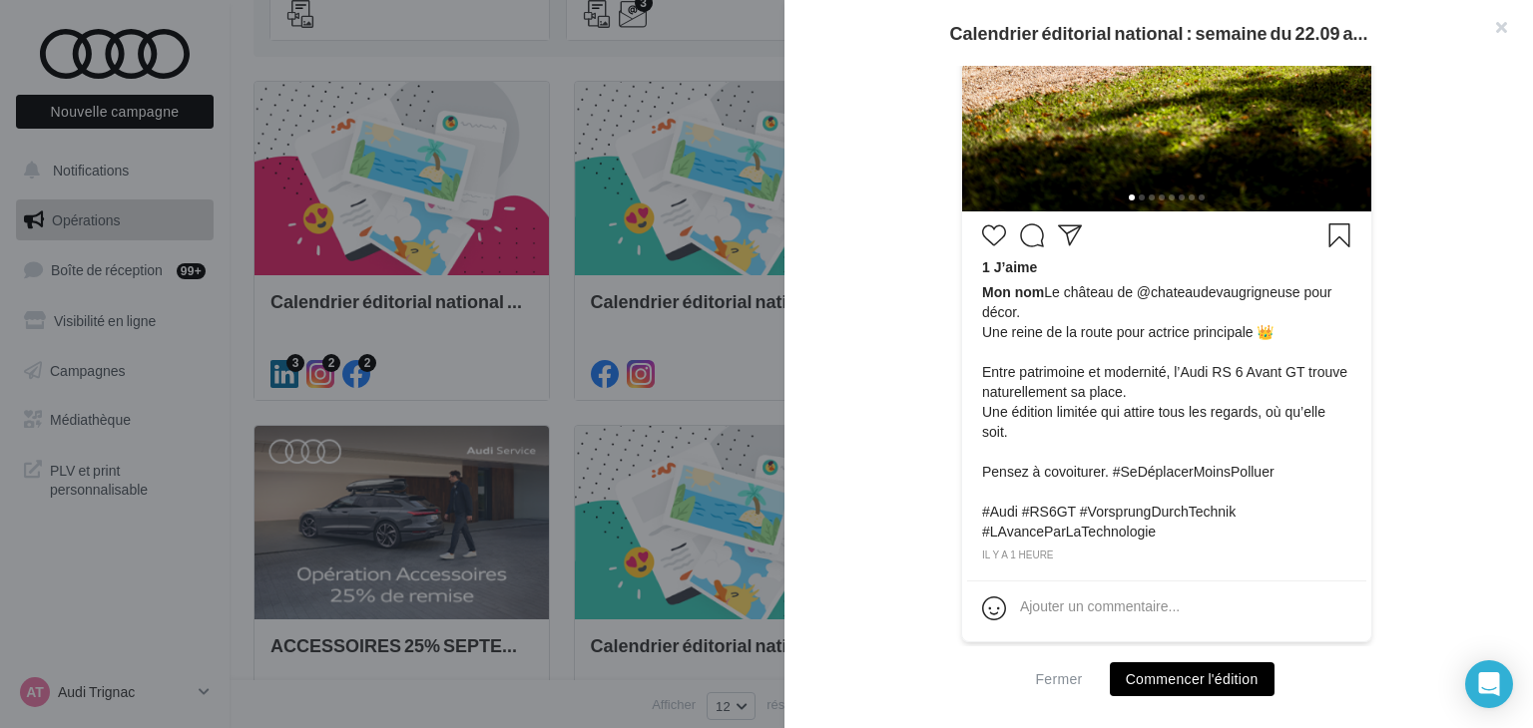
scroll to position [811, 0]
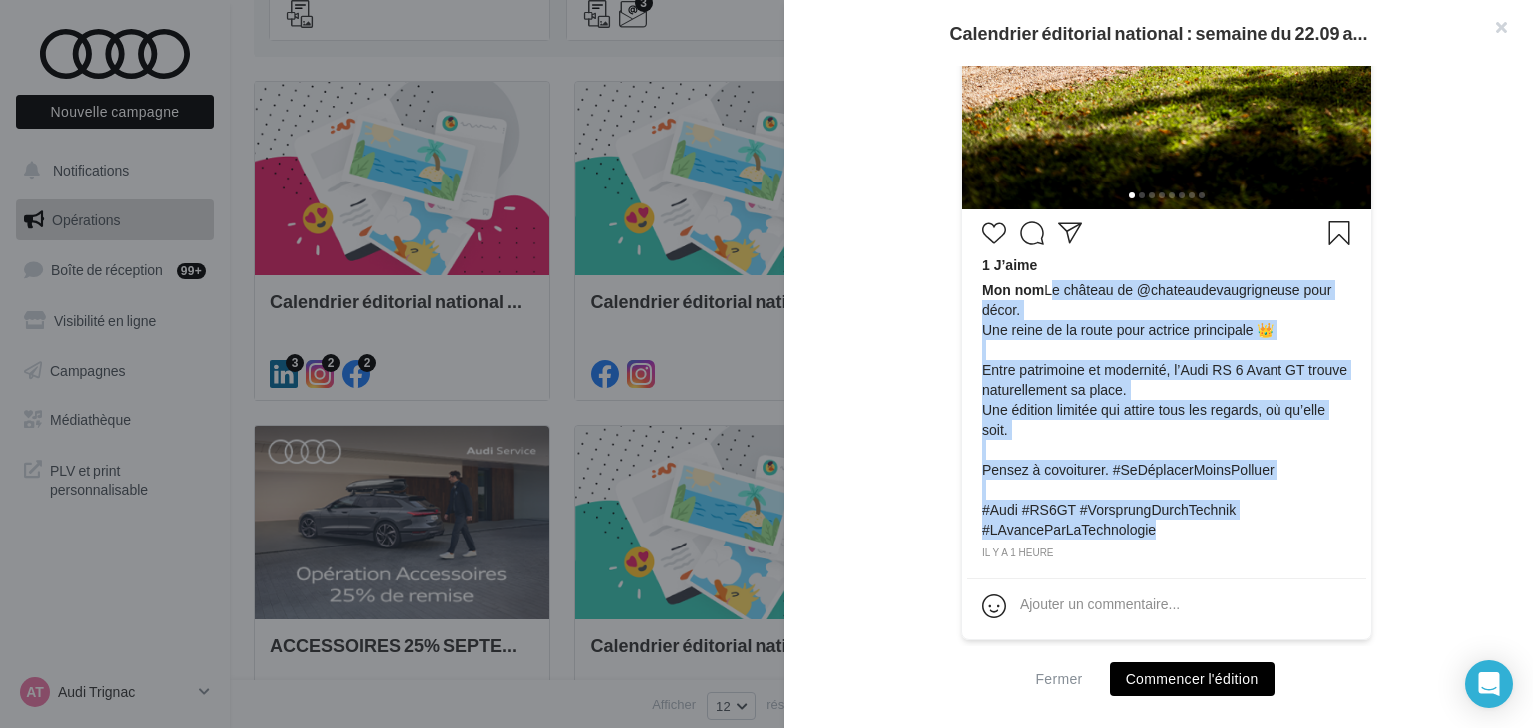
drag, startPoint x: 1150, startPoint y: 524, endPoint x: 1045, endPoint y: 292, distance: 254.1
click at [1045, 292] on span "Mon nom ⁣Le château de @‌chateaudevaugrigneuse pour décor. Une reine de la rout…" at bounding box center [1166, 409] width 369 height 259
copy span "Le château de @‌chateaudevaugrigneuse pour décor. Une reine de la route pour ac…"
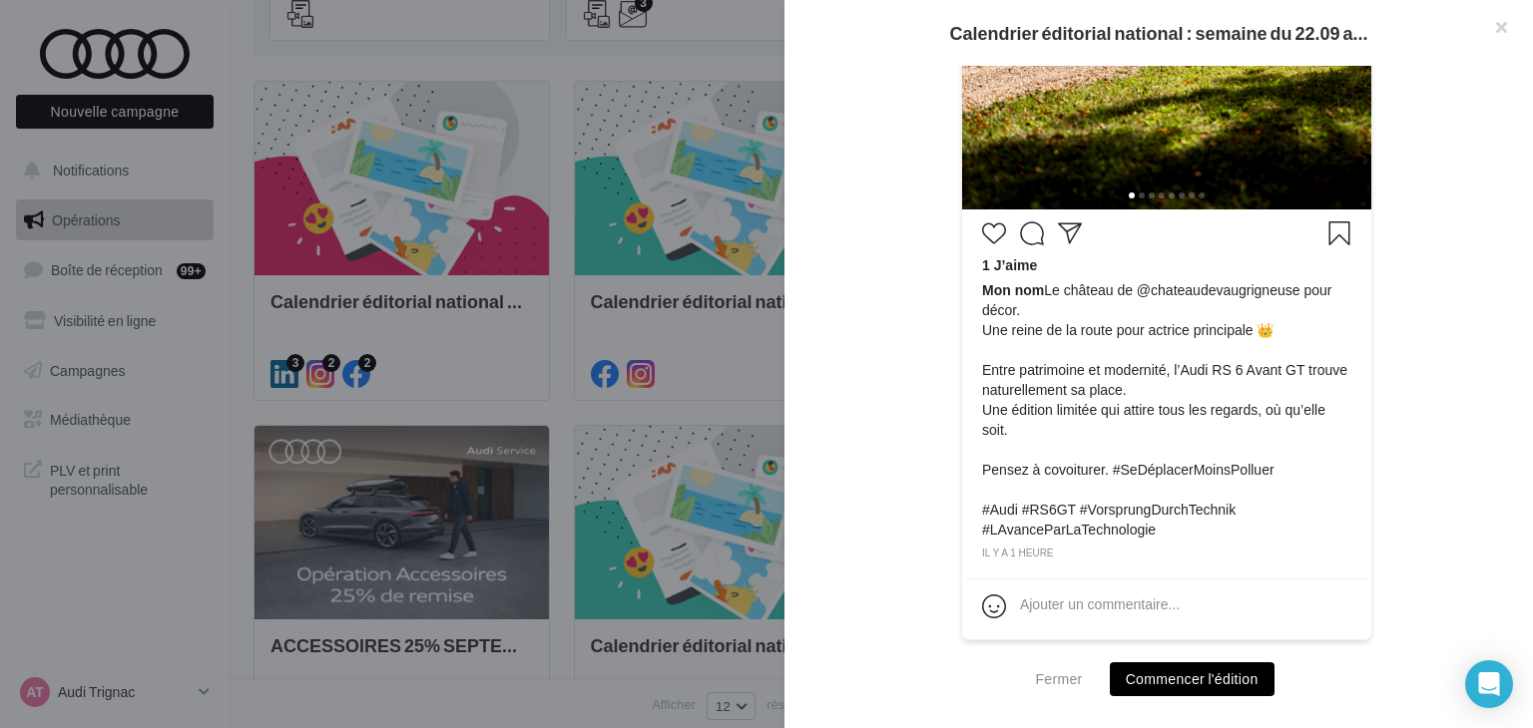
click at [1214, 545] on div "il y a 1 heure" at bounding box center [1166, 554] width 369 height 18
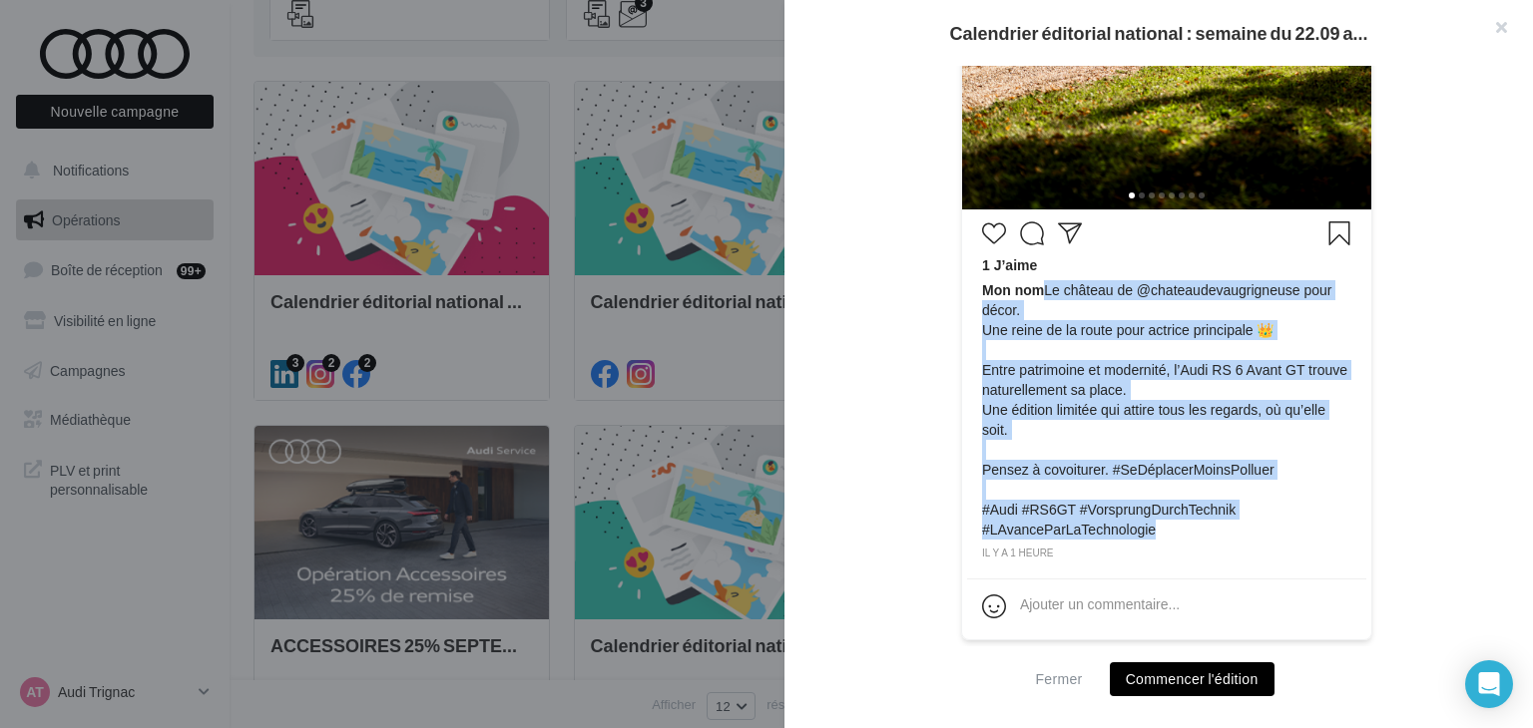
drag, startPoint x: 1181, startPoint y: 537, endPoint x: 1042, endPoint y: 286, distance: 286.8
click at [1042, 286] on div "Mon nom ⁣Le château de @‌chateaudevaugrigneuse pour décor. Une reine de la rout…" at bounding box center [1166, 412] width 369 height 264
copy span "⁣Le château de @‌chateaudevaugrigneuse pour décor. Une reine de la route pour a…"
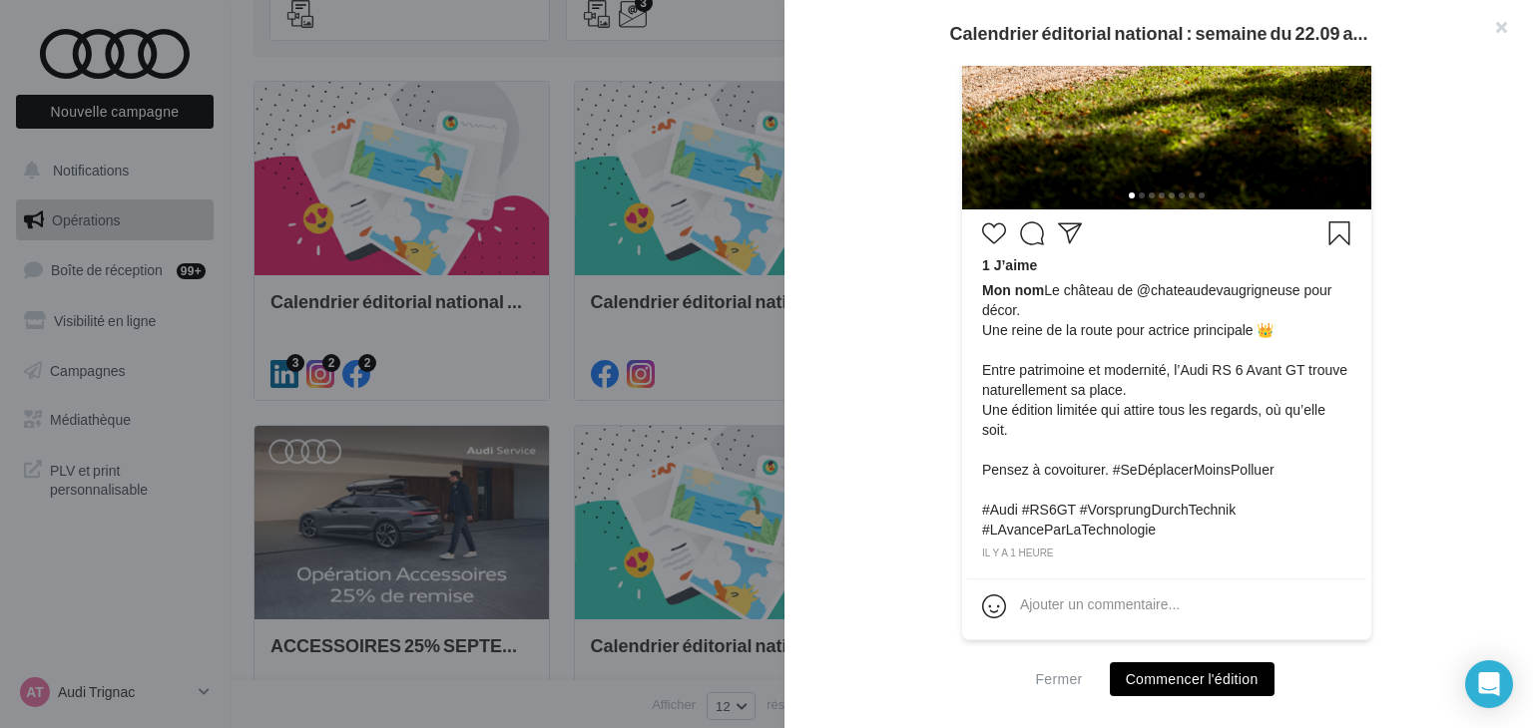
click at [190, 616] on div at bounding box center [766, 364] width 1533 height 728
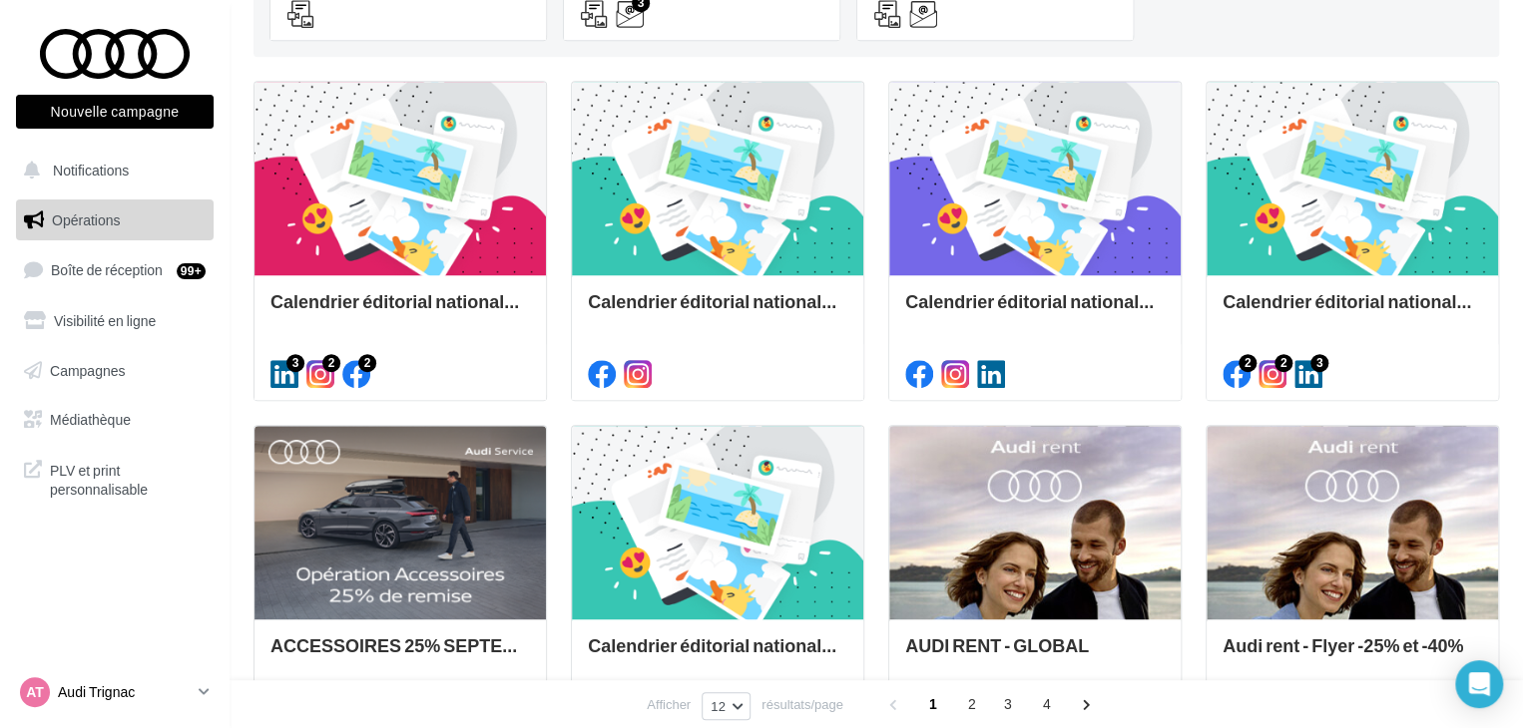
click at [204, 696] on icon at bounding box center [204, 692] width 11 height 17
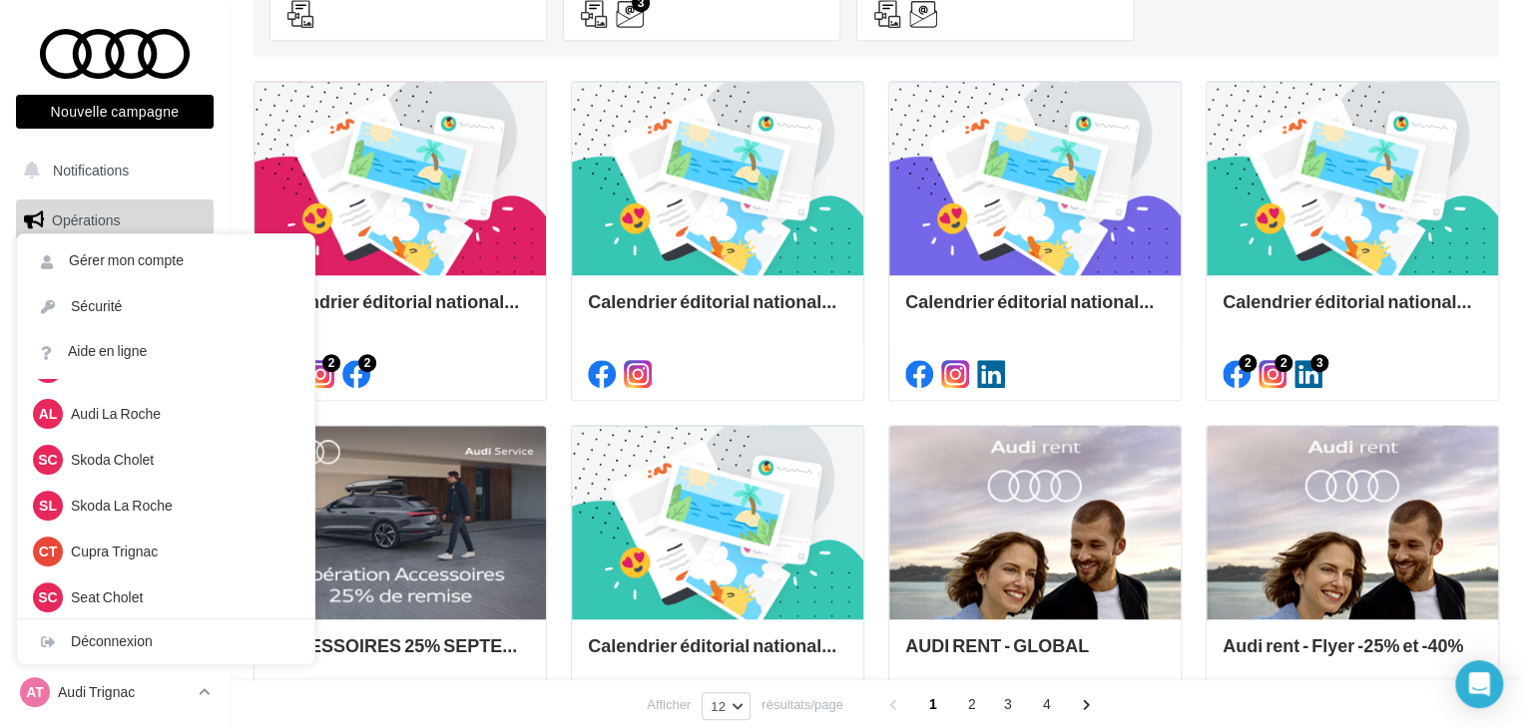
scroll to position [399, 0]
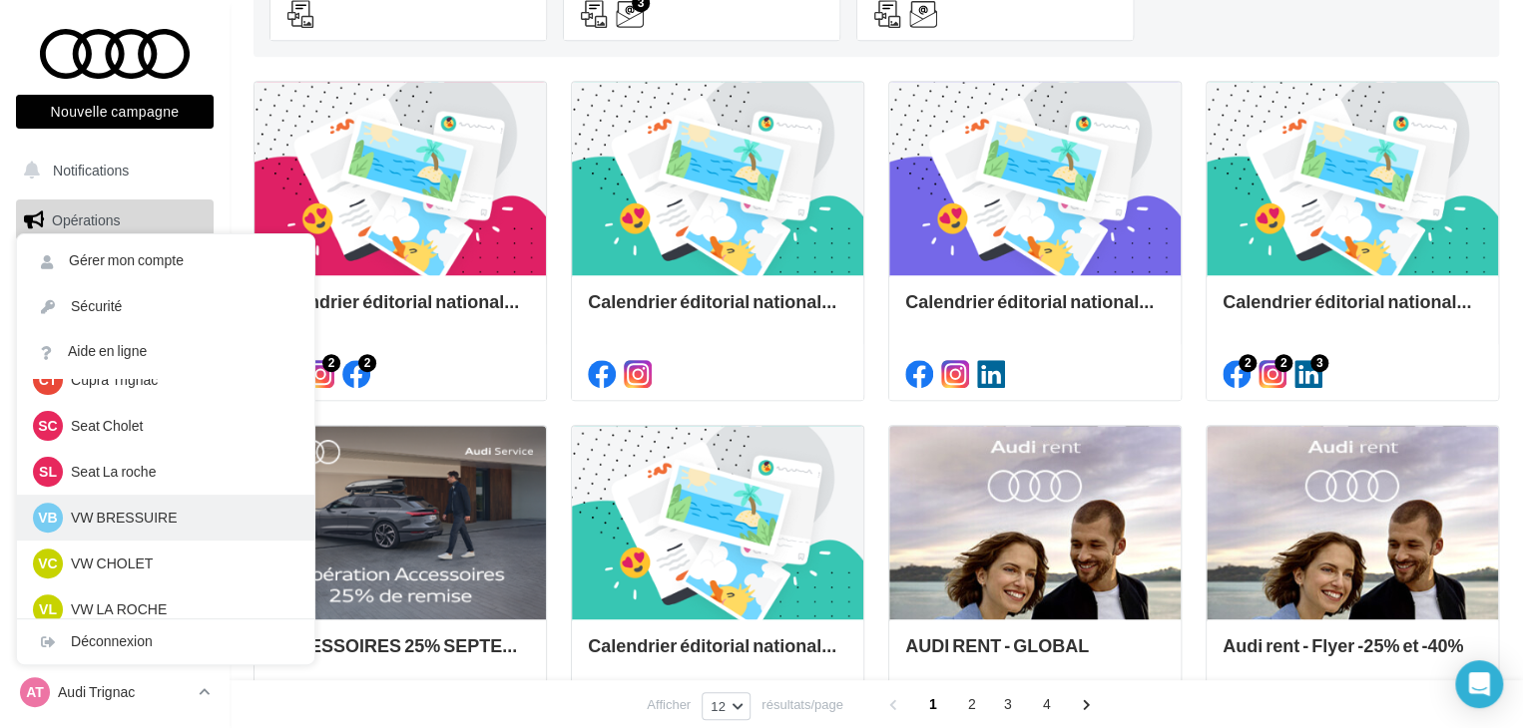
click at [147, 516] on p "VW BRESSUIRE" at bounding box center [181, 518] width 220 height 20
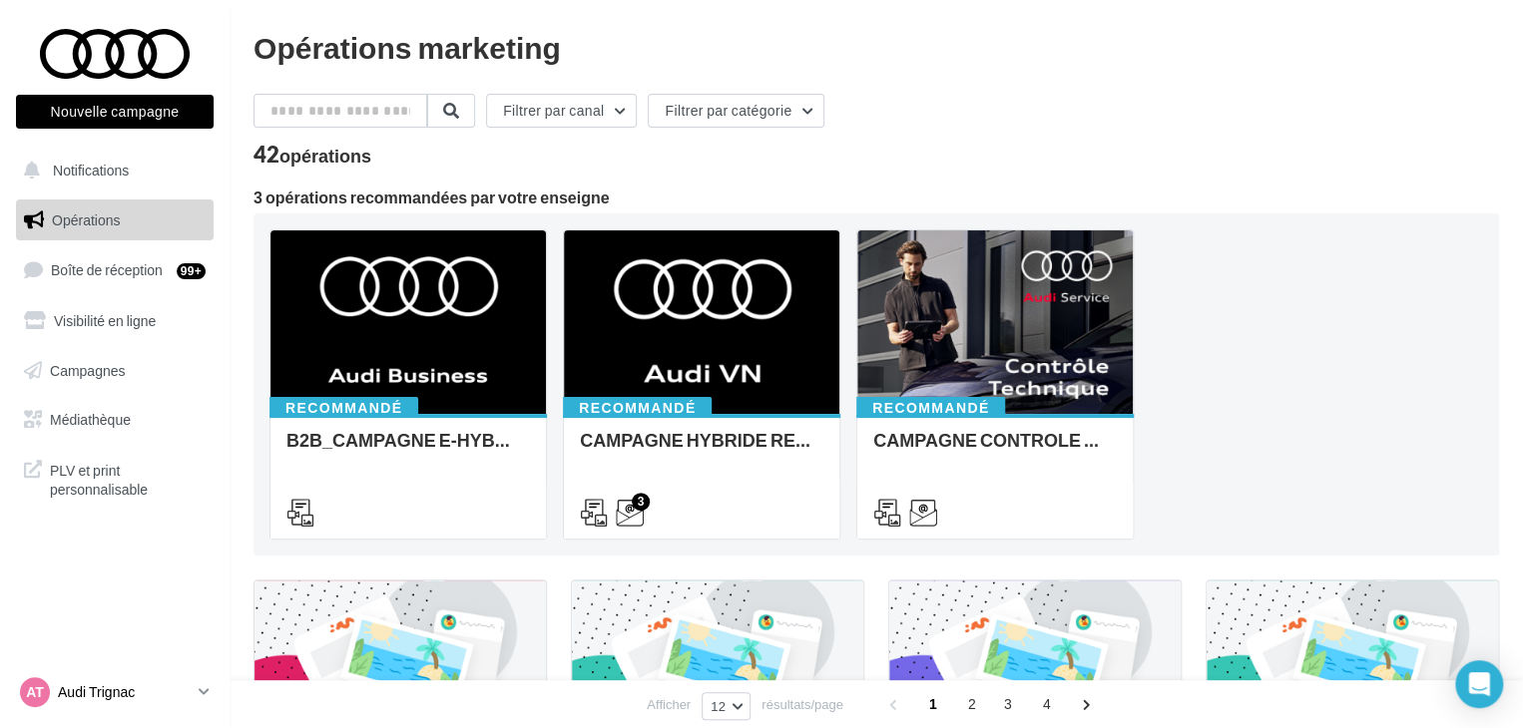
click at [152, 710] on link "AT Audi Trignac audi-saor-44570" at bounding box center [115, 693] width 198 height 38
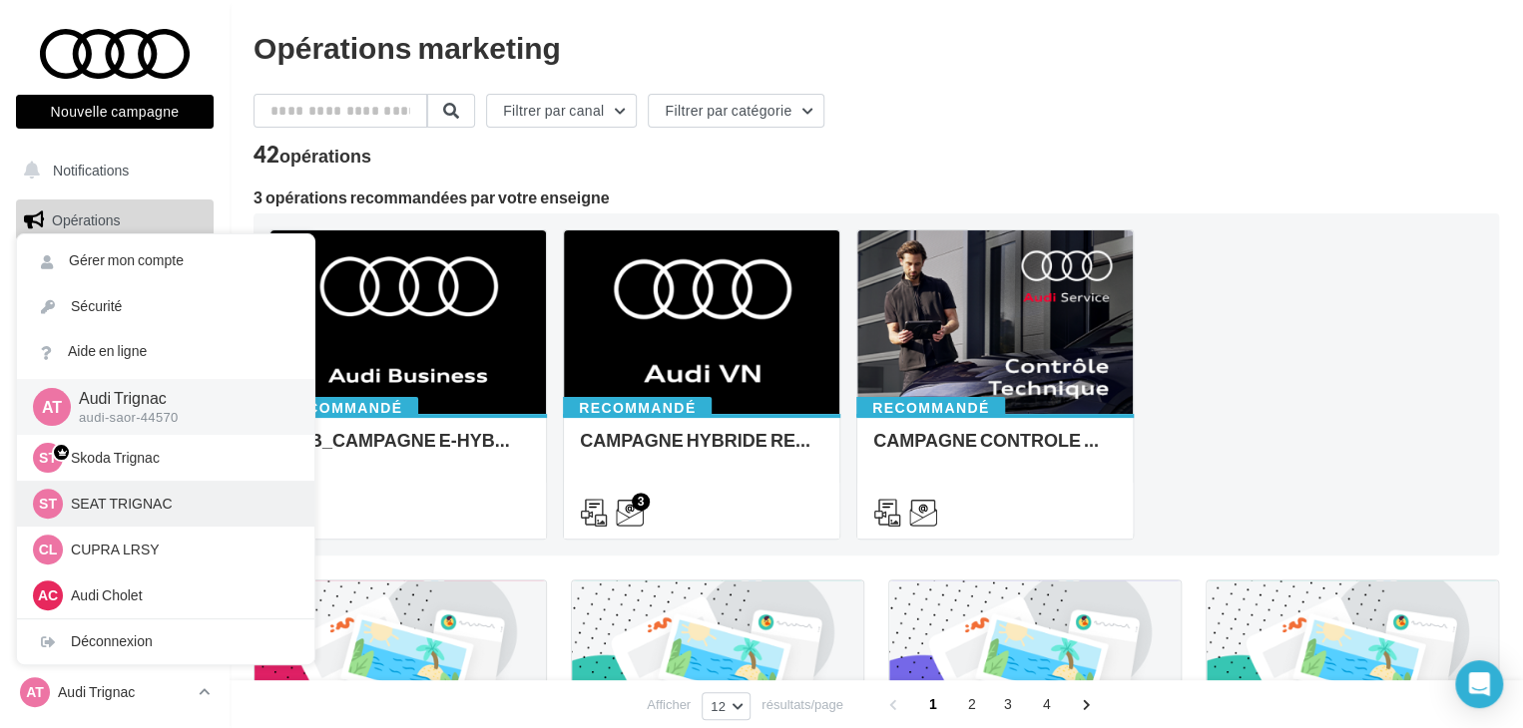
click at [99, 483] on div "ST SEAT TRIGNAC SEAT-TRIGNAC" at bounding box center [165, 504] width 297 height 46
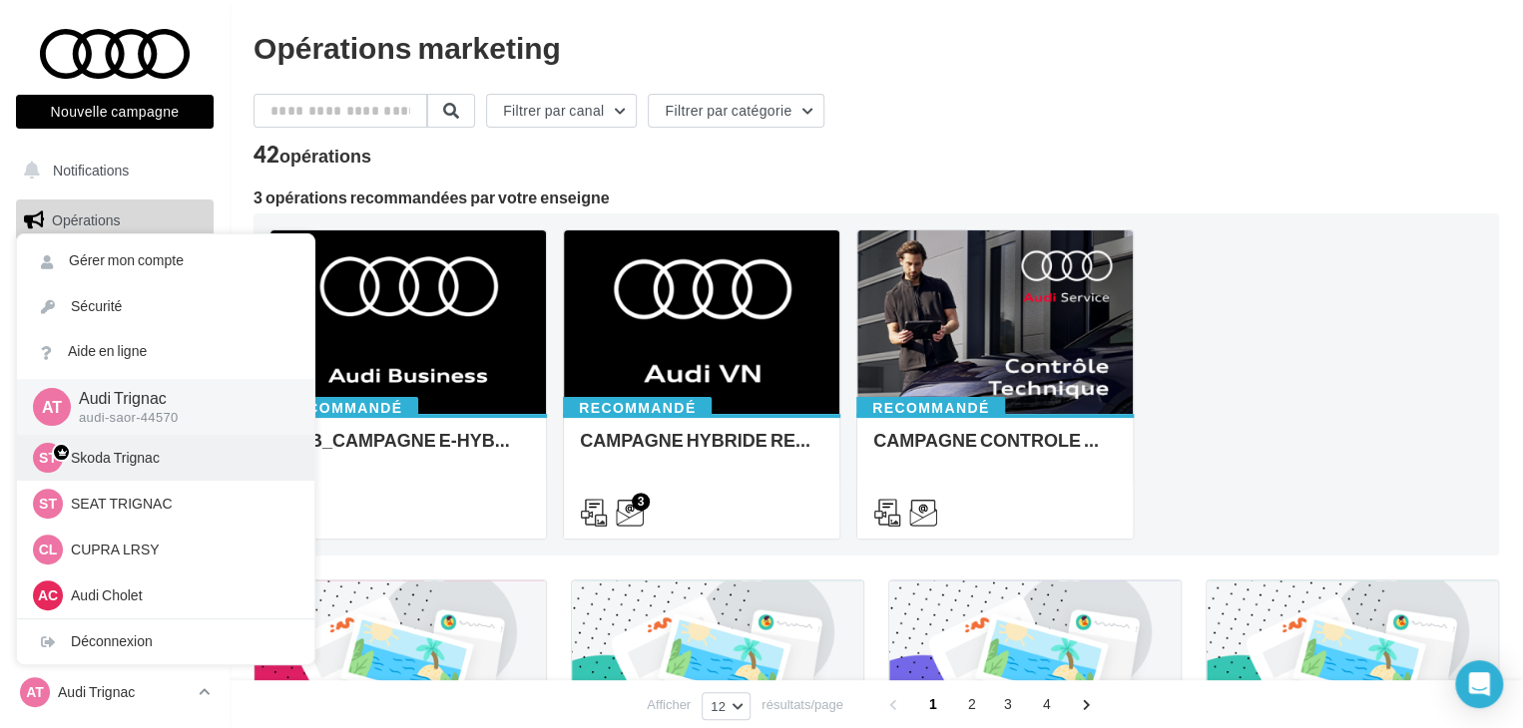
click at [140, 453] on p "Skoda Trignac" at bounding box center [181, 458] width 220 height 20
